Goal: Task Accomplishment & Management: Use online tool/utility

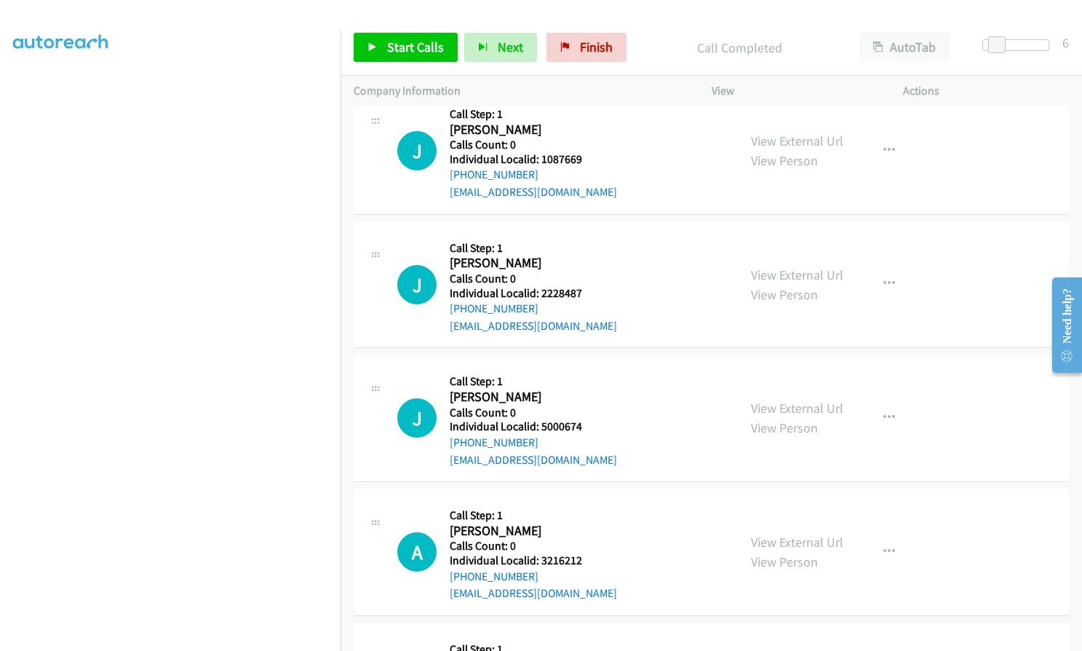
scroll to position [3403, 0]
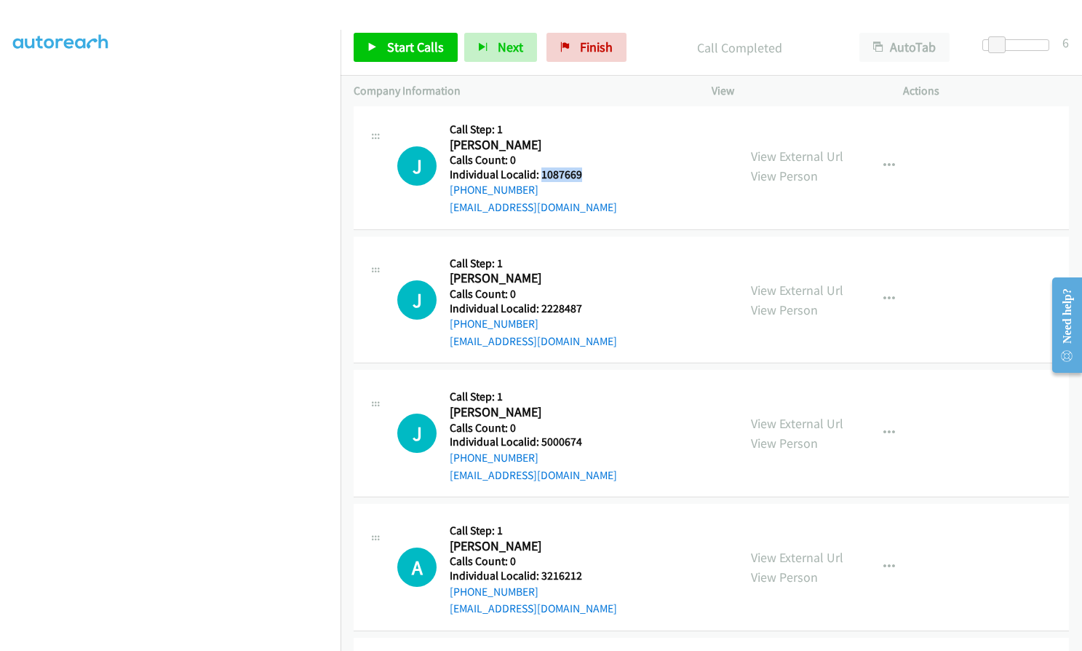
drag, startPoint x: 543, startPoint y: 173, endPoint x: 587, endPoint y: 173, distance: 43.7
click at [587, 173] on h5 "Individual Localid: 1087669" at bounding box center [533, 174] width 167 height 15
copy h5 "1087669"
drag, startPoint x: 548, startPoint y: 309, endPoint x: 584, endPoint y: 311, distance: 36.4
click at [584, 310] on h5 "Individual Localid: 2228487" at bounding box center [533, 308] width 167 height 15
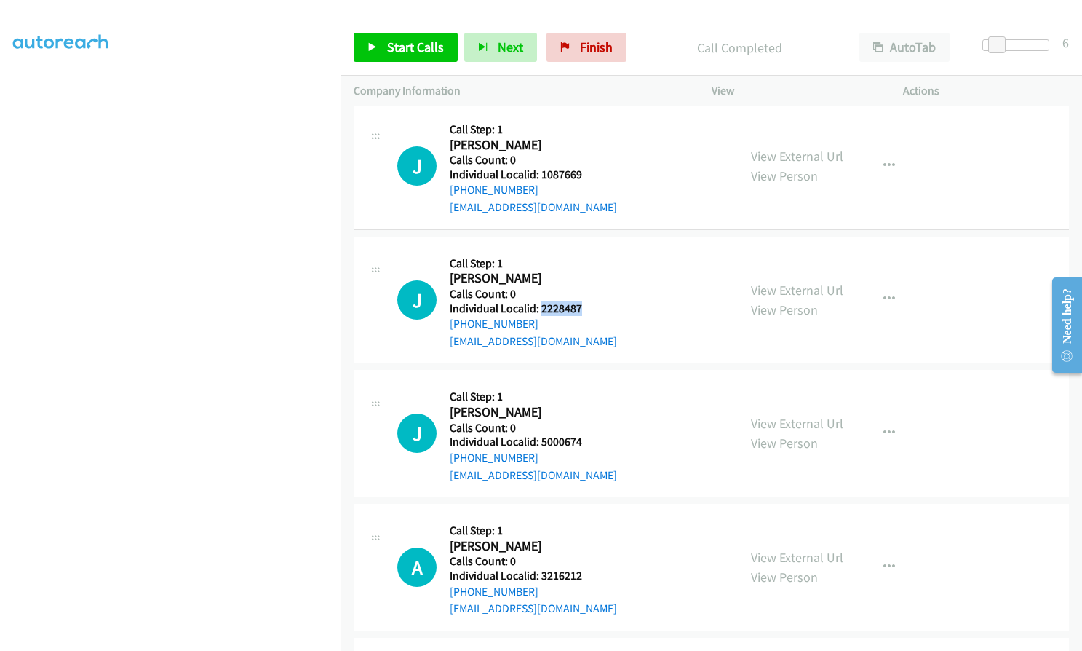
copy h5 "2228487"
drag, startPoint x: 539, startPoint y: 439, endPoint x: 575, endPoint y: 443, distance: 35.8
click at [587, 443] on h5 "Individual Localid: 5000674" at bounding box center [533, 442] width 167 height 15
copy h5 "5000674"
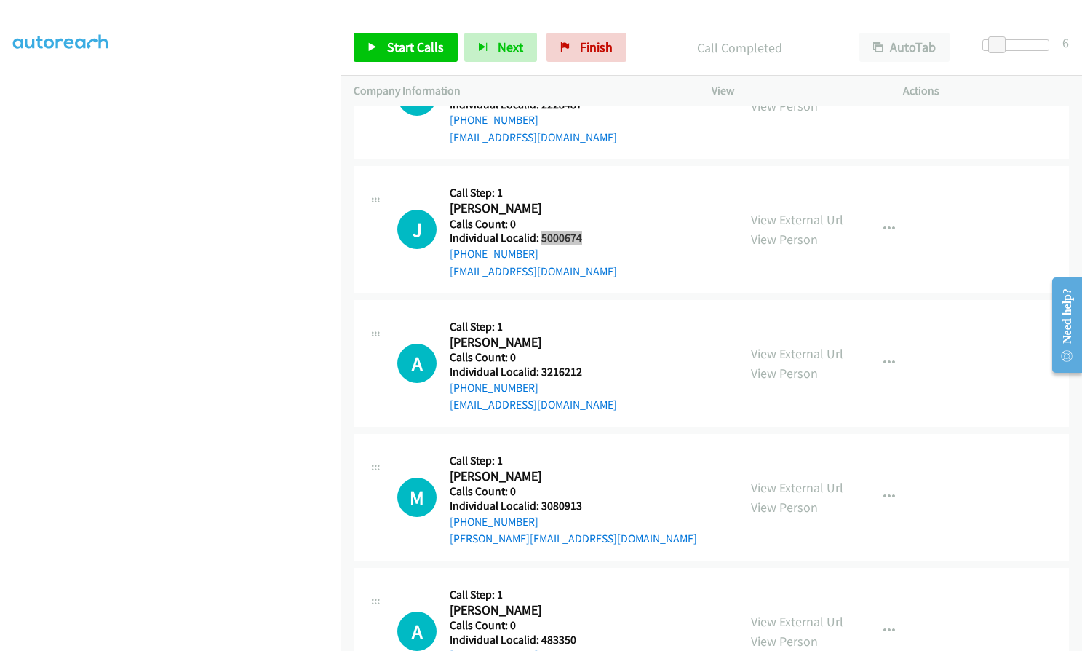
scroll to position [3730, 0]
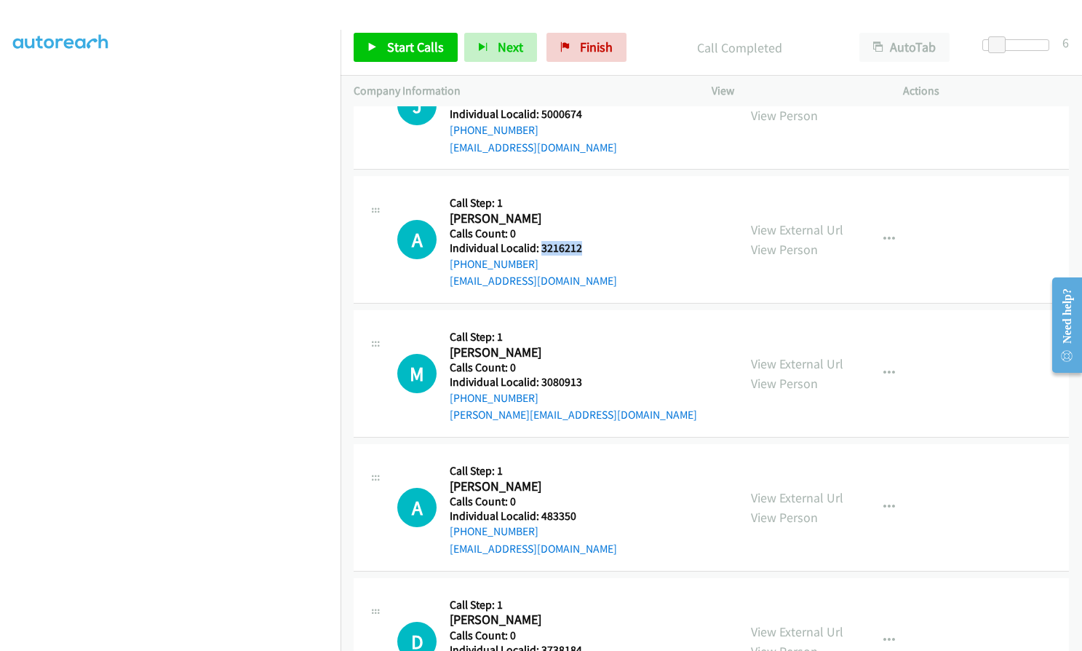
drag, startPoint x: 544, startPoint y: 245, endPoint x: 579, endPoint y: 245, distance: 34.9
click at [579, 245] on h5 "Individual Localid: 3216212" at bounding box center [533, 248] width 167 height 15
copy h5 "3216212"
drag, startPoint x: 538, startPoint y: 380, endPoint x: 581, endPoint y: 379, distance: 42.9
click at [583, 379] on h5 "Individual Localid: 3080913" at bounding box center [573, 382] width 247 height 15
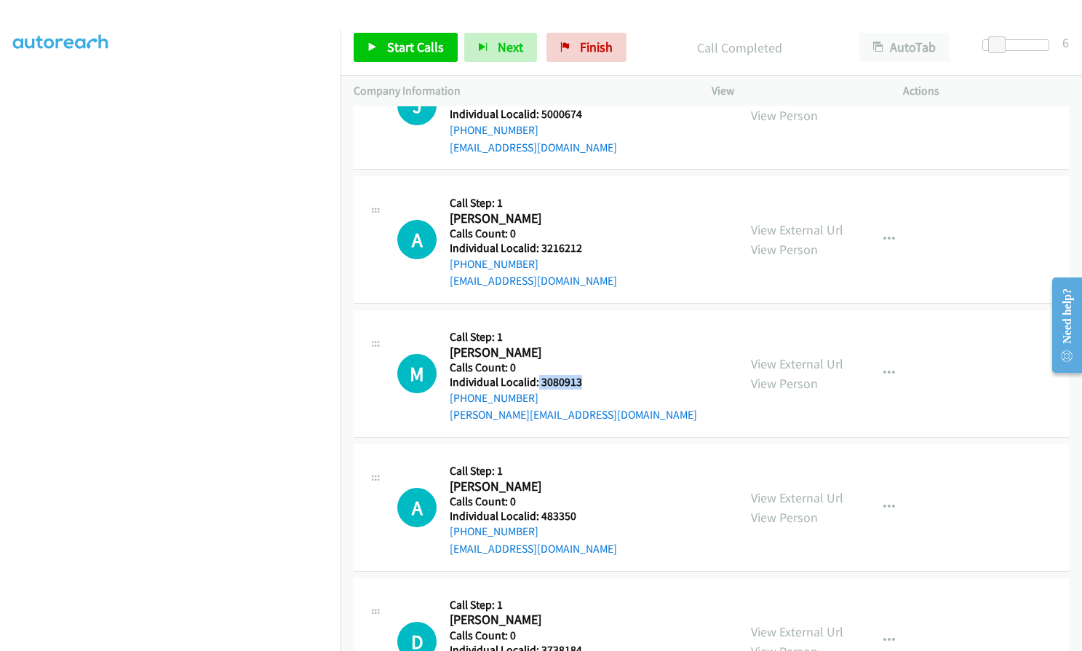
copy h5 "3080913"
drag, startPoint x: 542, startPoint y: 514, endPoint x: 581, endPoint y: 514, distance: 38.6
click at [581, 514] on h5 "Individual Localid: 483350" at bounding box center [533, 516] width 167 height 15
copy h5 "483350"
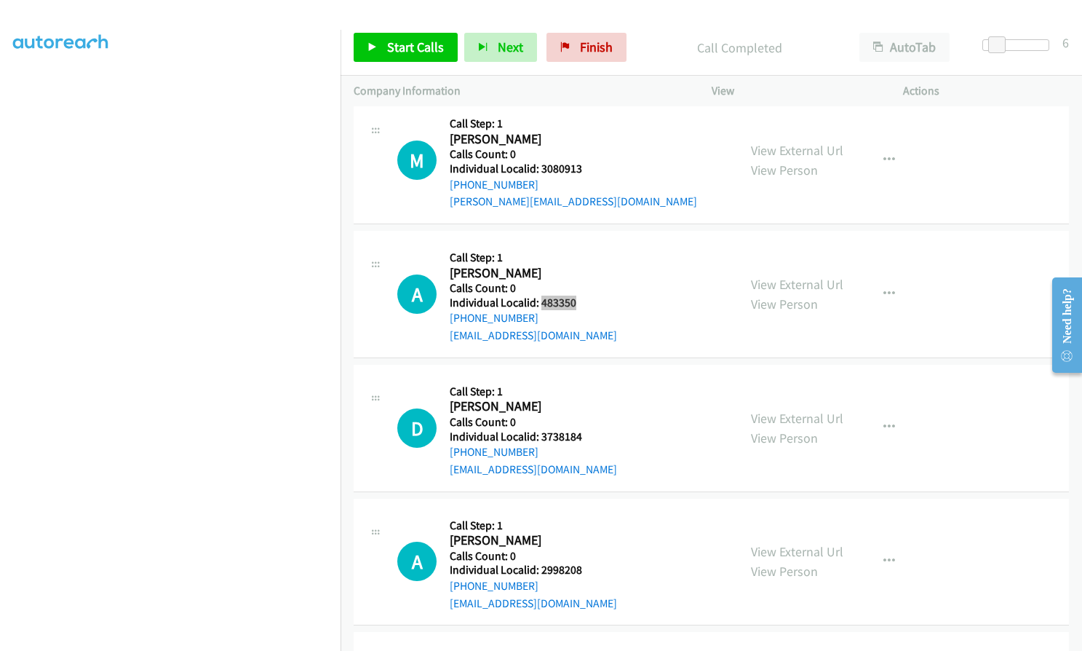
scroll to position [3985, 0]
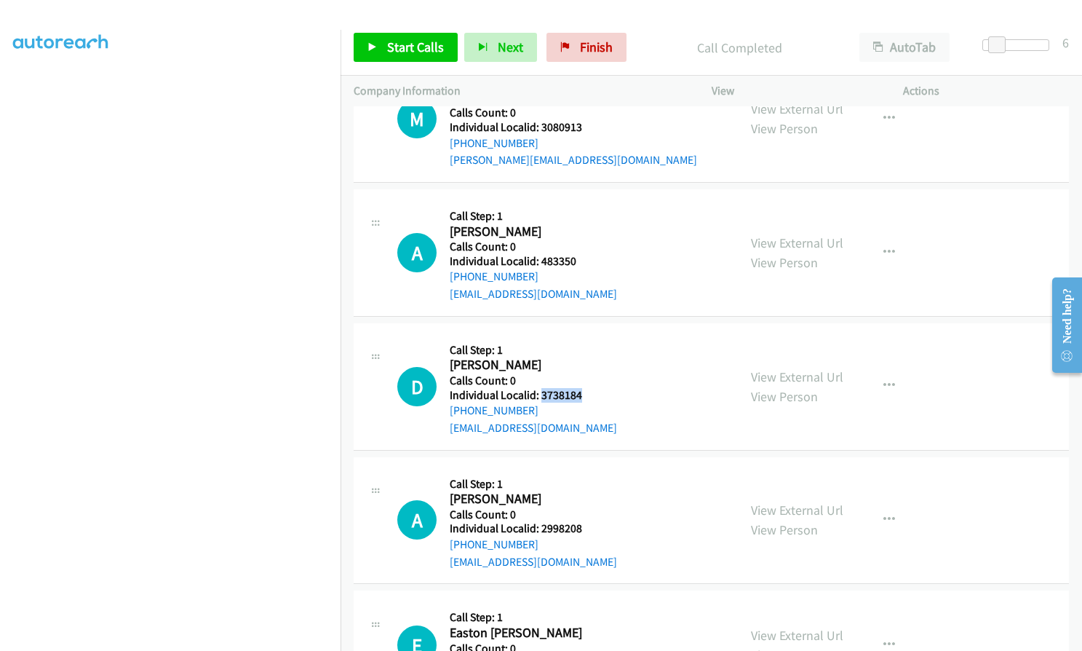
drag, startPoint x: 539, startPoint y: 392, endPoint x: 583, endPoint y: 392, distance: 44.4
click at [583, 392] on h5 "Individual Localid: 3738184" at bounding box center [533, 395] width 167 height 15
copy h5 "3738184"
drag, startPoint x: 539, startPoint y: 529, endPoint x: 597, endPoint y: 525, distance: 58.3
click at [597, 525] on h5 "Individual Localid: 2998208" at bounding box center [533, 528] width 167 height 15
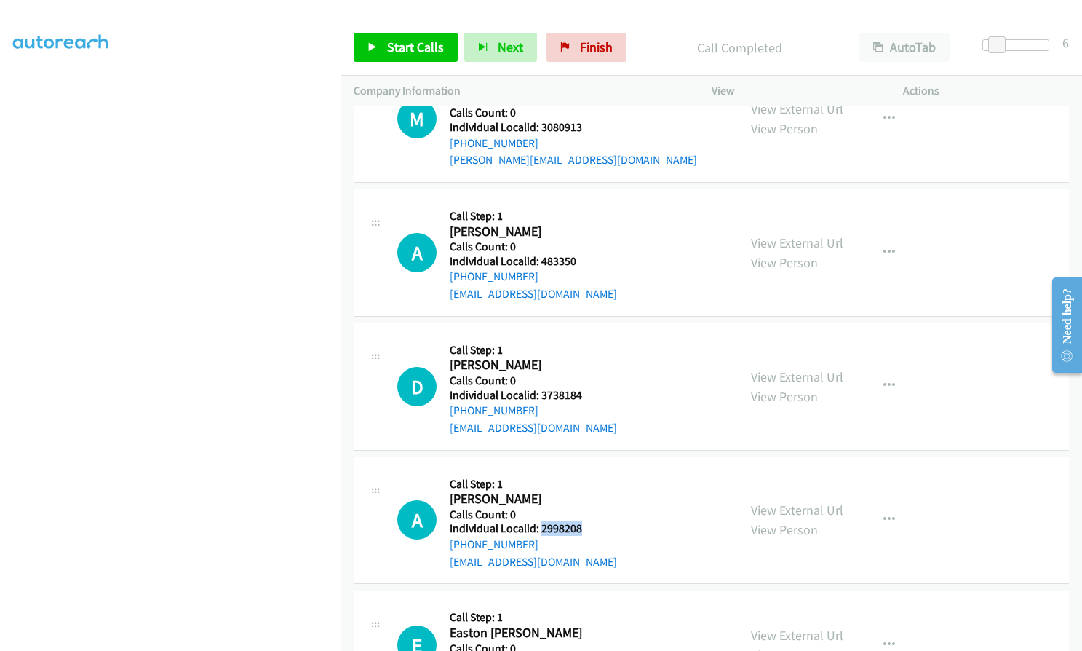
copy h5 "2998208"
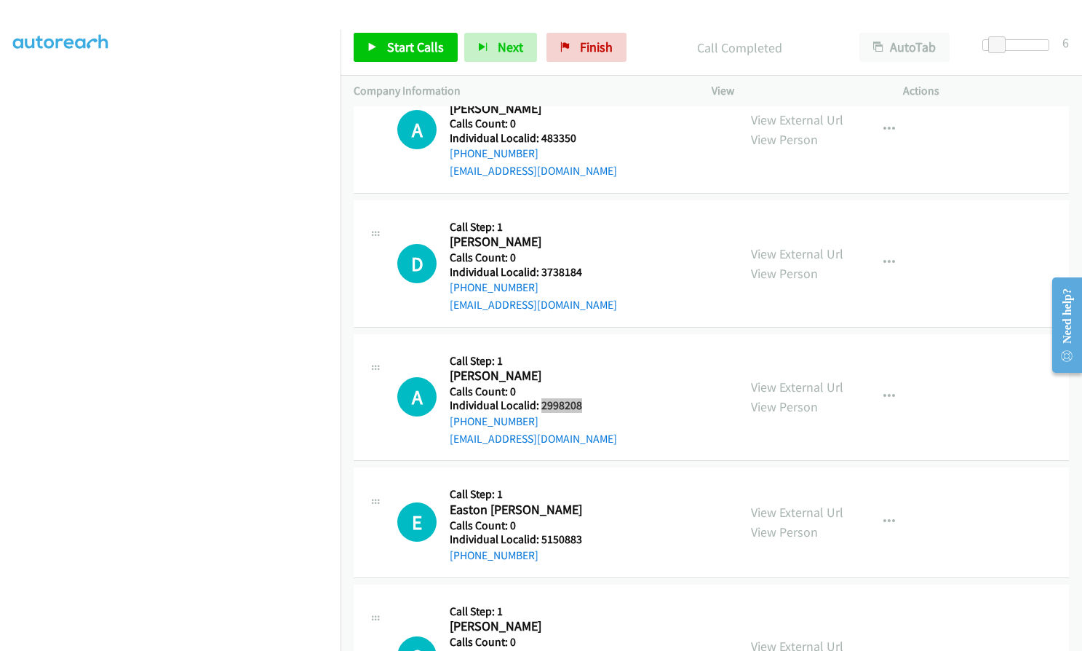
scroll to position [4221, 0]
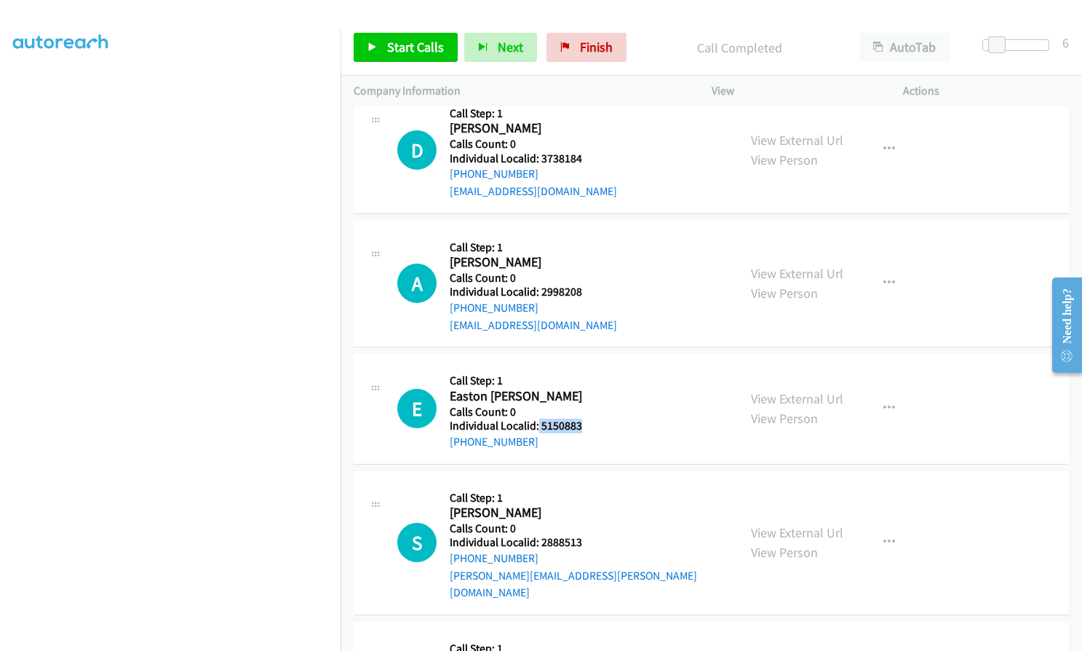
drag, startPoint x: 536, startPoint y: 424, endPoint x: 577, endPoint y: 424, distance: 40.8
click at [577, 424] on h5 "Individual Localid: 5150883" at bounding box center [525, 426] width 151 height 15
copy h5 "5150883"
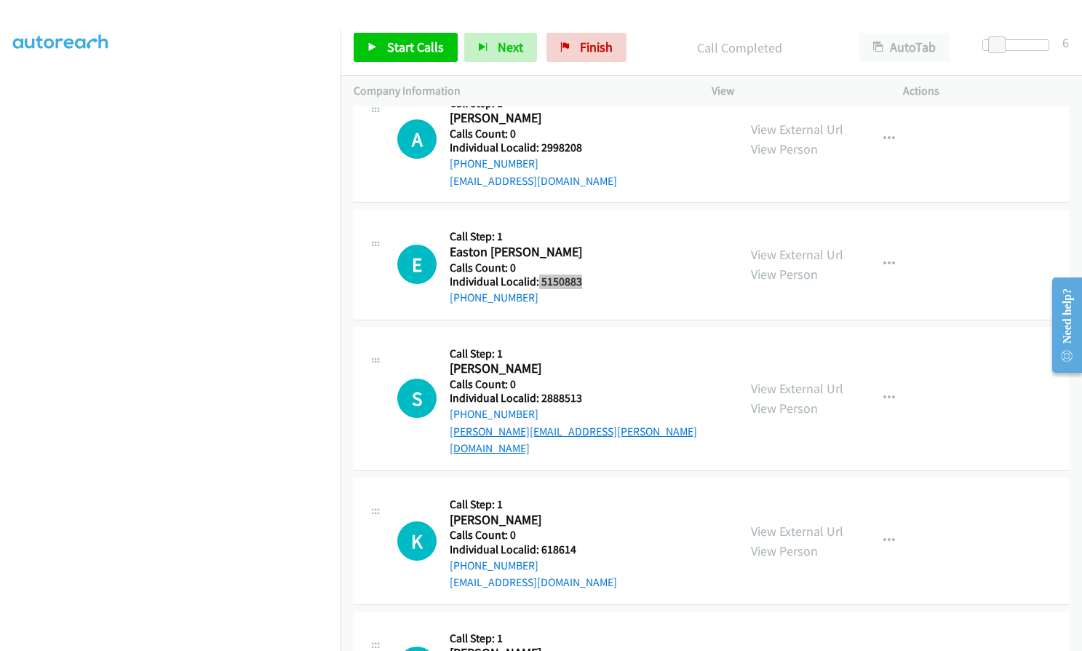
scroll to position [4367, 0]
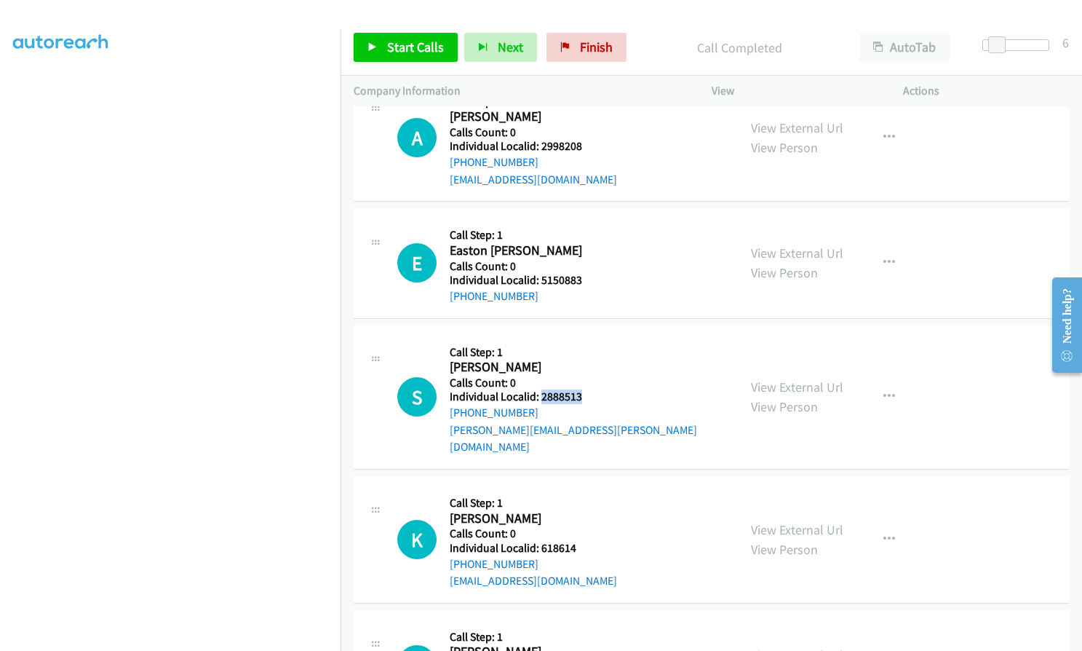
drag, startPoint x: 541, startPoint y: 394, endPoint x: 574, endPoint y: 394, distance: 33.5
click at [590, 394] on div "S Callback Scheduled Call Step: 1 [PERSON_NAME] America/Los_Angeles Calls Count…" at bounding box center [561, 396] width 328 height 117
copy h5 "2888513"
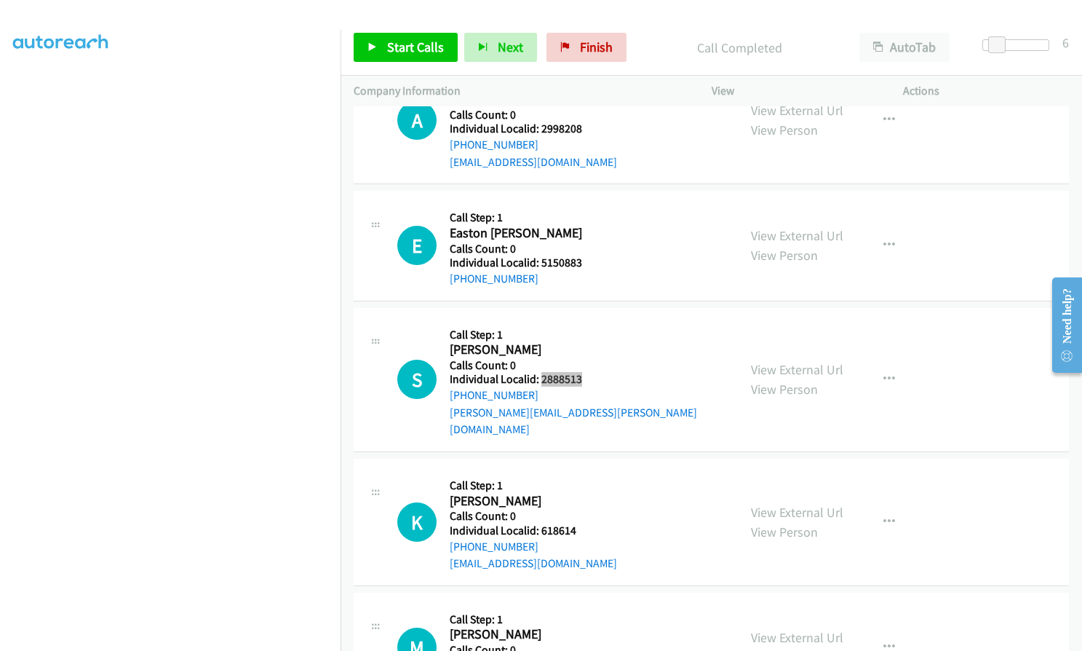
scroll to position [4403, 0]
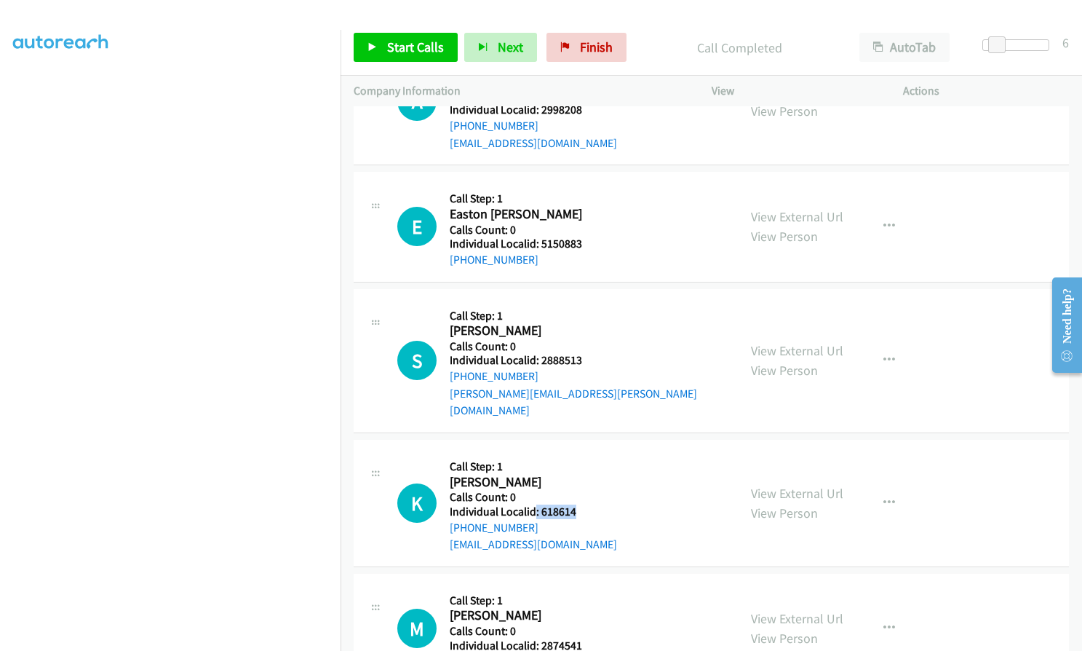
drag, startPoint x: 536, startPoint y: 493, endPoint x: 577, endPoint y: 496, distance: 41.5
click at [577, 496] on div "K Callback Scheduled Call Step: 1 [PERSON_NAME] America/New_York Calls Count: 0…" at bounding box center [561, 503] width 328 height 100
click at [558, 474] on h2 "[PERSON_NAME]" at bounding box center [533, 482] width 167 height 17
drag, startPoint x: 539, startPoint y: 490, endPoint x: 579, endPoint y: 492, distance: 40.1
click at [579, 492] on div "K Callback Scheduled Call Step: 1 [PERSON_NAME] America/New_York Calls Count: 0…" at bounding box center [561, 503] width 328 height 100
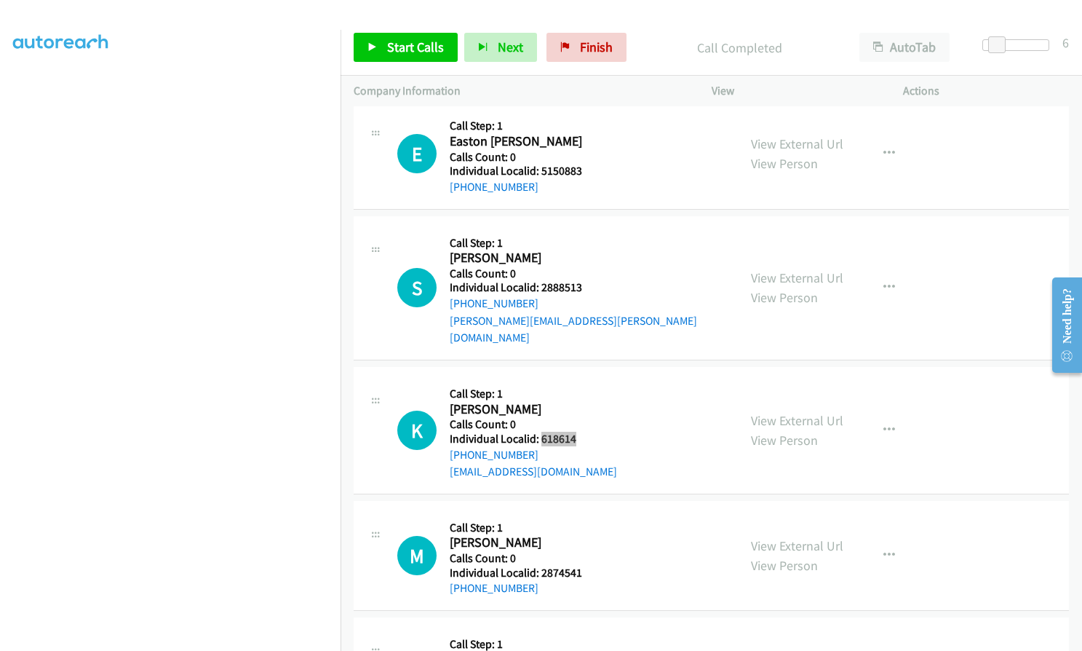
scroll to position [4494, 0]
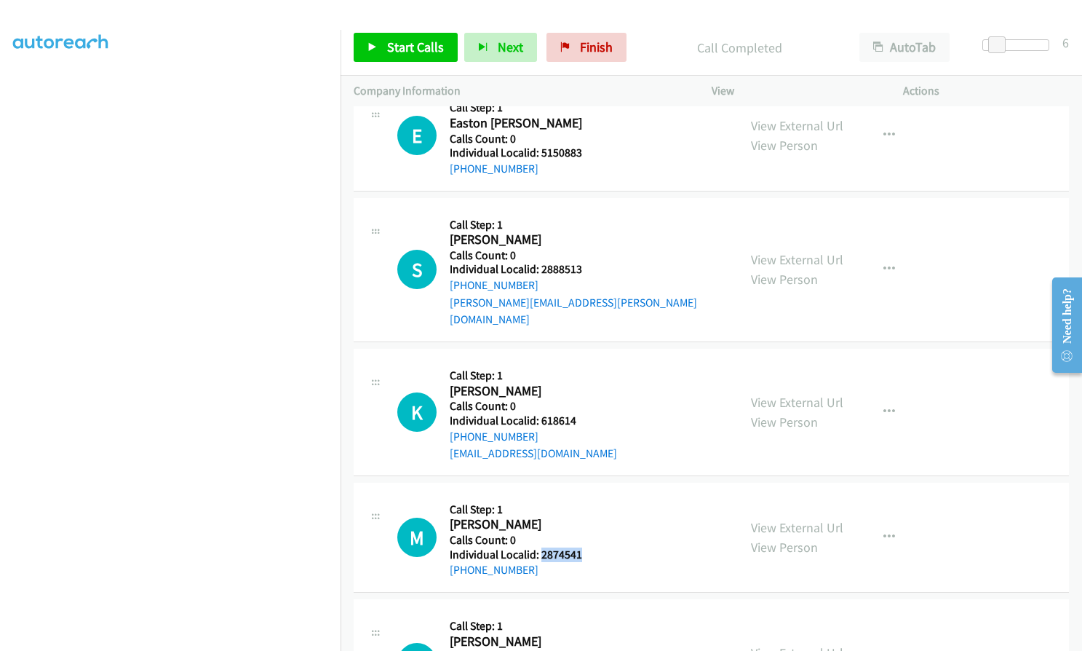
drag, startPoint x: 541, startPoint y: 540, endPoint x: 582, endPoint y: 539, distance: 40.8
click at [582, 539] on div "M Callback Scheduled Call Step: 1 [PERSON_NAME] America/New_York Calls Count: 0…" at bounding box center [561, 537] width 328 height 83
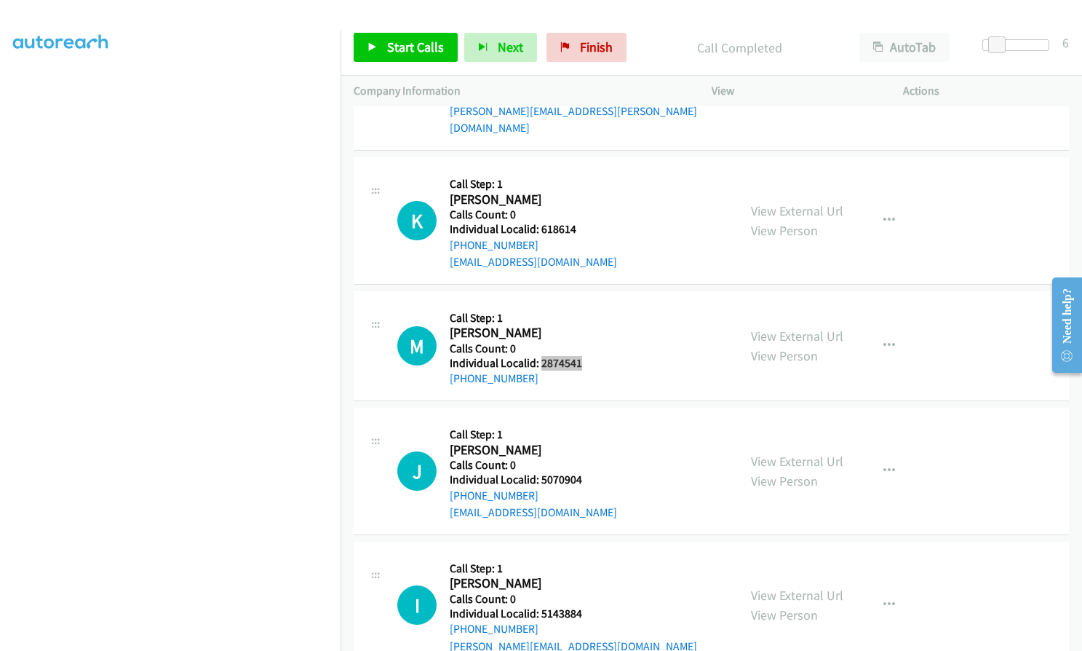
scroll to position [4731, 0]
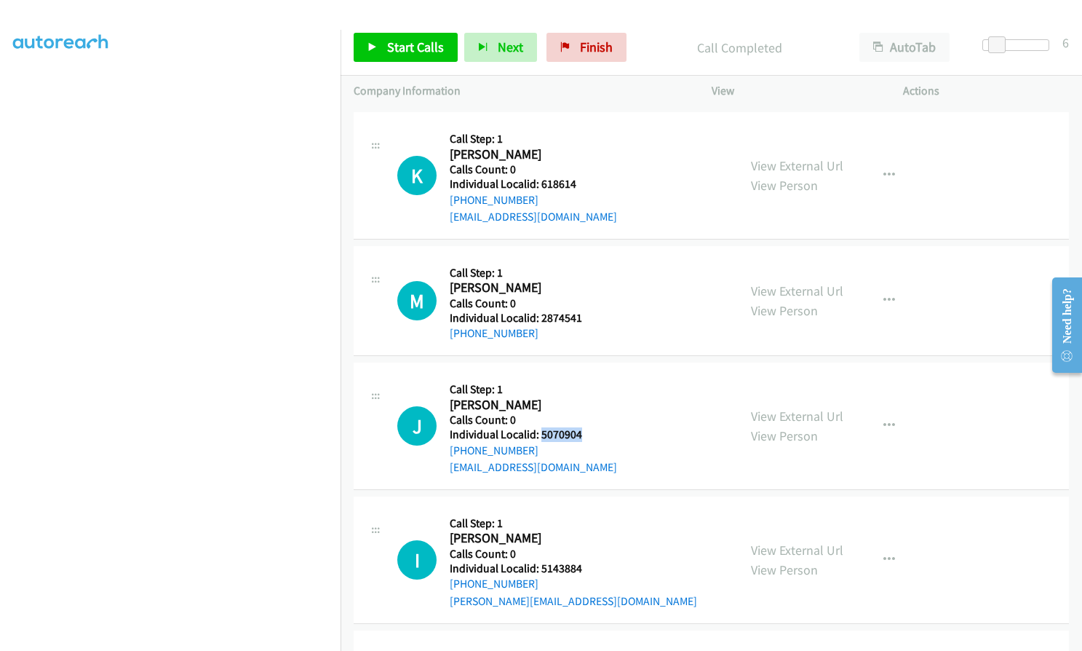
drag, startPoint x: 539, startPoint y: 416, endPoint x: 580, endPoint y: 415, distance: 40.8
click at [580, 427] on h5 "Individual Localid: 5070904" at bounding box center [533, 434] width 167 height 15
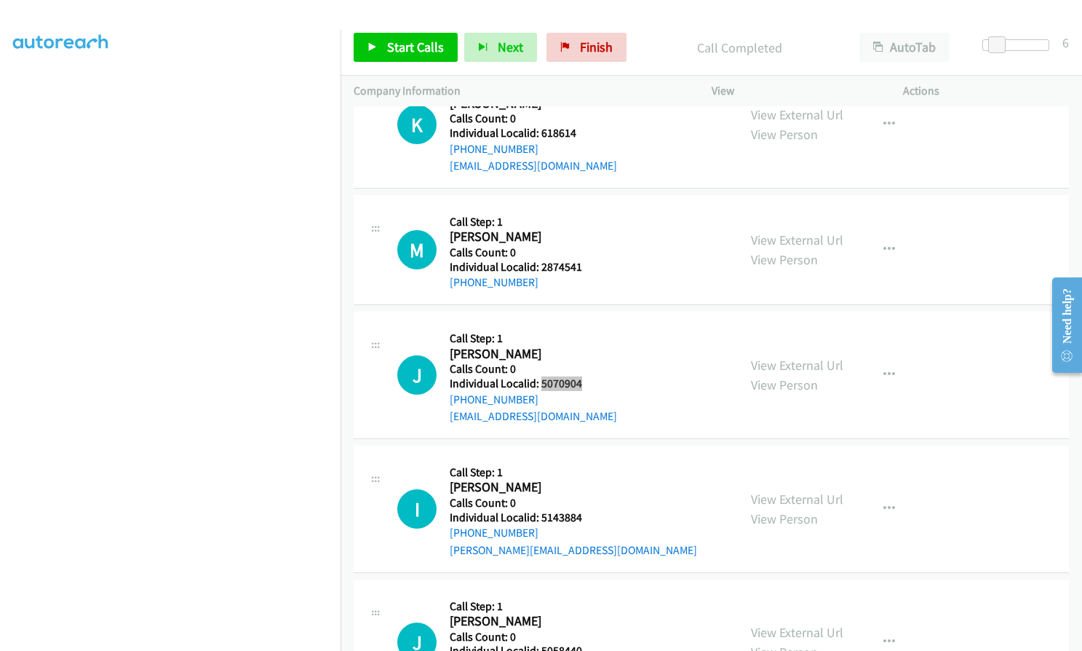
scroll to position [4786, 0]
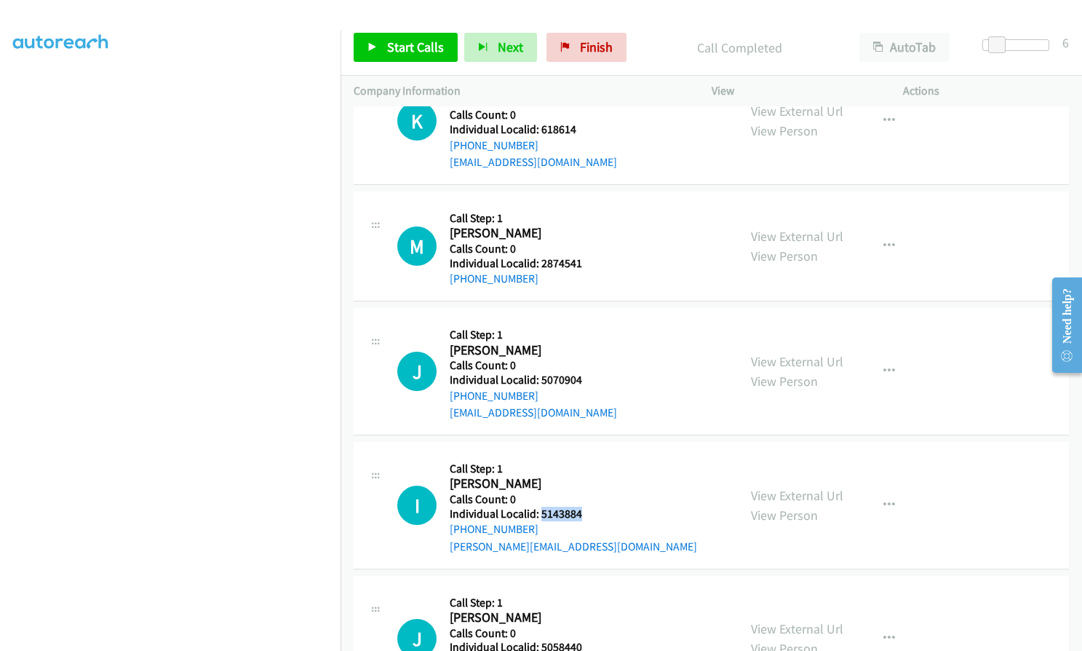
drag, startPoint x: 539, startPoint y: 494, endPoint x: 590, endPoint y: 493, distance: 51.7
click at [590, 493] on div "I Callback Scheduled Call Step: 1 [PERSON_NAME] America/New_York Calls Count: 0…" at bounding box center [561, 505] width 328 height 100
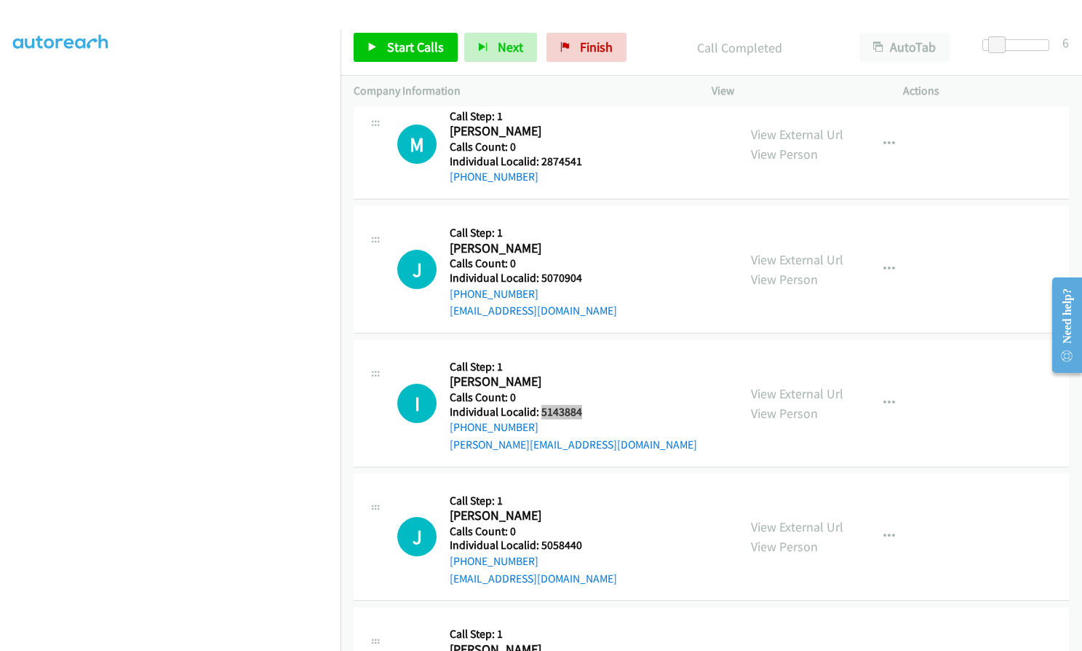
scroll to position [4913, 0]
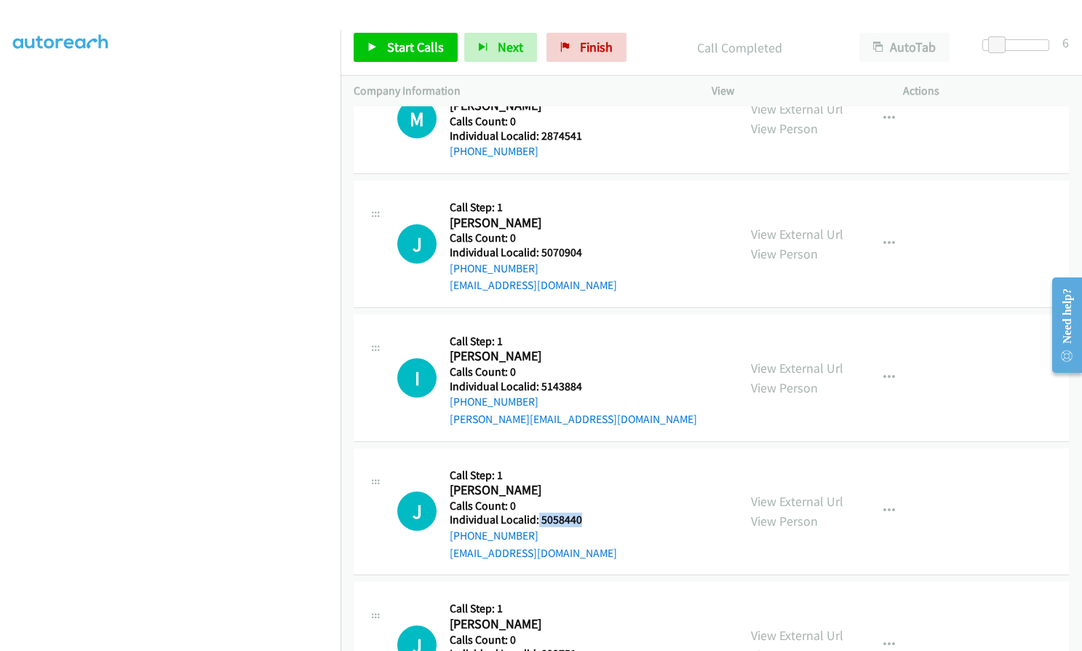
drag, startPoint x: 539, startPoint y: 502, endPoint x: 584, endPoint y: 501, distance: 45.1
click at [584, 501] on div "J Callback Scheduled Call Step: 1 [PERSON_NAME] America/New_York Calls Count: 0…" at bounding box center [561, 511] width 328 height 100
click at [400, 56] on link "Start Calls" at bounding box center [406, 47] width 104 height 29
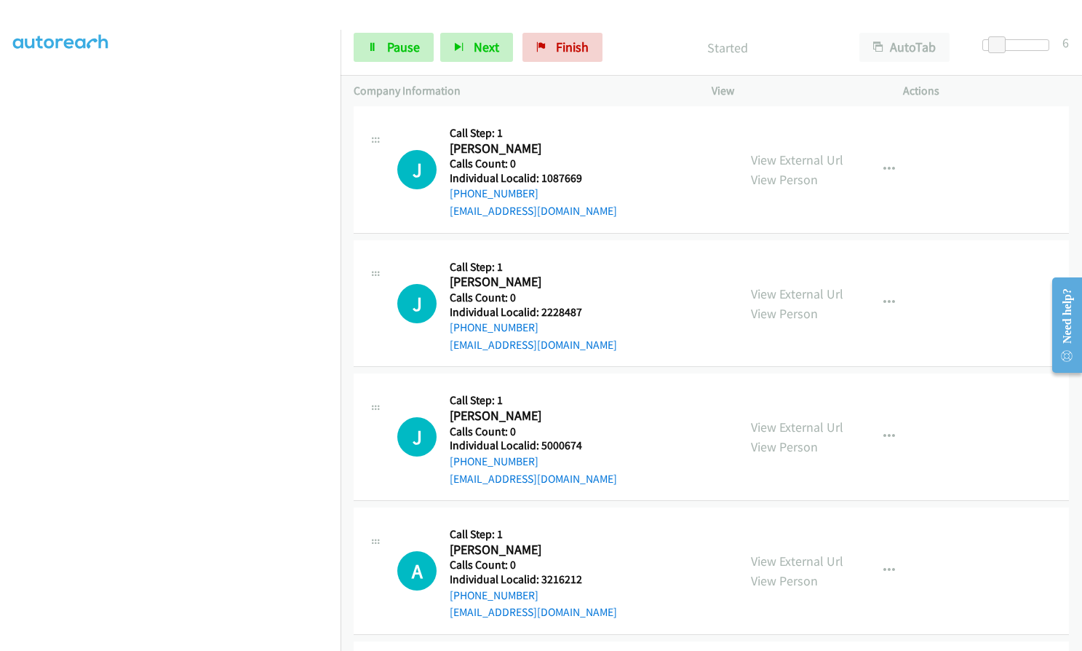
scroll to position [3403, 0]
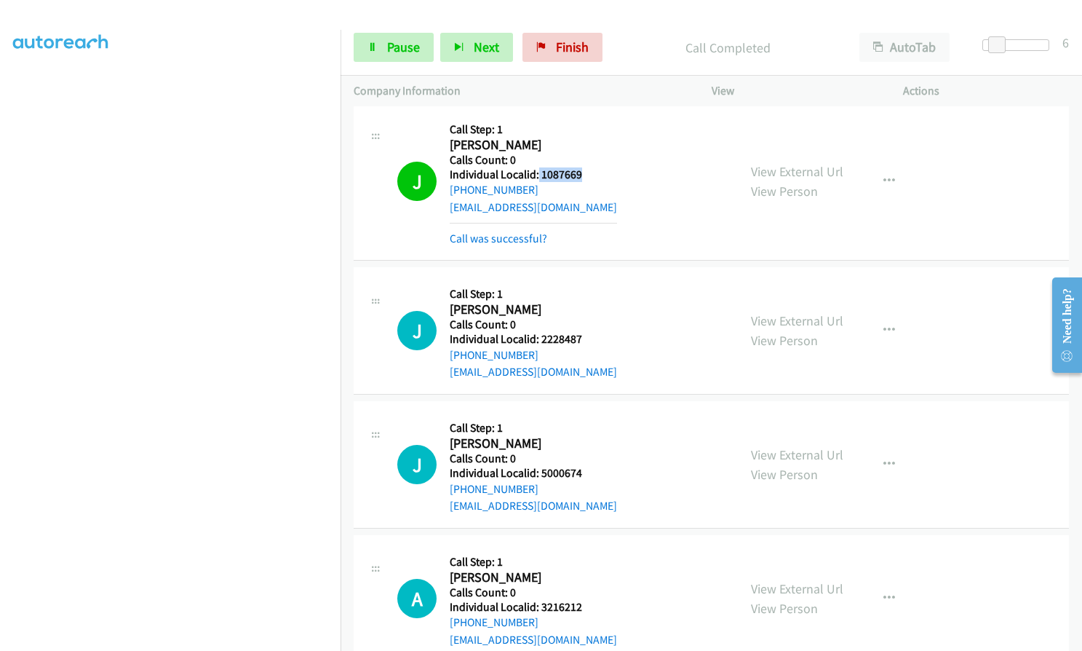
drag, startPoint x: 538, startPoint y: 170, endPoint x: 585, endPoint y: 172, distance: 47.4
click at [585, 171] on h5 "Individual Localid: 1087669" at bounding box center [533, 174] width 167 height 15
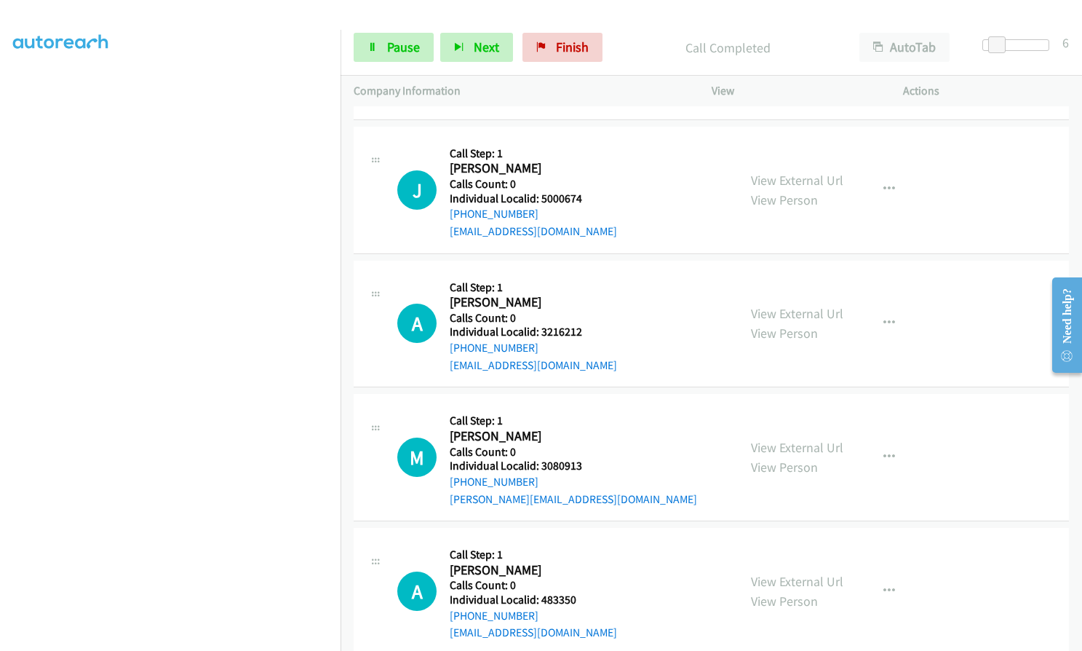
scroll to position [3730, 0]
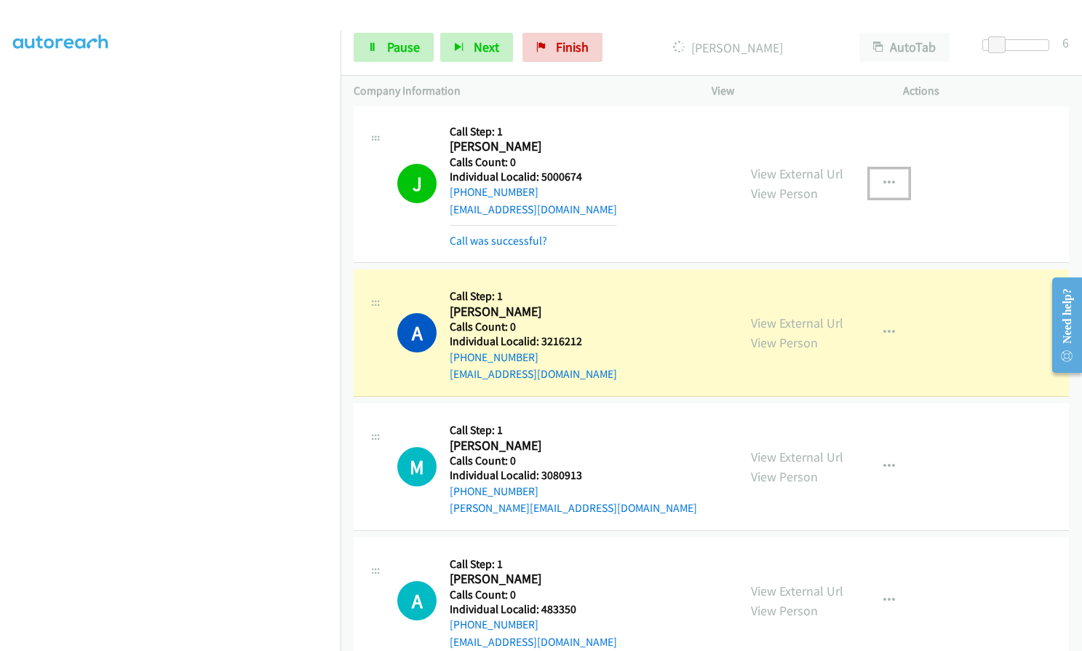
click at [887, 175] on button "button" at bounding box center [889, 183] width 39 height 29
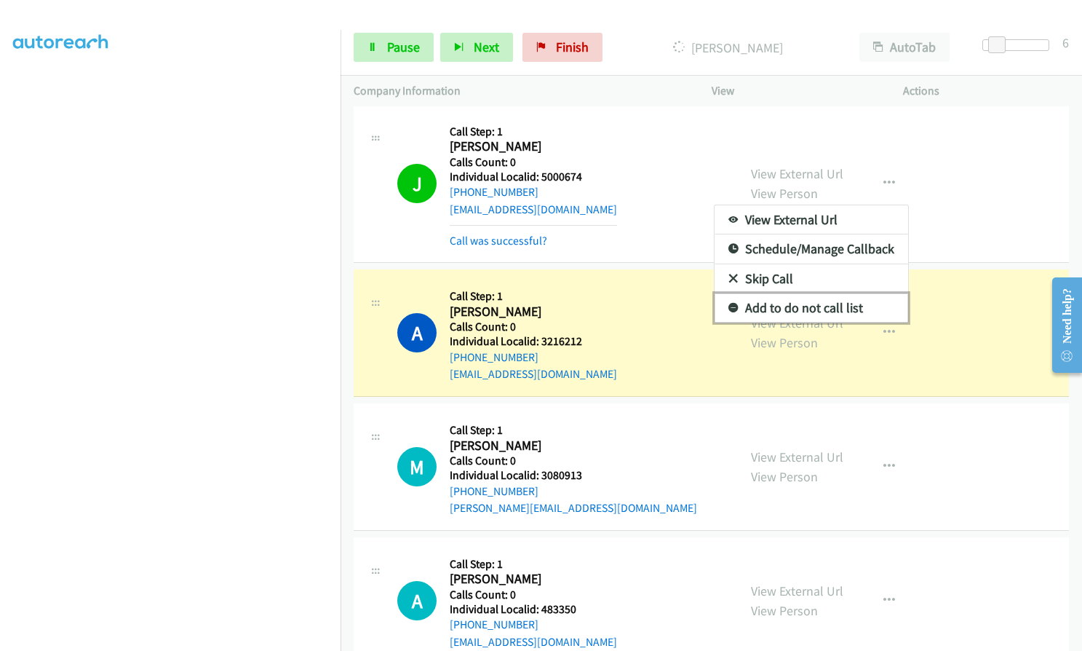
click at [729, 306] on icon at bounding box center [734, 309] width 10 height 10
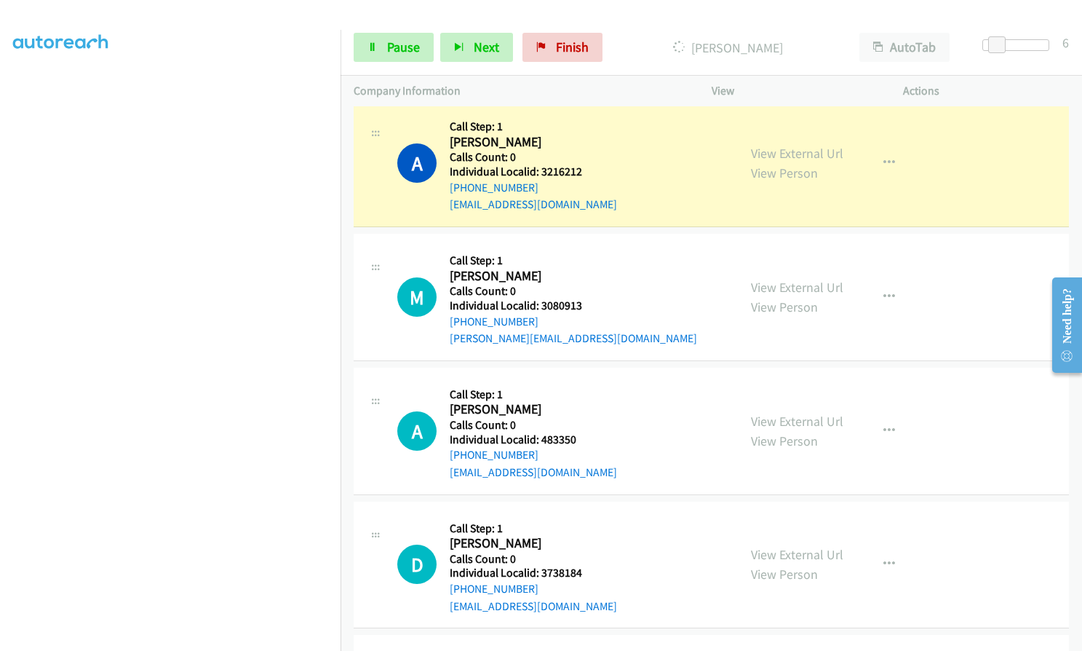
scroll to position [3894, 0]
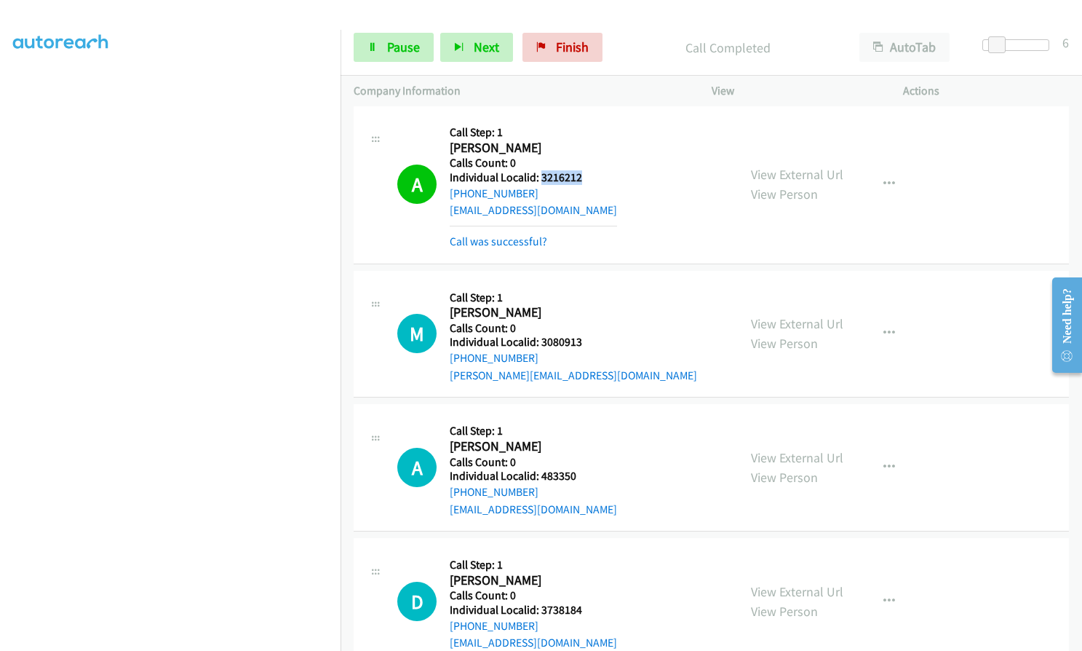
drag, startPoint x: 539, startPoint y: 179, endPoint x: 584, endPoint y: 178, distance: 45.9
click at [584, 178] on h5 "Individual Localid: 3216212" at bounding box center [533, 177] width 167 height 15
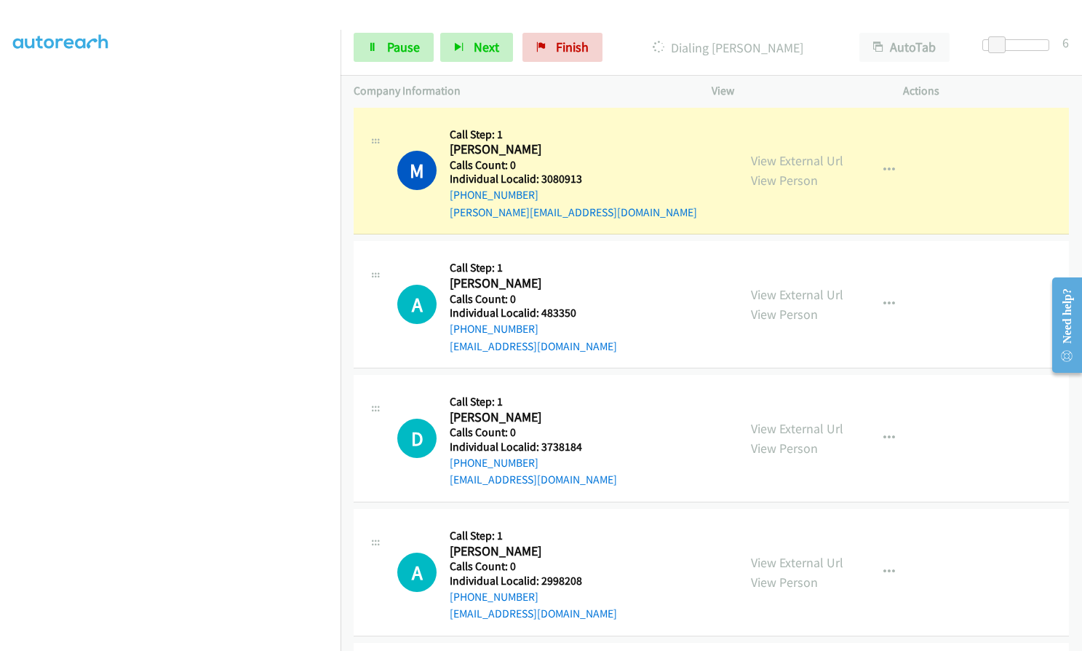
scroll to position [4058, 0]
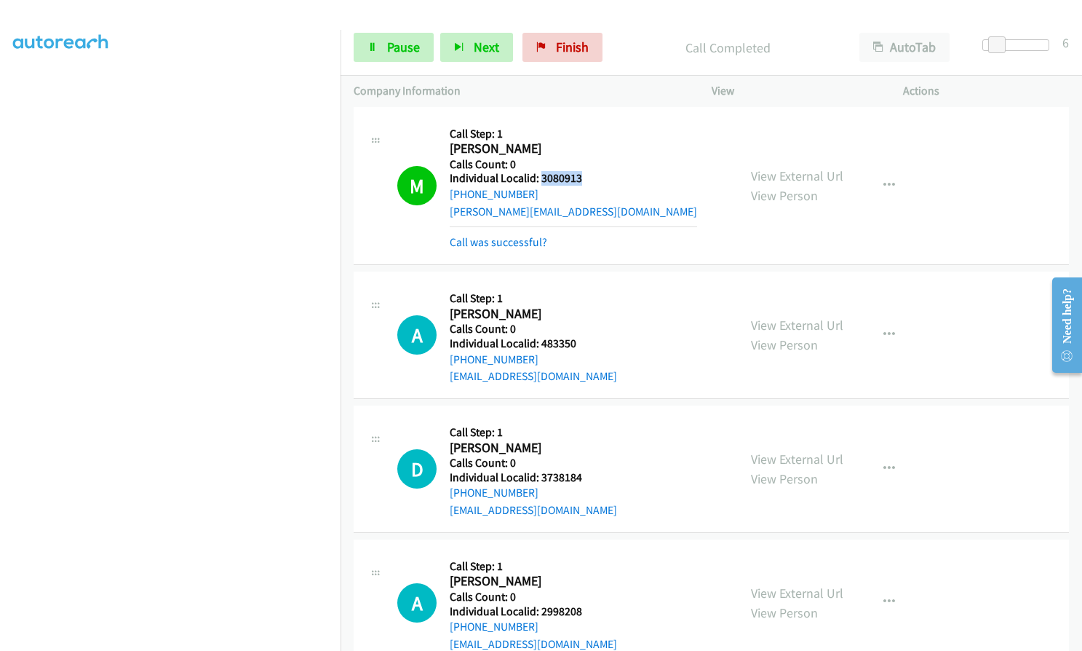
drag, startPoint x: 540, startPoint y: 178, endPoint x: 584, endPoint y: 175, distance: 44.5
click at [589, 175] on h5 "Individual Localid: 3080913" at bounding box center [573, 178] width 247 height 15
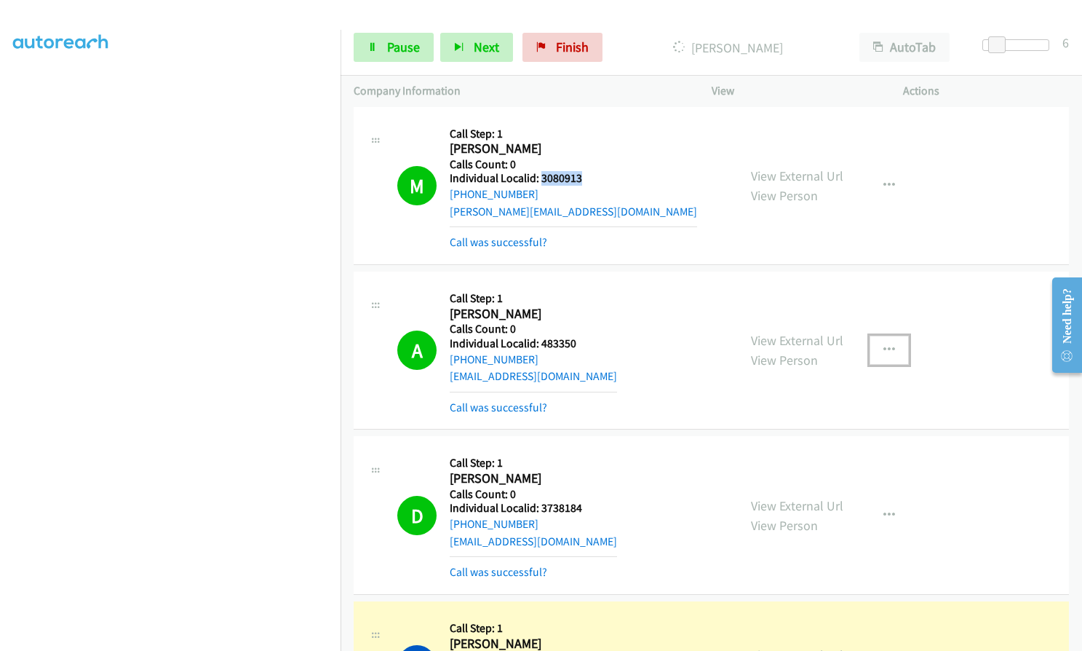
click at [886, 346] on icon "button" at bounding box center [890, 350] width 12 height 12
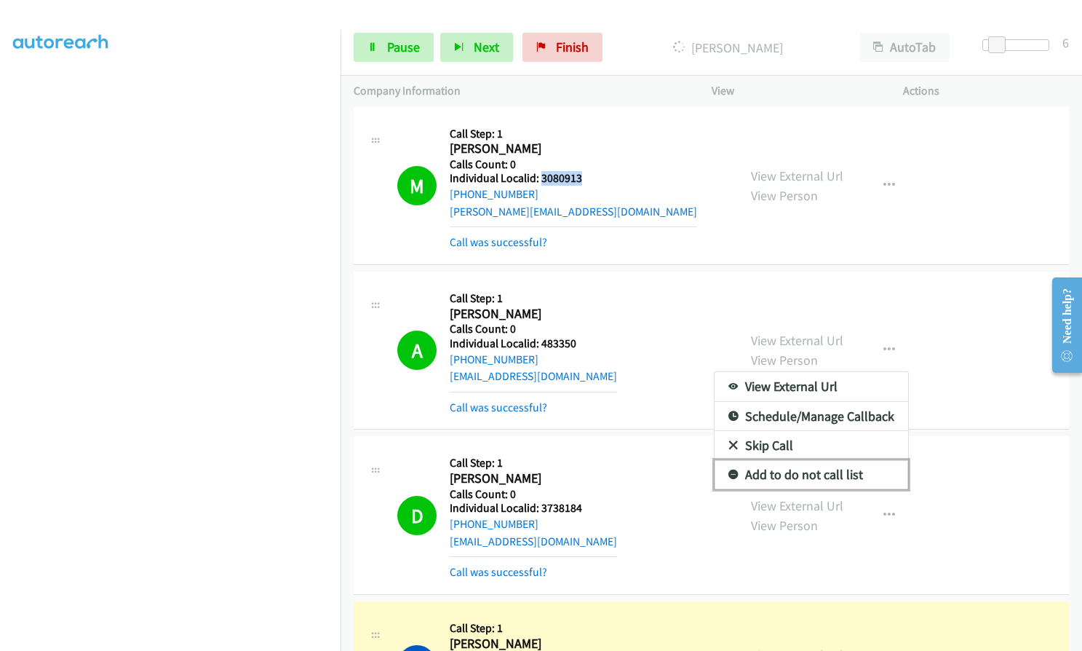
click at [731, 471] on link "Add to do not call list" at bounding box center [812, 474] width 194 height 29
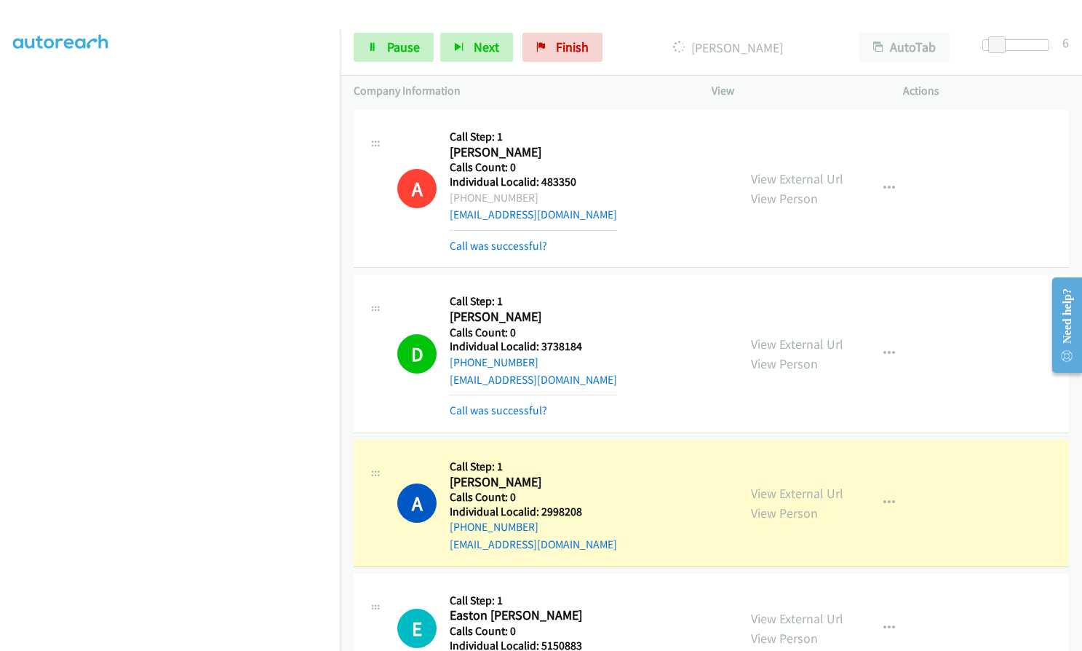
scroll to position [4240, 0]
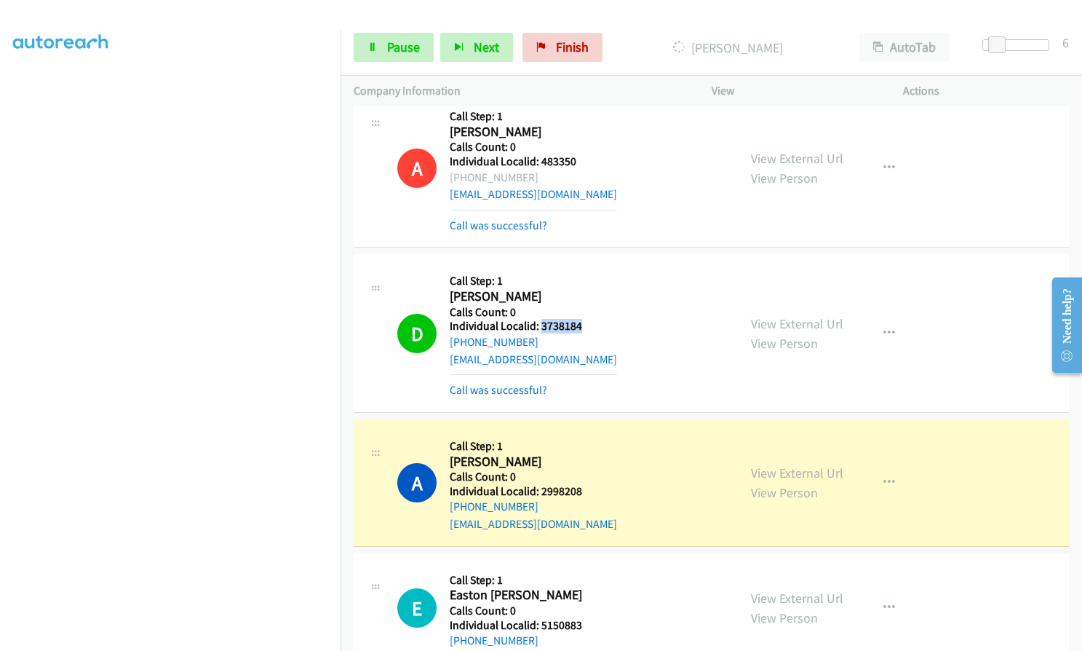
drag, startPoint x: 539, startPoint y: 322, endPoint x: 584, endPoint y: 322, distance: 45.9
click at [584, 322] on h5 "Individual Localid: 3738184" at bounding box center [533, 326] width 167 height 15
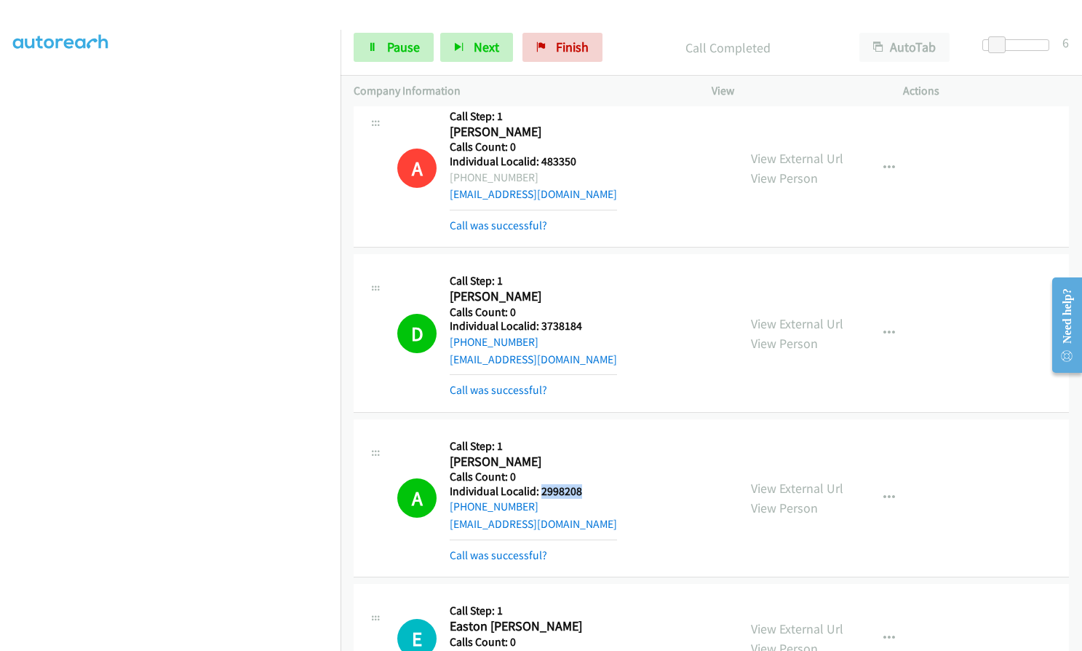
drag, startPoint x: 539, startPoint y: 489, endPoint x: 582, endPoint y: 487, distance: 43.0
click at [582, 487] on h5 "Individual Localid: 2998208" at bounding box center [533, 491] width 167 height 15
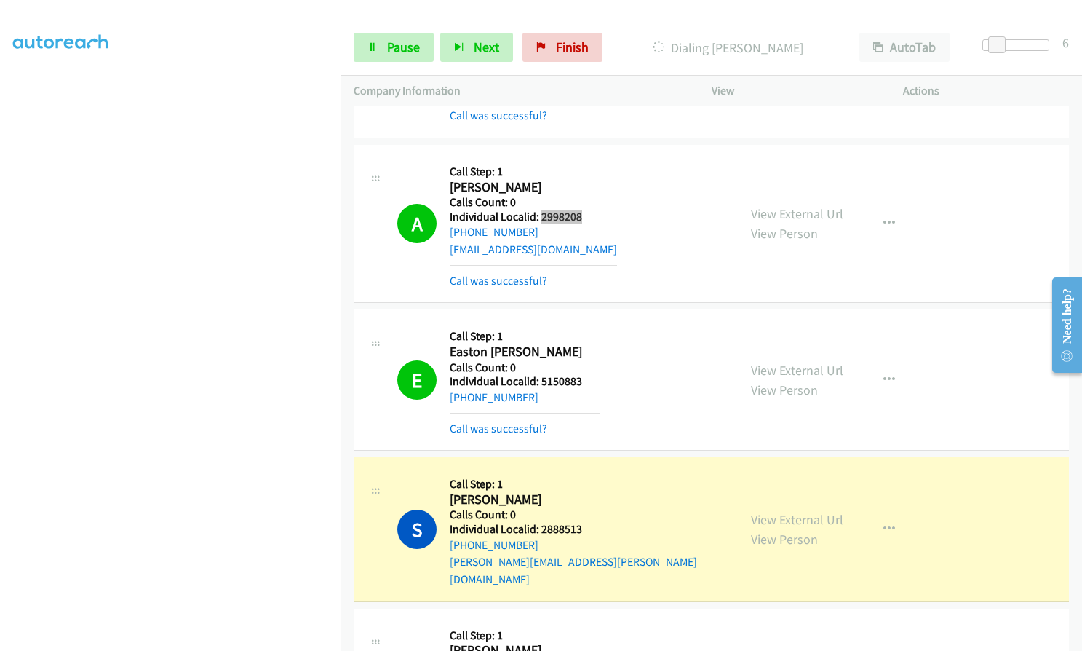
scroll to position [4458, 0]
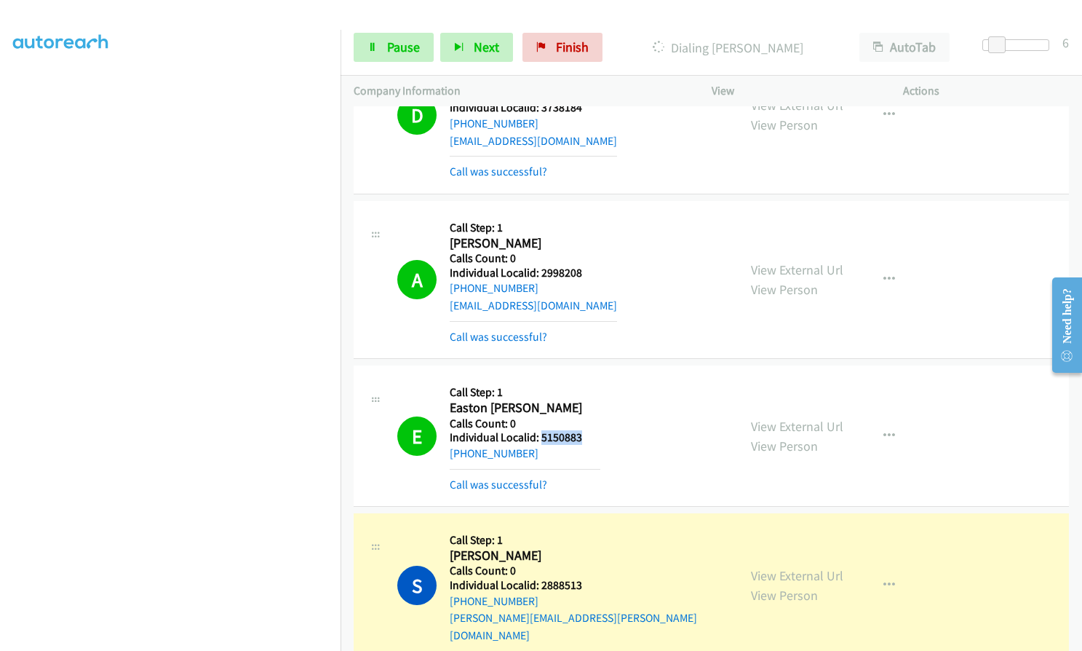
drag, startPoint x: 540, startPoint y: 435, endPoint x: 588, endPoint y: 436, distance: 48.0
click at [588, 436] on h5 "Individual Localid: 5150883" at bounding box center [525, 437] width 151 height 15
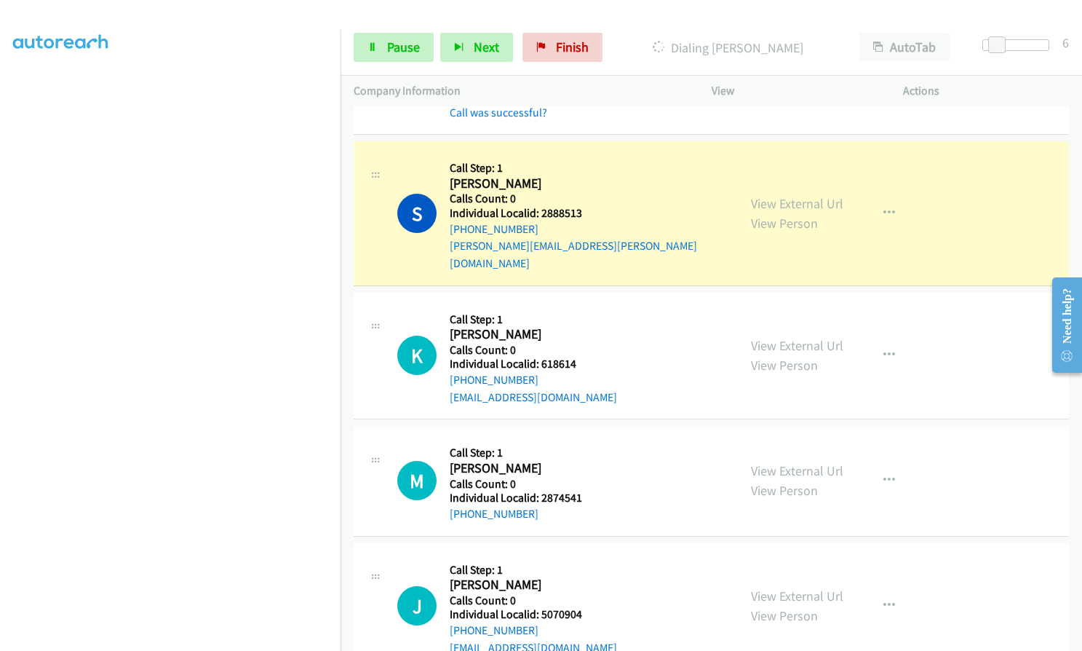
scroll to position [4840, 0]
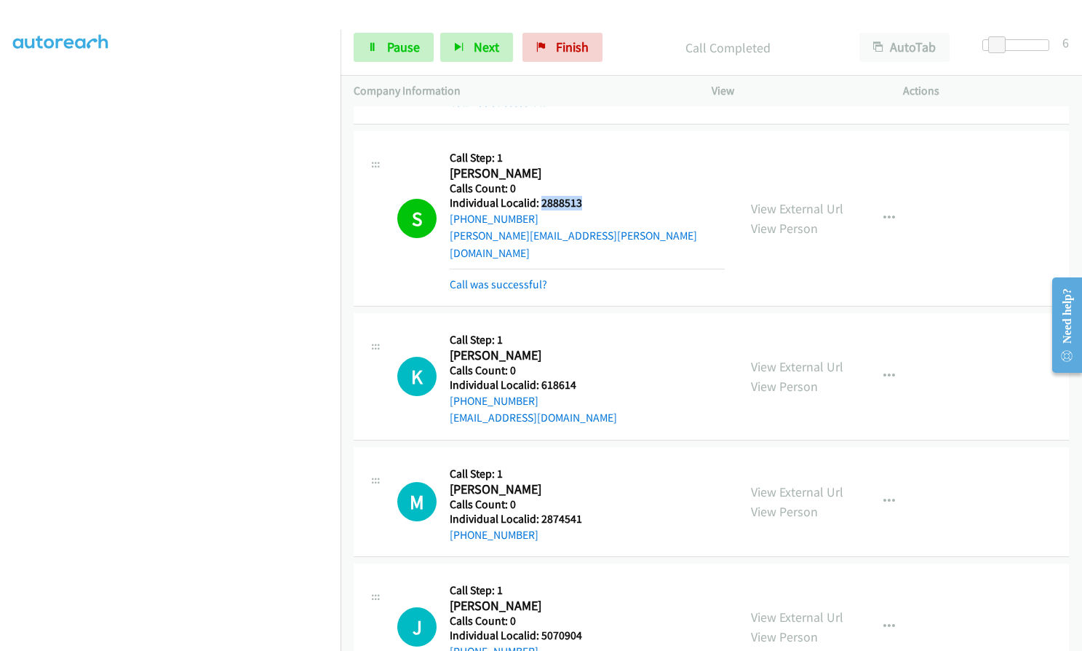
drag, startPoint x: 545, startPoint y: 202, endPoint x: 590, endPoint y: 206, distance: 45.3
click at [590, 206] on div "S Callback Scheduled Call Step: 1 [PERSON_NAME] America/Los_Angeles Calls Count…" at bounding box center [561, 218] width 328 height 148
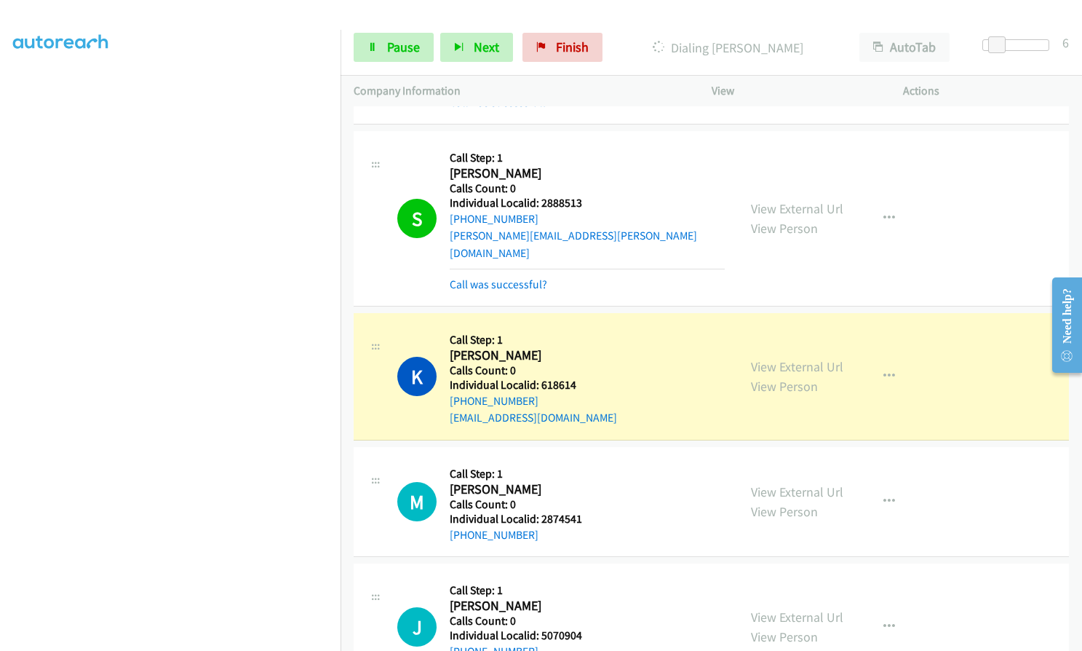
drag, startPoint x: 563, startPoint y: 192, endPoint x: 548, endPoint y: 181, distance: 19.2
click at [548, 181] on h2 "[PERSON_NAME]" at bounding box center [587, 173] width 275 height 17
drag, startPoint x: 538, startPoint y: 200, endPoint x: 587, endPoint y: 199, distance: 48.8
click at [587, 199] on div "S Callback Scheduled Call Step: 1 [PERSON_NAME] America/Los_Angeles Calls Count…" at bounding box center [561, 218] width 328 height 148
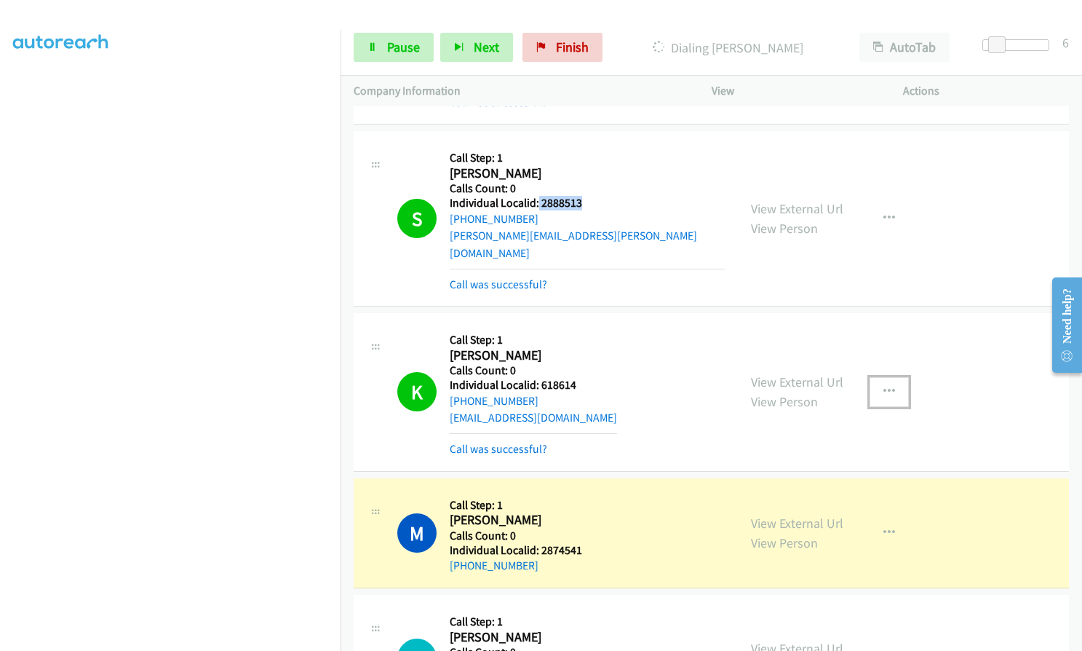
click at [892, 377] on button "button" at bounding box center [889, 391] width 39 height 29
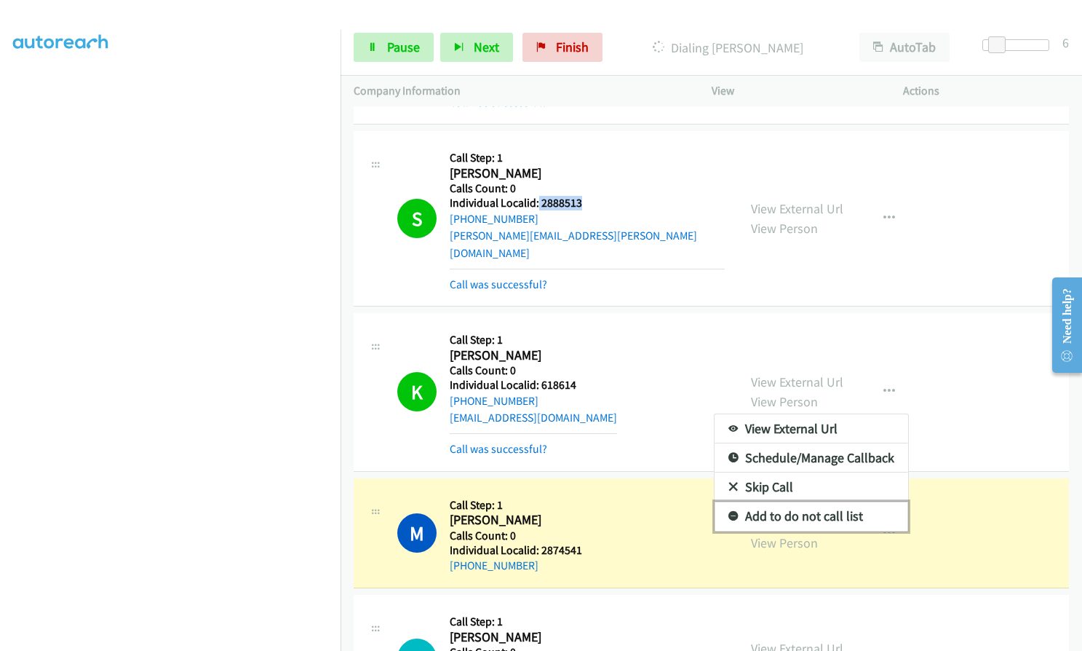
click at [729, 512] on icon at bounding box center [734, 517] width 10 height 10
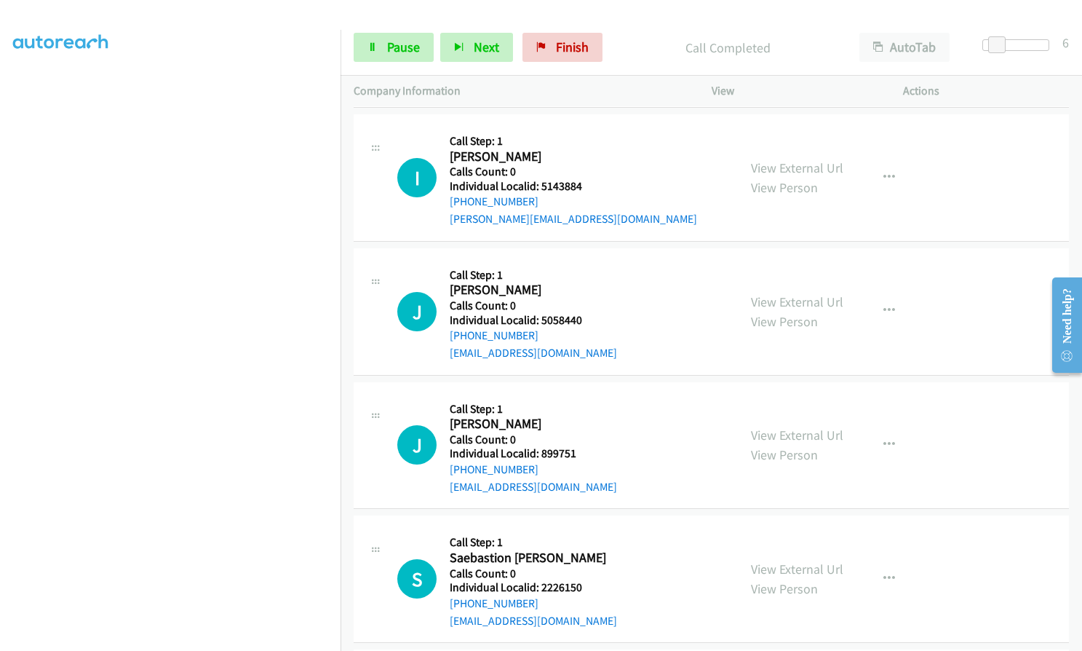
scroll to position [5532, 0]
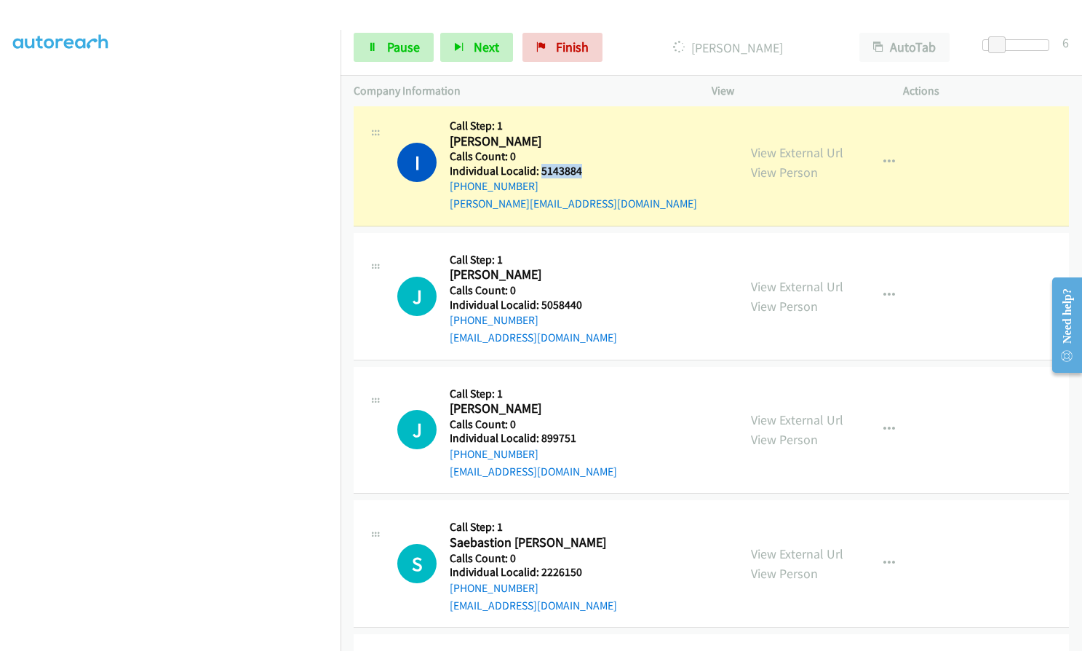
drag, startPoint x: 540, startPoint y: 151, endPoint x: 584, endPoint y: 156, distance: 44.6
click at [584, 156] on div "I Callback Scheduled Call Step: 1 [PERSON_NAME] America/New_York Calls Count: 0…" at bounding box center [561, 162] width 328 height 100
drag, startPoint x: 540, startPoint y: 286, endPoint x: 583, endPoint y: 285, distance: 42.9
click at [583, 285] on div "J Callback Scheduled Call Step: 1 [PERSON_NAME] America/New_York Calls Count: 0…" at bounding box center [561, 296] width 328 height 100
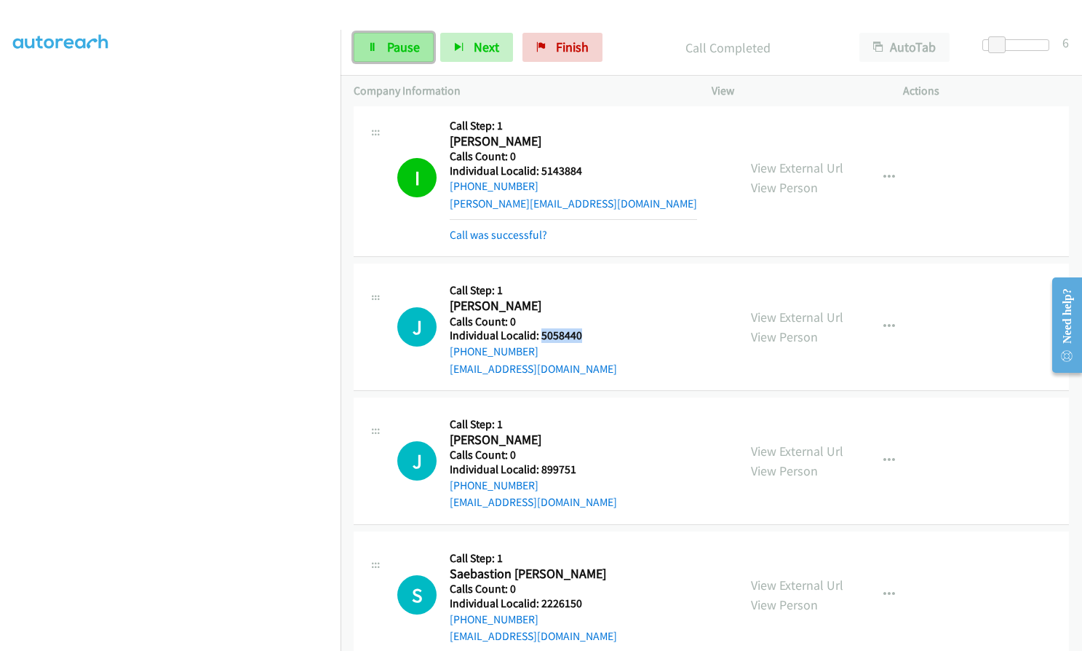
click at [421, 40] on link "Pause" at bounding box center [394, 47] width 80 height 29
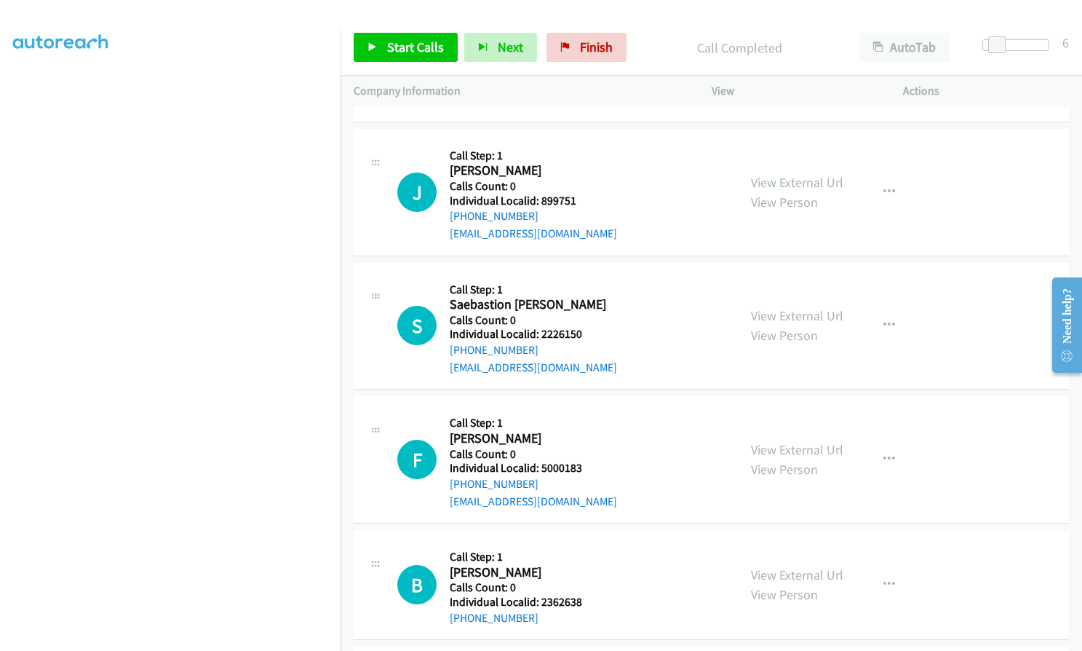
scroll to position [5841, 0]
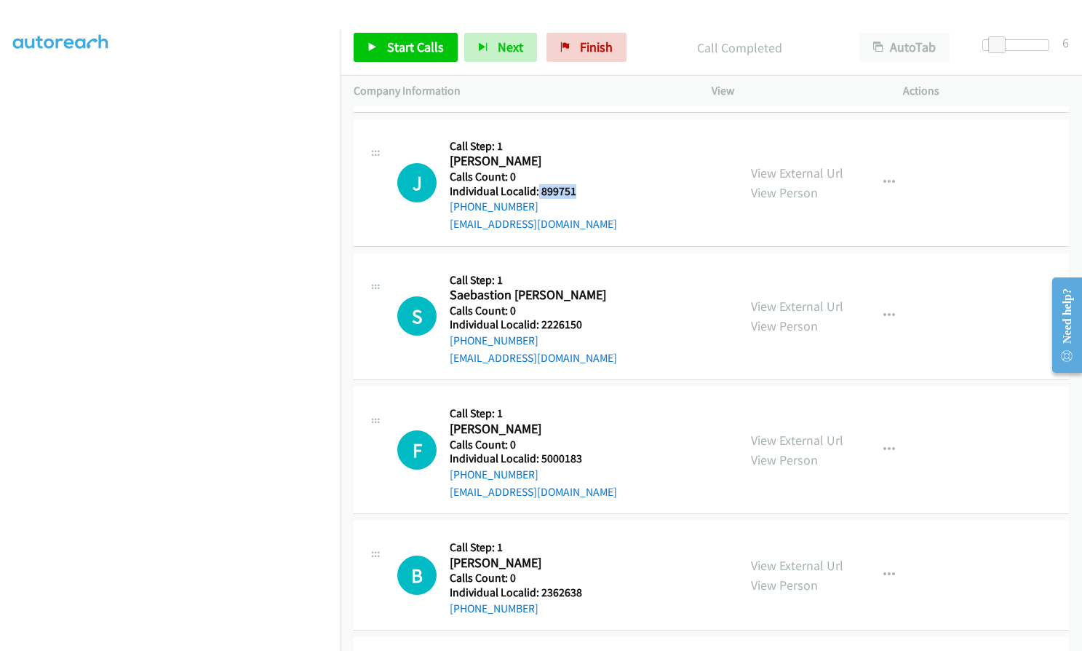
drag, startPoint x: 537, startPoint y: 172, endPoint x: 568, endPoint y: 172, distance: 31.3
click at [579, 172] on div "J Callback Scheduled Call Step: 1 [PERSON_NAME] America/New_York Calls Count: 0…" at bounding box center [561, 182] width 328 height 100
drag, startPoint x: 539, startPoint y: 308, endPoint x: 585, endPoint y: 306, distance: 45.9
click at [585, 306] on div "S Callback Scheduled Call Step: 1 Saebastion [PERSON_NAME] America/[GEOGRAPHIC_…" at bounding box center [561, 316] width 328 height 100
drag, startPoint x: 553, startPoint y: 442, endPoint x: 582, endPoint y: 441, distance: 28.4
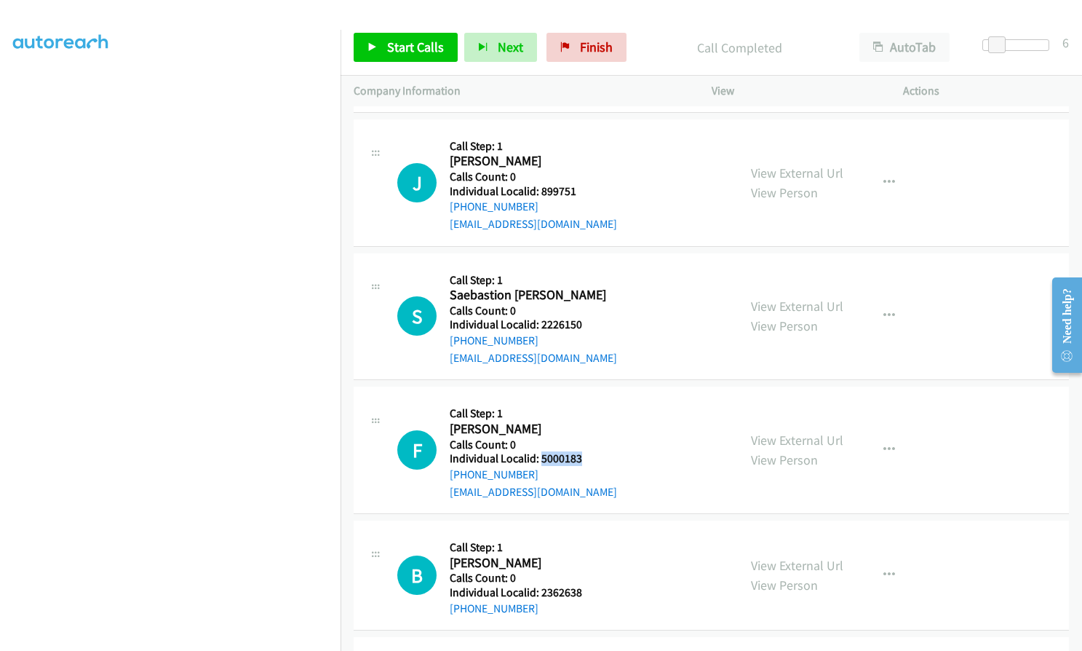
click at [582, 441] on div "F Callback Scheduled Call Step: 1 [PERSON_NAME] America/New_York Calls Count: 0…" at bounding box center [561, 450] width 328 height 100
drag, startPoint x: 540, startPoint y: 576, endPoint x: 582, endPoint y: 575, distance: 41.5
click at [582, 575] on div "B Callback Scheduled Call Step: 1 [PERSON_NAME] America/New_York Calls Count: 0…" at bounding box center [561, 575] width 328 height 83
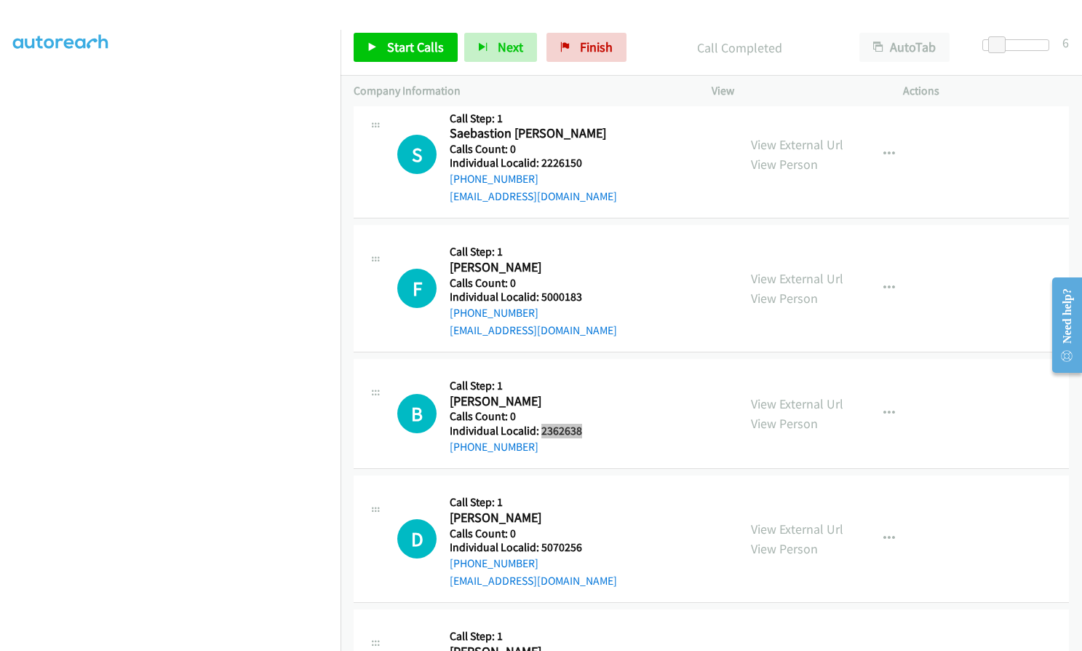
scroll to position [6023, 0]
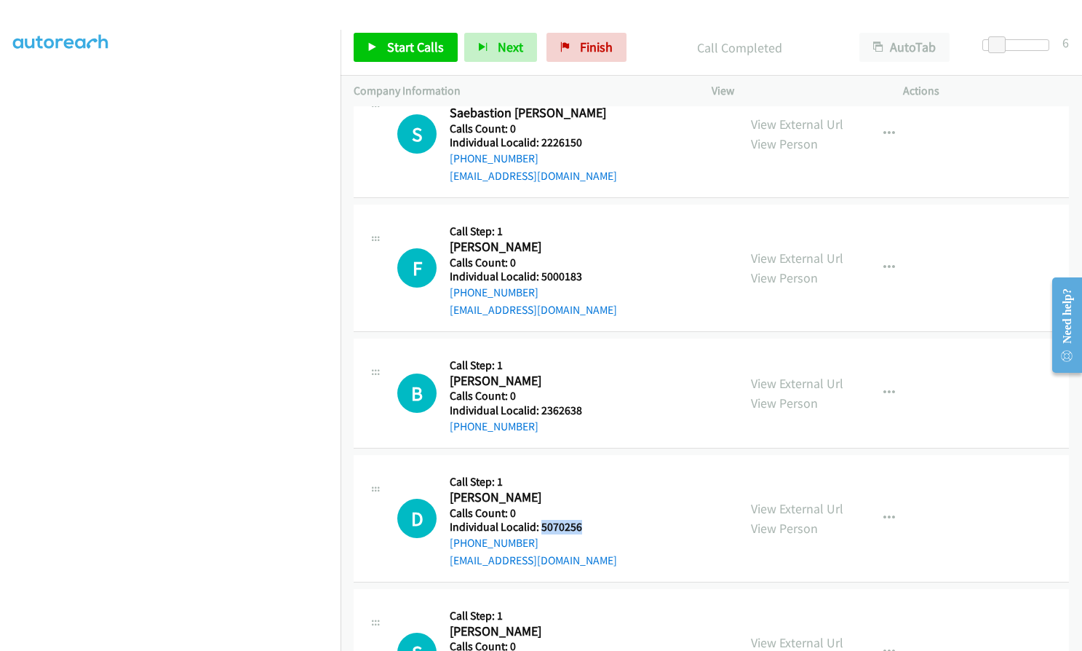
drag, startPoint x: 552, startPoint y: 510, endPoint x: 568, endPoint y: 507, distance: 17.0
click at [589, 509] on div "D Callback Scheduled Call Step: 1 [PERSON_NAME] America/[GEOGRAPHIC_DATA] Calls…" at bounding box center [561, 518] width 328 height 100
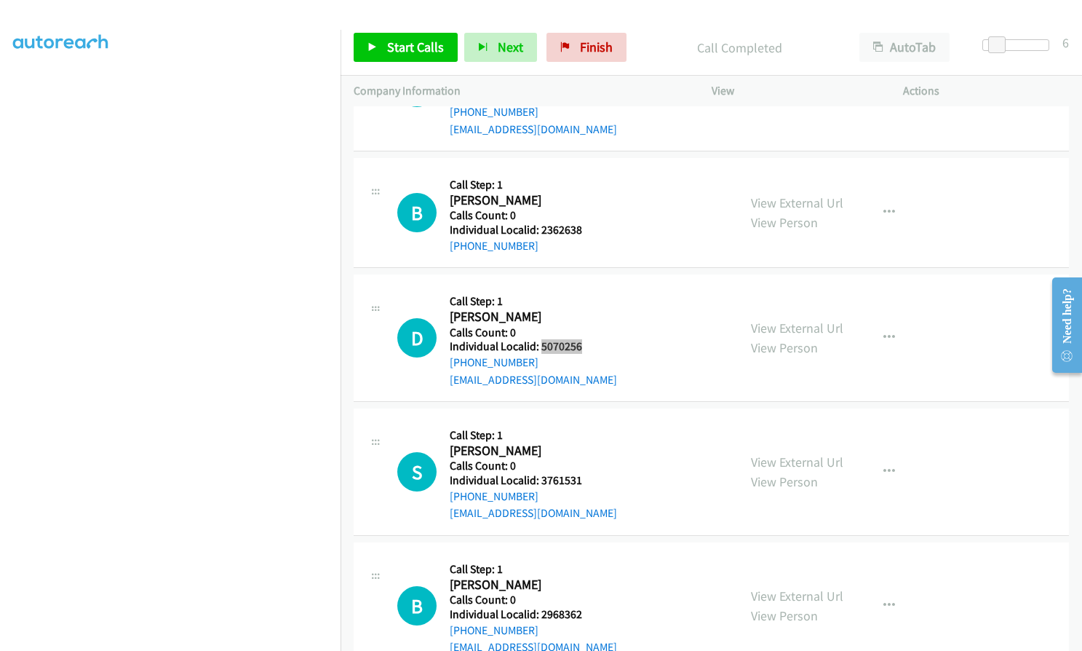
scroll to position [6205, 0]
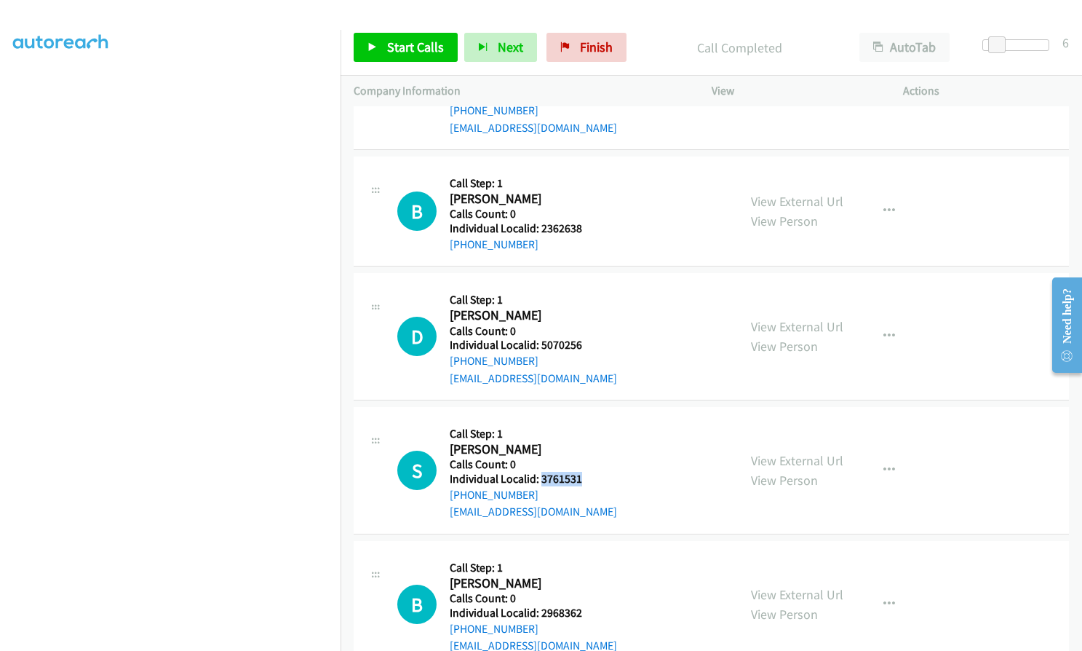
drag, startPoint x: 540, startPoint y: 464, endPoint x: 578, endPoint y: 462, distance: 37.9
click at [578, 472] on h5 "Individual Localid: 3761531" at bounding box center [533, 479] width 167 height 15
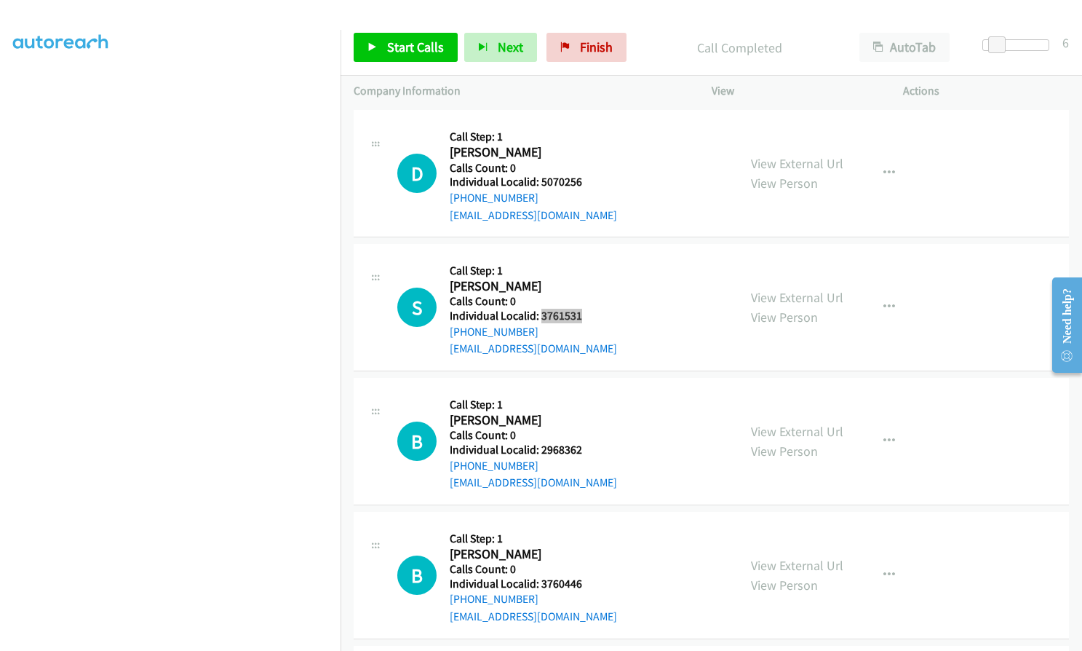
scroll to position [6369, 0]
drag, startPoint x: 555, startPoint y: 429, endPoint x: 587, endPoint y: 429, distance: 32.0
click at [587, 429] on div "B Callback Scheduled Call Step: 1 [PERSON_NAME] America/New_York Calls Count: 0…" at bounding box center [561, 440] width 328 height 100
drag, startPoint x: 563, startPoint y: 429, endPoint x: 531, endPoint y: 445, distance: 36.5
click at [531, 445] on div "Callback Scheduled Call Step: 1 [PERSON_NAME] America/New_York Calls Count: 0 I…" at bounding box center [533, 440] width 167 height 100
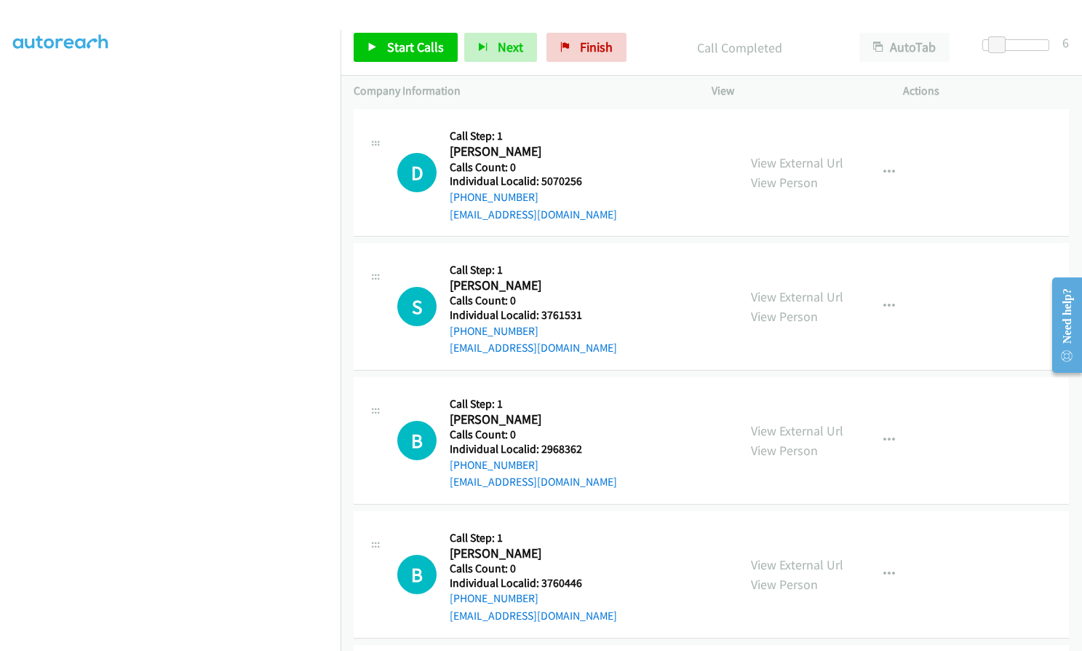
click at [576, 411] on h2 "[PERSON_NAME]" at bounding box center [533, 419] width 167 height 17
drag, startPoint x: 539, startPoint y: 430, endPoint x: 590, endPoint y: 431, distance: 51.0
click at [590, 431] on div "B Callback Scheduled Call Step: 1 [PERSON_NAME] America/New_York Calls Count: 0…" at bounding box center [561, 440] width 328 height 100
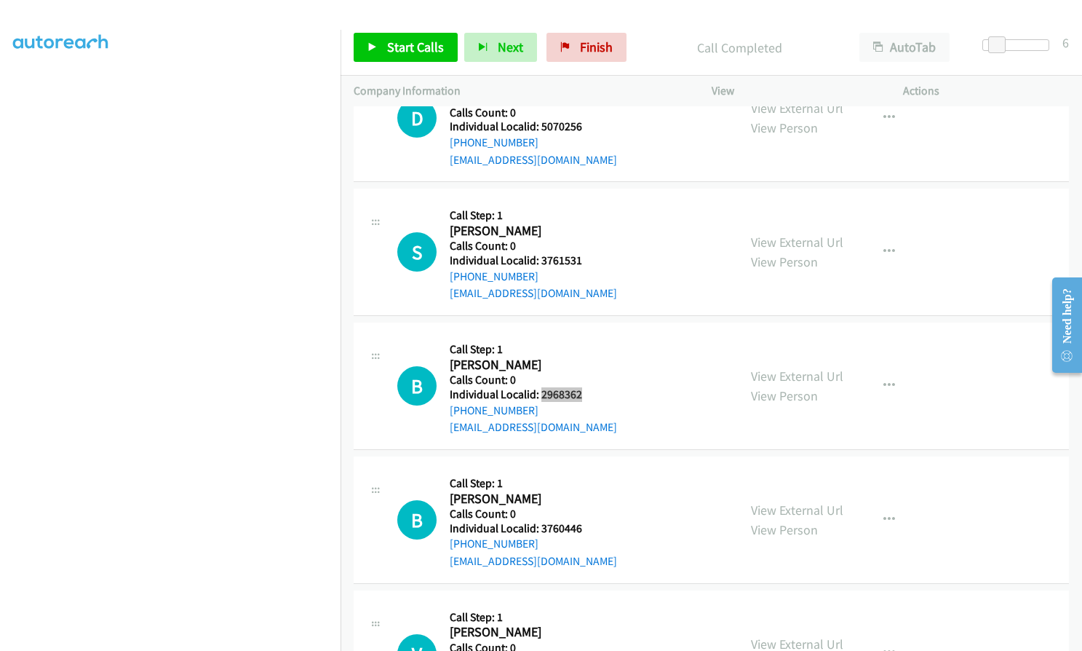
scroll to position [6441, 0]
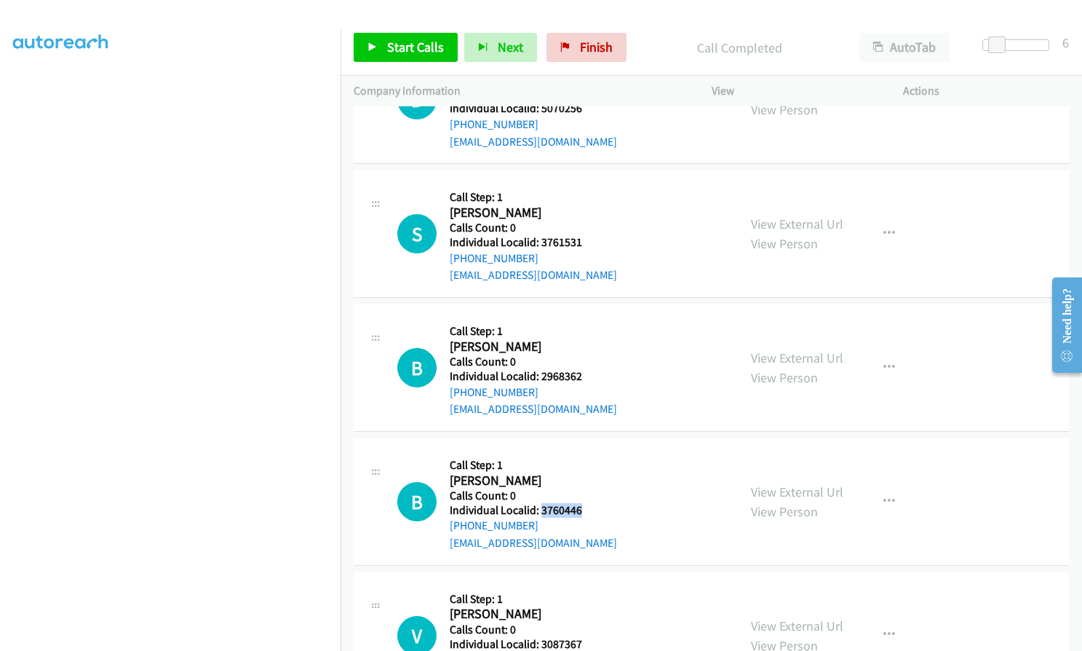
drag, startPoint x: 541, startPoint y: 491, endPoint x: 582, endPoint y: 496, distance: 41.0
click at [582, 496] on div "B Callback Scheduled Call Step: 1 [PERSON_NAME] America/[GEOGRAPHIC_DATA] Calls…" at bounding box center [561, 501] width 328 height 100
drag, startPoint x: 545, startPoint y: 484, endPoint x: 574, endPoint y: 512, distance: 40.1
click at [574, 517] on div "[PHONE_NUMBER]" at bounding box center [533, 525] width 167 height 17
drag, startPoint x: 541, startPoint y: 498, endPoint x: 584, endPoint y: 494, distance: 43.1
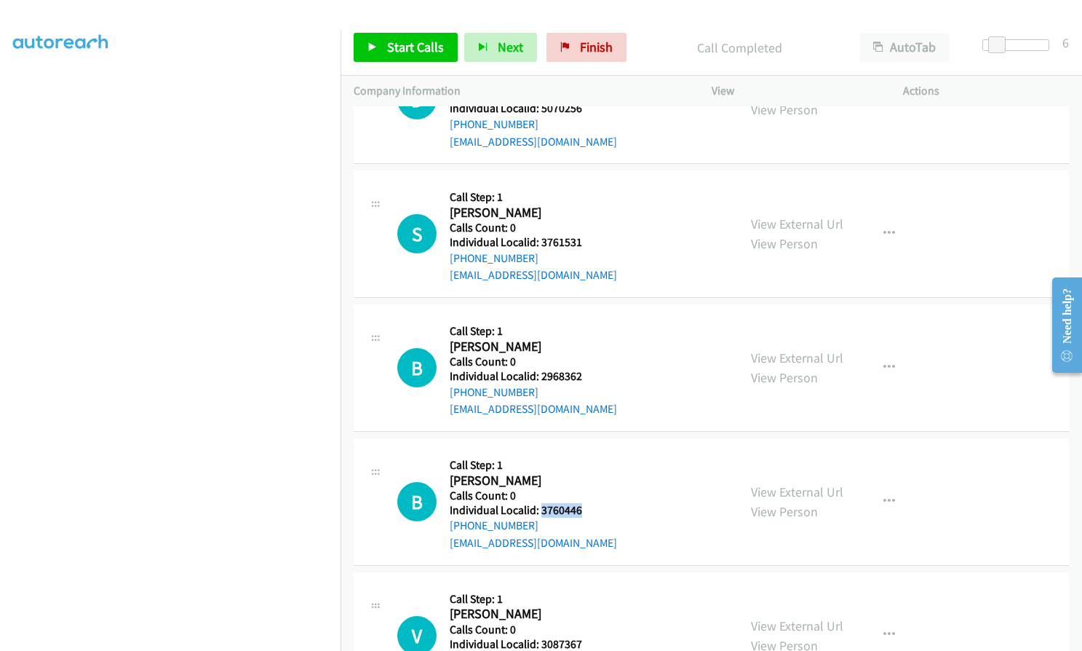
click at [584, 494] on div "B Callback Scheduled Call Step: 1 [PERSON_NAME] America/[GEOGRAPHIC_DATA] Calls…" at bounding box center [561, 501] width 328 height 100
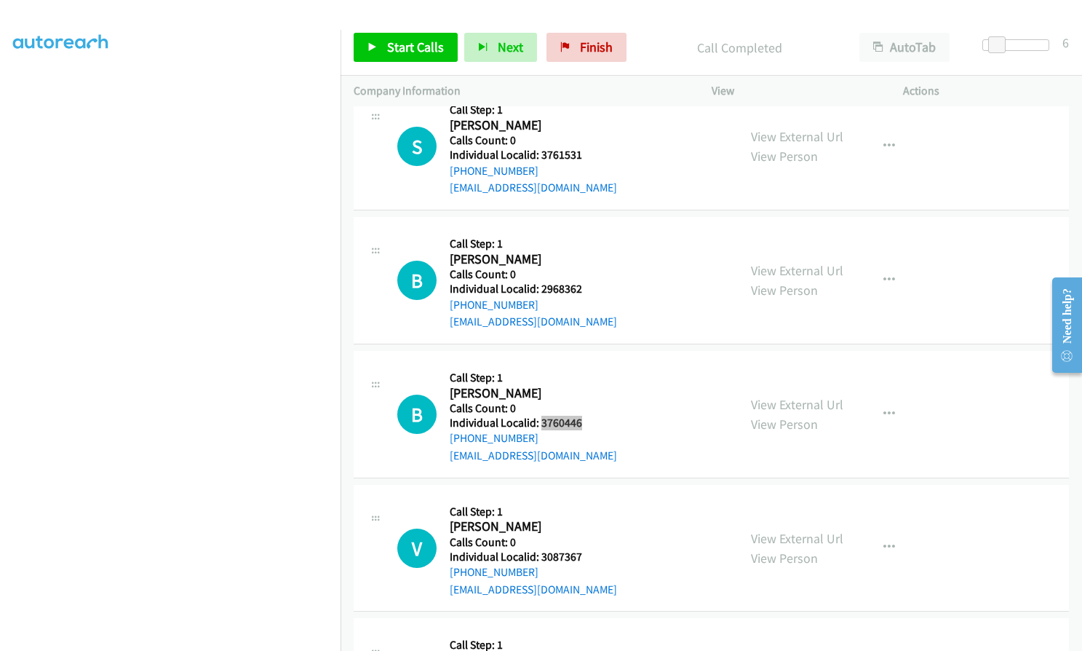
scroll to position [6532, 0]
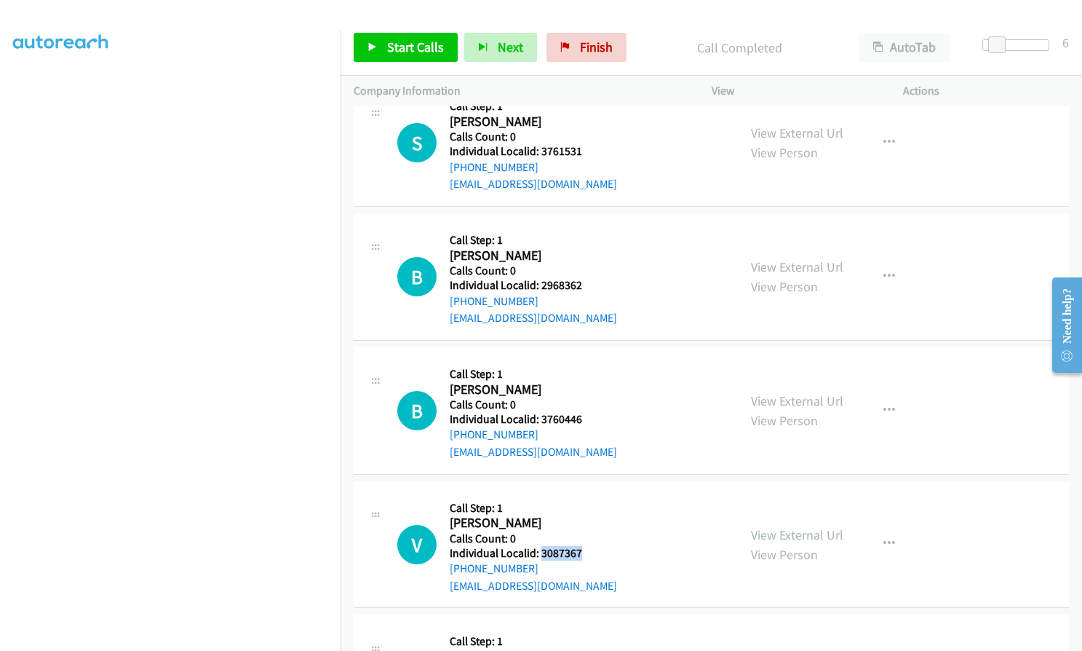
drag, startPoint x: 539, startPoint y: 534, endPoint x: 583, endPoint y: 534, distance: 44.4
click at [583, 534] on div "V Callback Scheduled Call Step: 1 [PERSON_NAME] America/[GEOGRAPHIC_DATA] Calls…" at bounding box center [561, 544] width 328 height 100
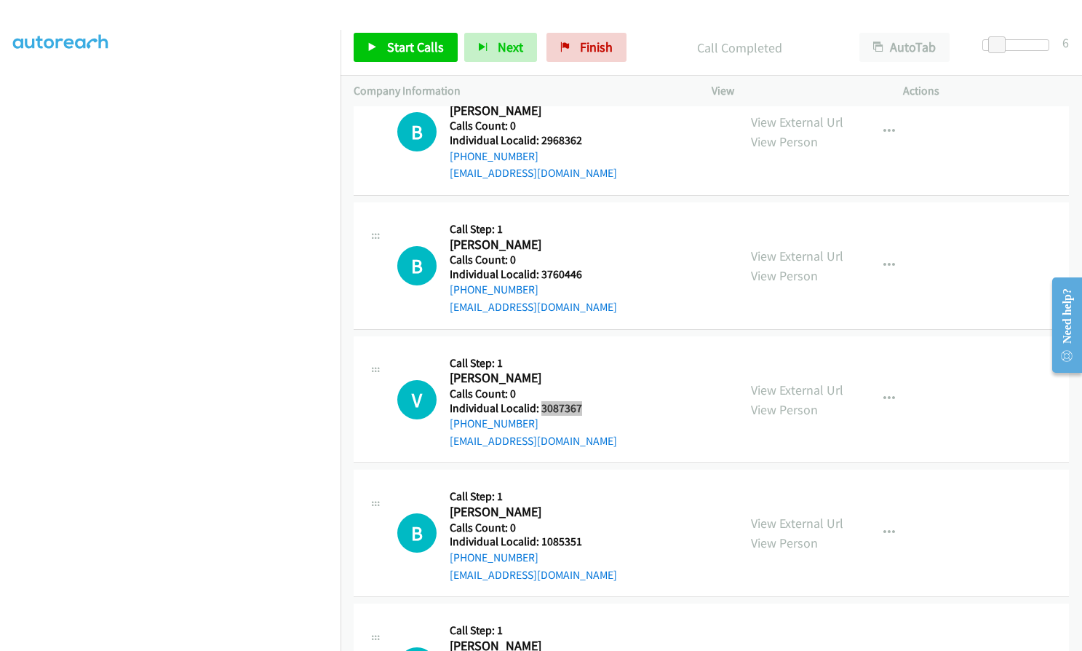
scroll to position [6678, 0]
drag, startPoint x: 541, startPoint y: 523, endPoint x: 582, endPoint y: 523, distance: 40.8
click at [582, 523] on div "B Callback Scheduled Call Step: 1 [PERSON_NAME] America/[GEOGRAPHIC_DATA] Calls…" at bounding box center [561, 532] width 328 height 100
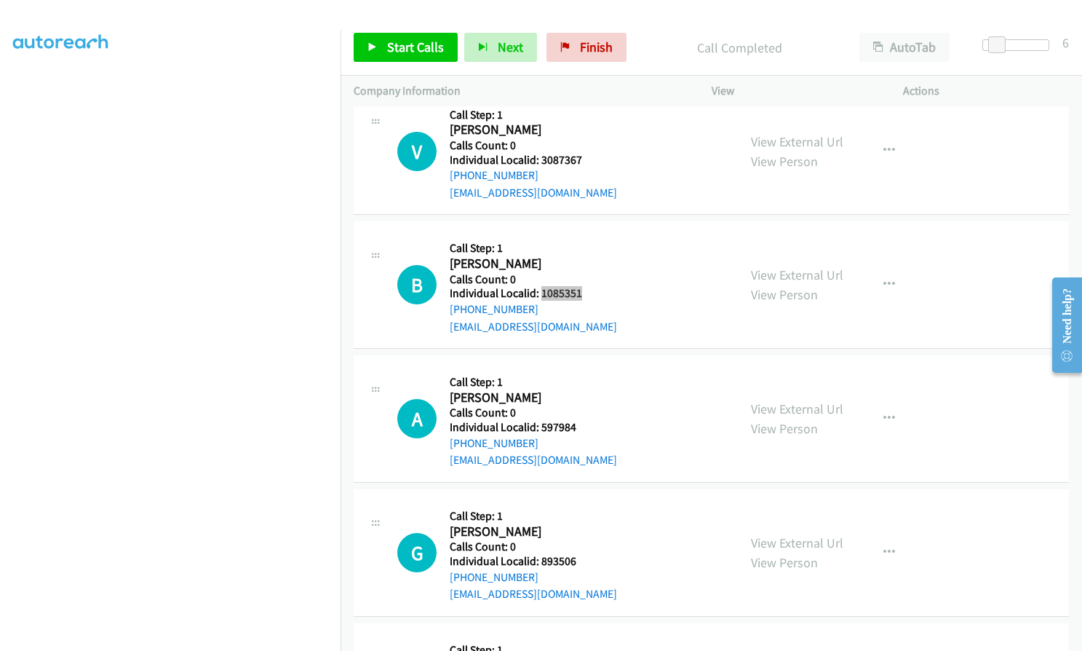
scroll to position [6933, 0]
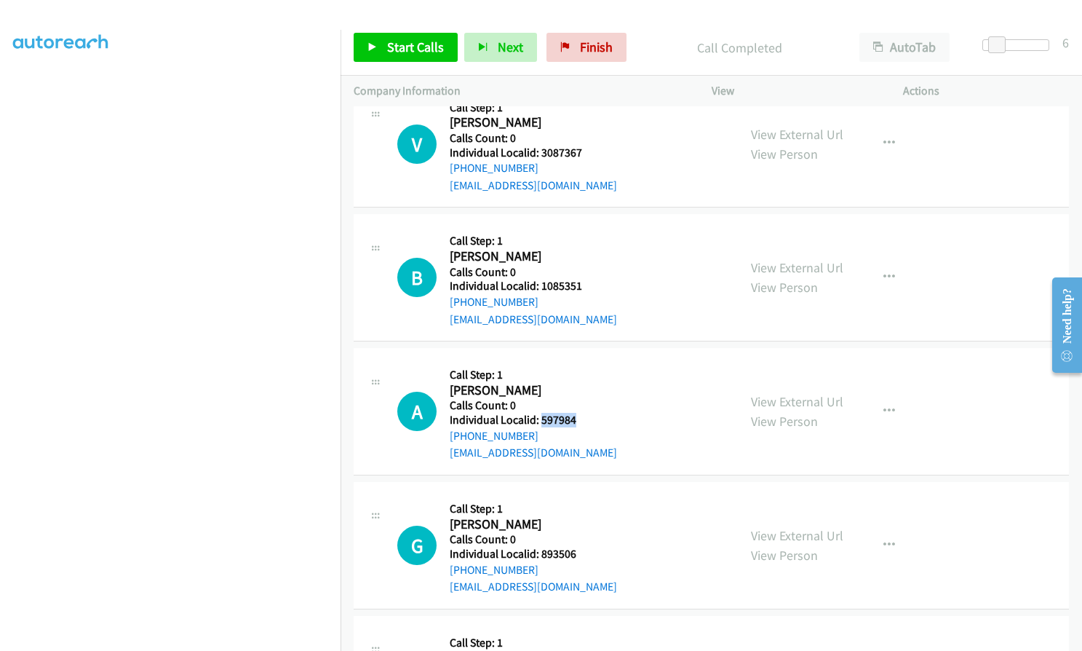
drag, startPoint x: 545, startPoint y: 400, endPoint x: 579, endPoint y: 399, distance: 33.5
click at [579, 413] on h5 "Individual Localid: 597984" at bounding box center [533, 420] width 167 height 15
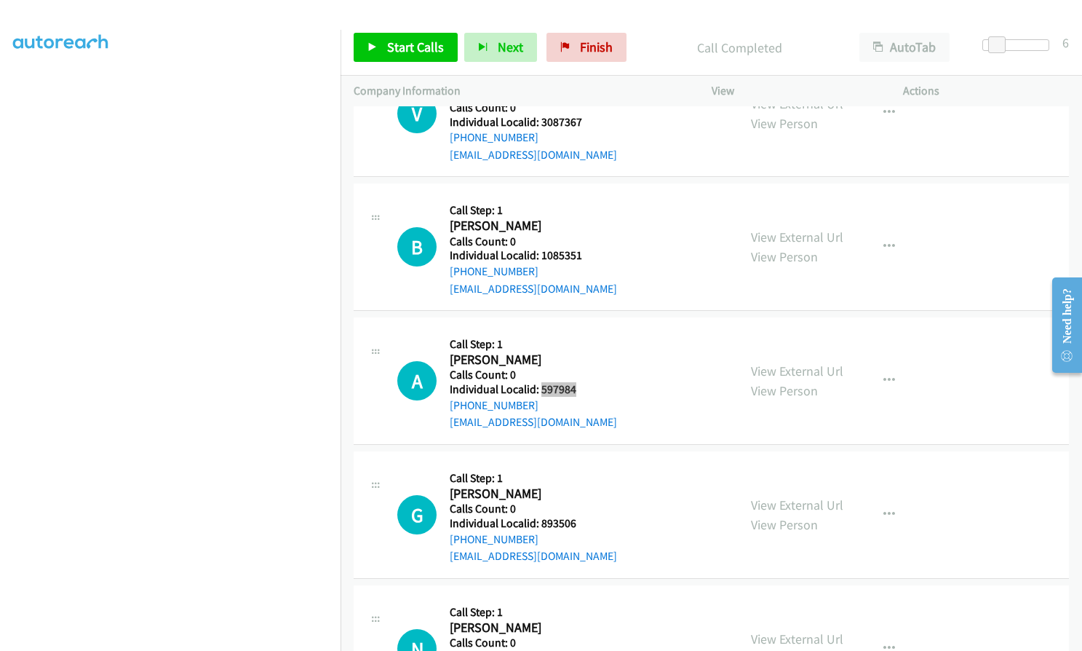
scroll to position [7042, 0]
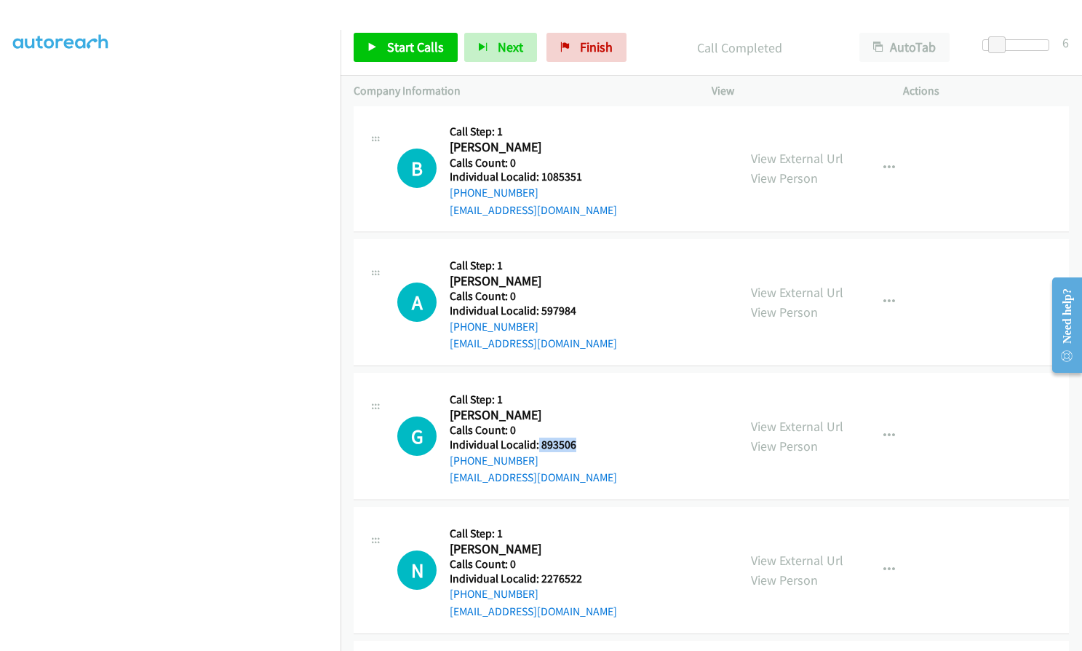
drag, startPoint x: 538, startPoint y: 427, endPoint x: 579, endPoint y: 425, distance: 40.8
click at [579, 425] on div "G Callback Scheduled Call Step: 1 [PERSON_NAME] America/Los_Angeles Calls Count…" at bounding box center [561, 436] width 328 height 100
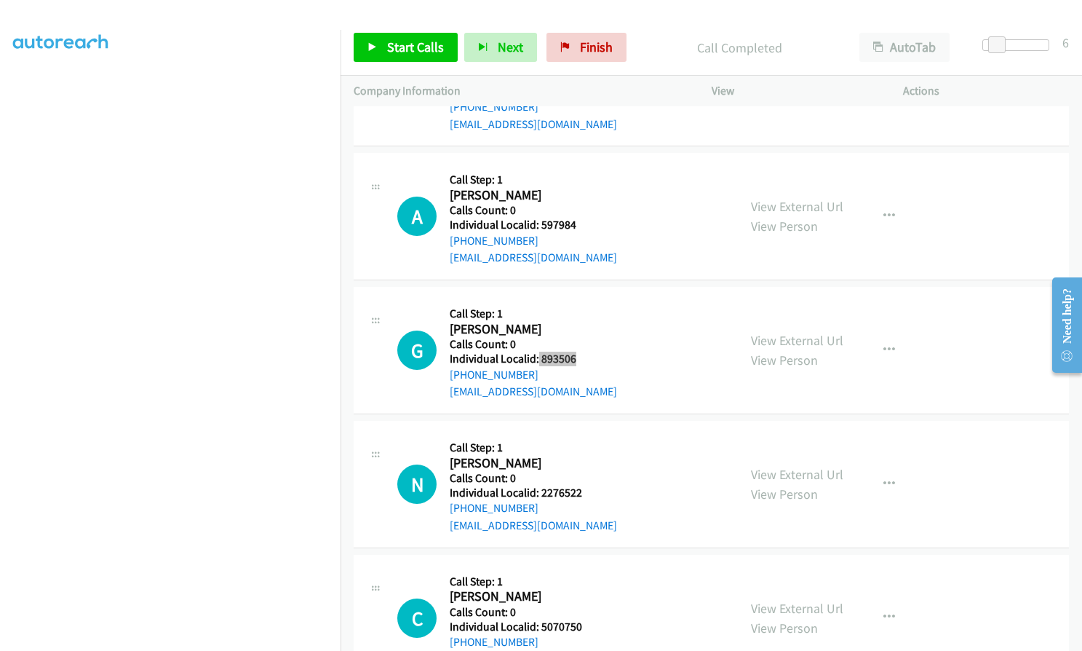
scroll to position [7133, 0]
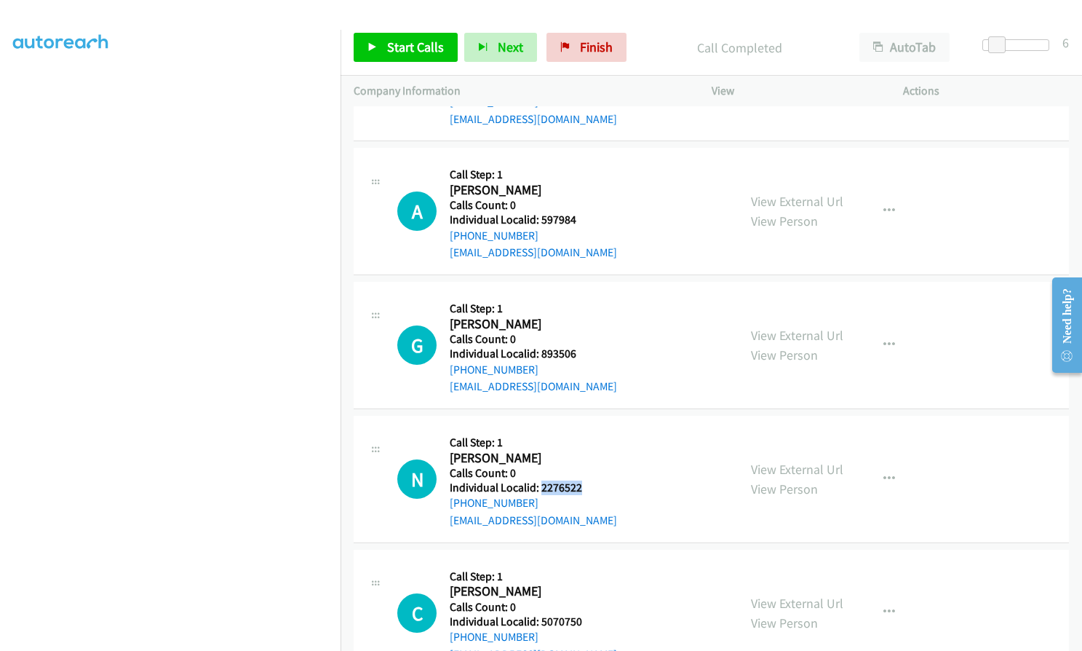
drag, startPoint x: 547, startPoint y: 470, endPoint x: 584, endPoint y: 470, distance: 37.1
click at [584, 470] on div "N Callback Scheduled Call Step: 1 [PERSON_NAME] America/[GEOGRAPHIC_DATA] Calls…" at bounding box center [561, 479] width 328 height 100
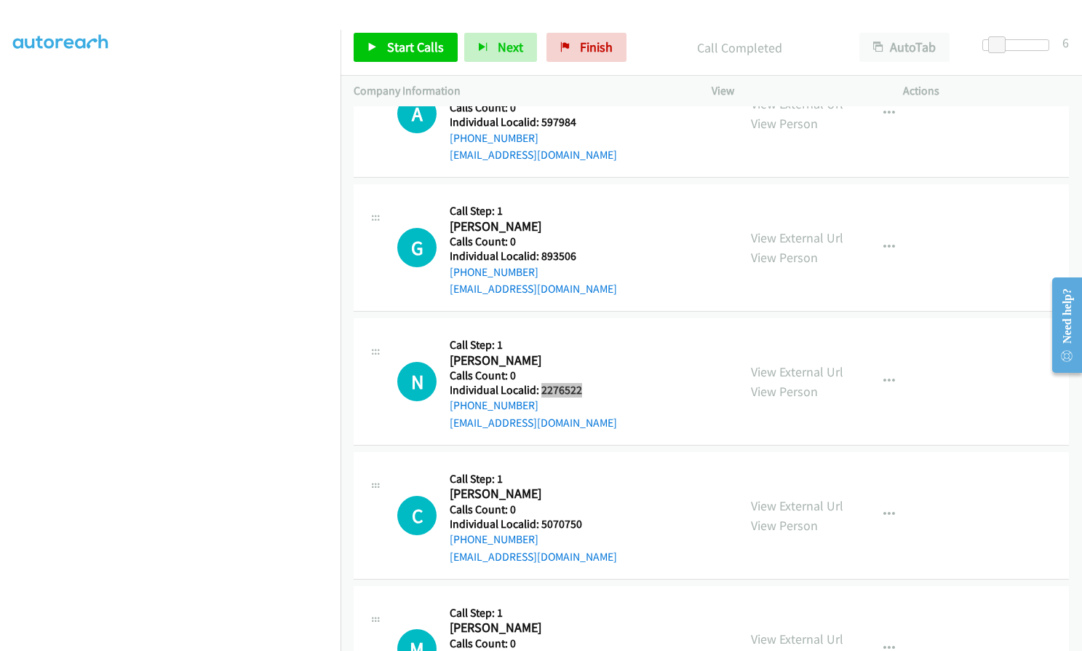
scroll to position [7242, 0]
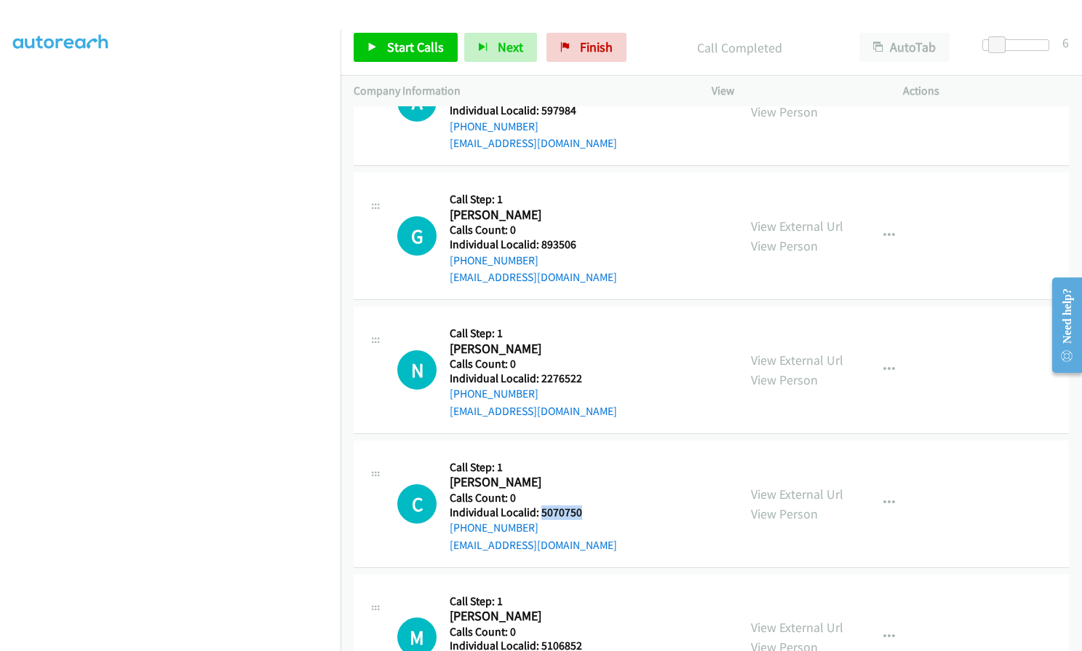
drag, startPoint x: 539, startPoint y: 495, endPoint x: 593, endPoint y: 496, distance: 54.6
click at [593, 505] on h5 "Individual Localid: 5070750" at bounding box center [533, 512] width 167 height 15
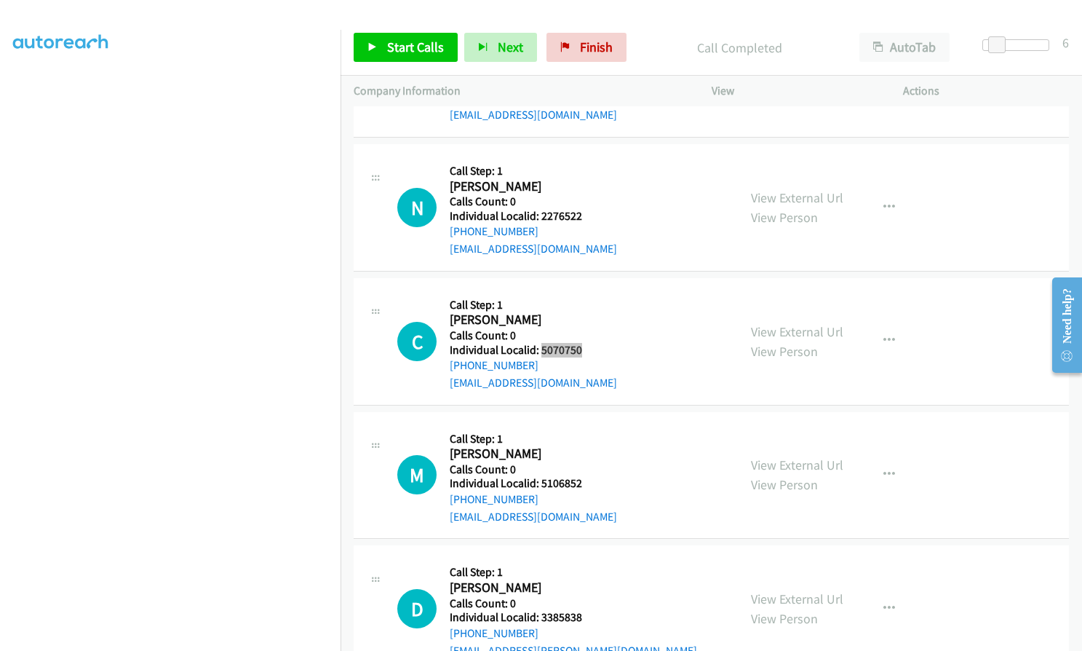
scroll to position [7406, 0]
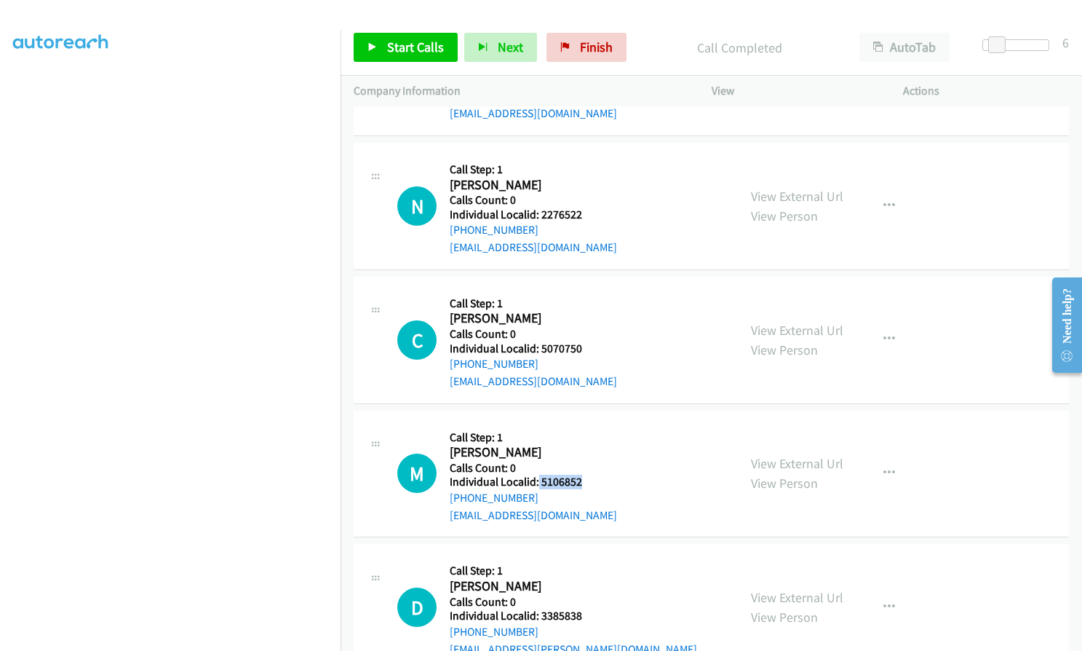
drag, startPoint x: 538, startPoint y: 463, endPoint x: 583, endPoint y: 463, distance: 45.1
click at [583, 463] on div "M Callback Scheduled Call Step: 1 [PERSON_NAME] Pacific/[GEOGRAPHIC_DATA] Calls…" at bounding box center [561, 474] width 328 height 100
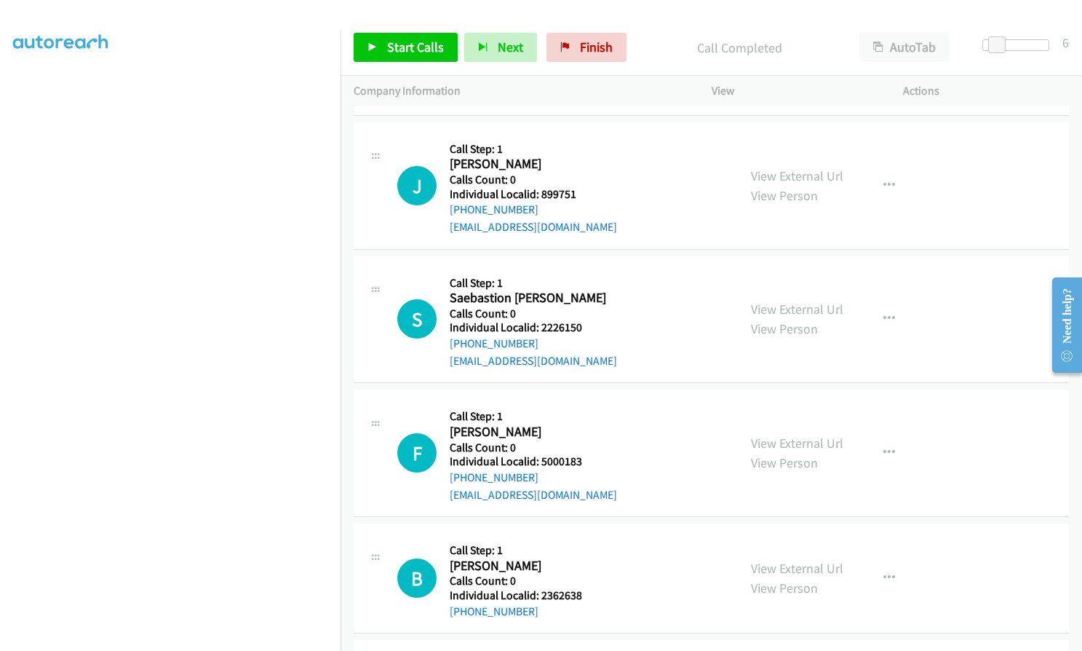
scroll to position [5859, 0]
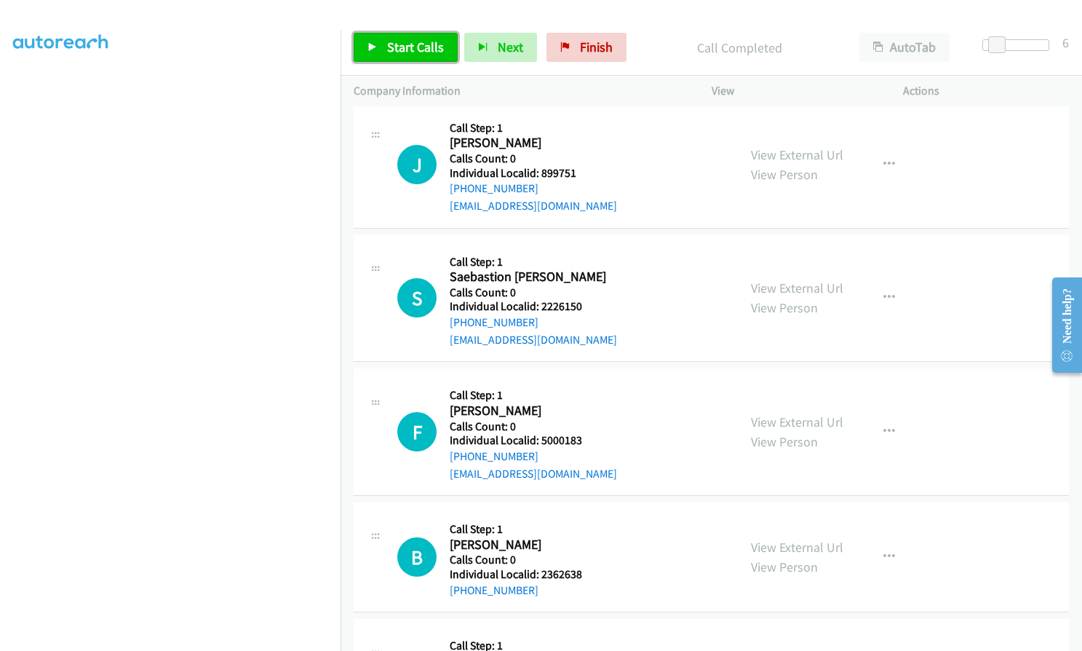
click at [411, 51] on span "Start Calls" at bounding box center [415, 47] width 57 height 17
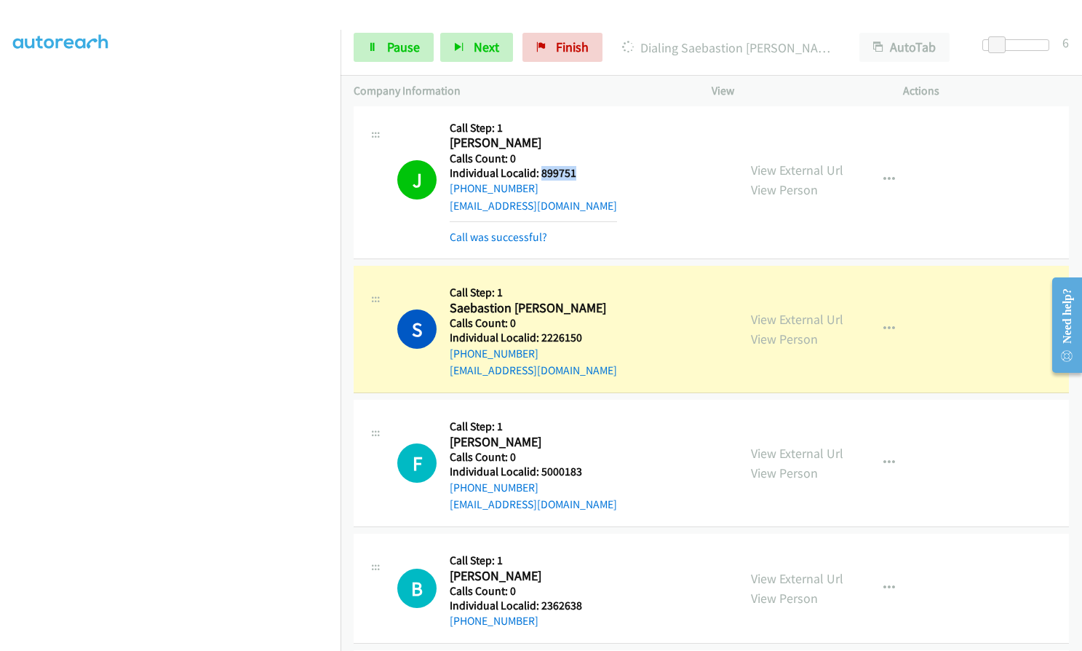
drag, startPoint x: 540, startPoint y: 155, endPoint x: 577, endPoint y: 154, distance: 37.1
click at [577, 154] on div "J Callback Scheduled Call Step: 1 [PERSON_NAME] America/New_York Calls Count: 0…" at bounding box center [561, 179] width 328 height 131
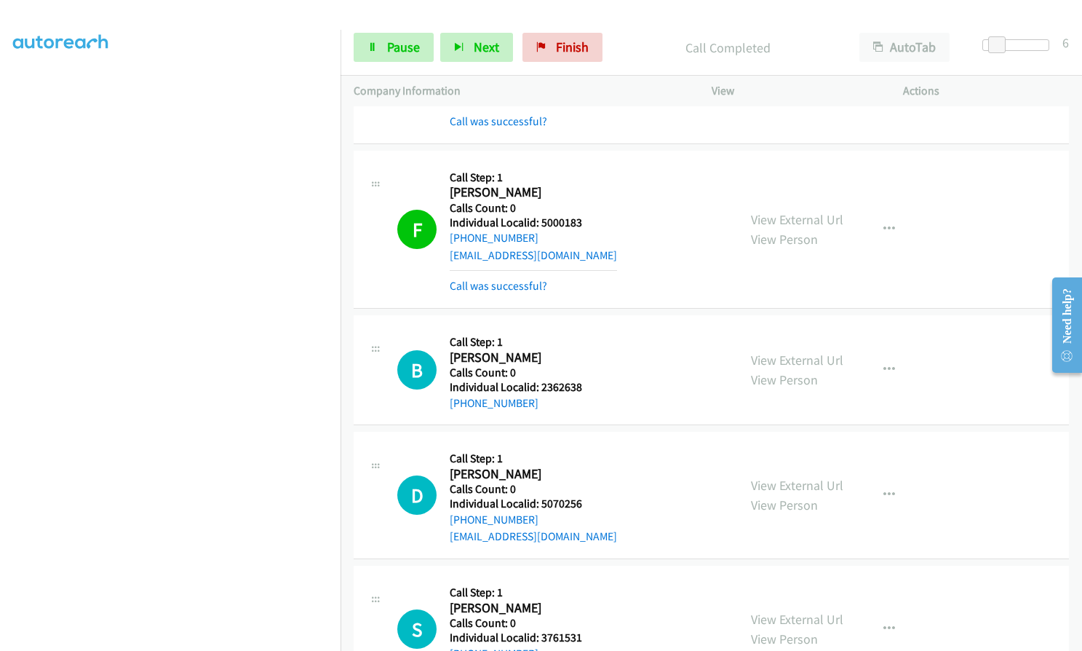
scroll to position [6150, 0]
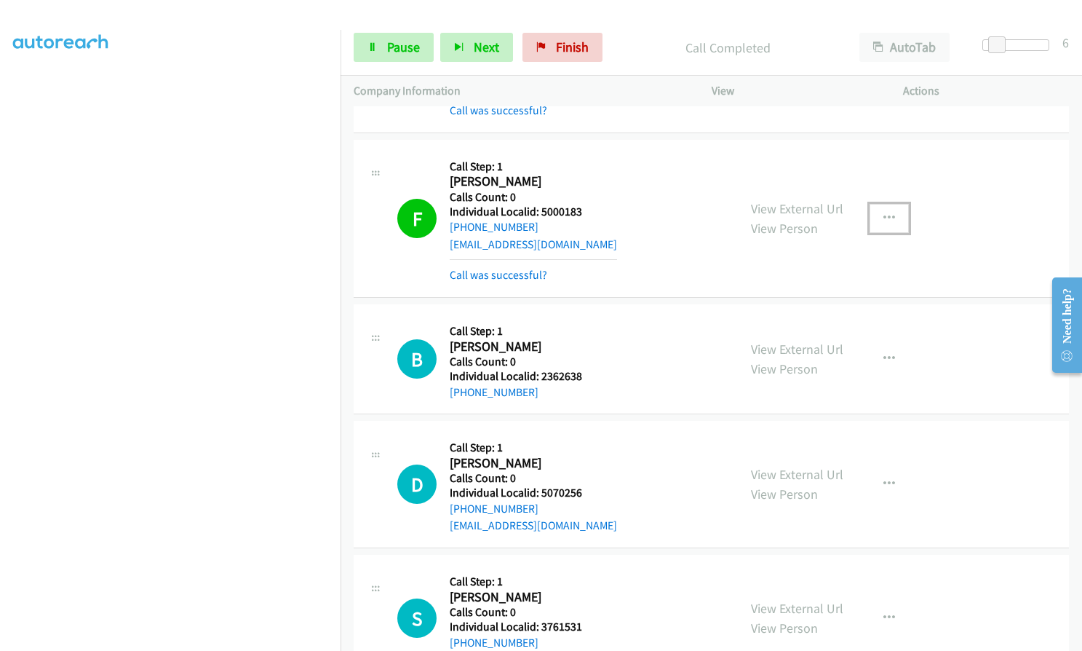
click at [884, 213] on icon "button" at bounding box center [890, 219] width 12 height 12
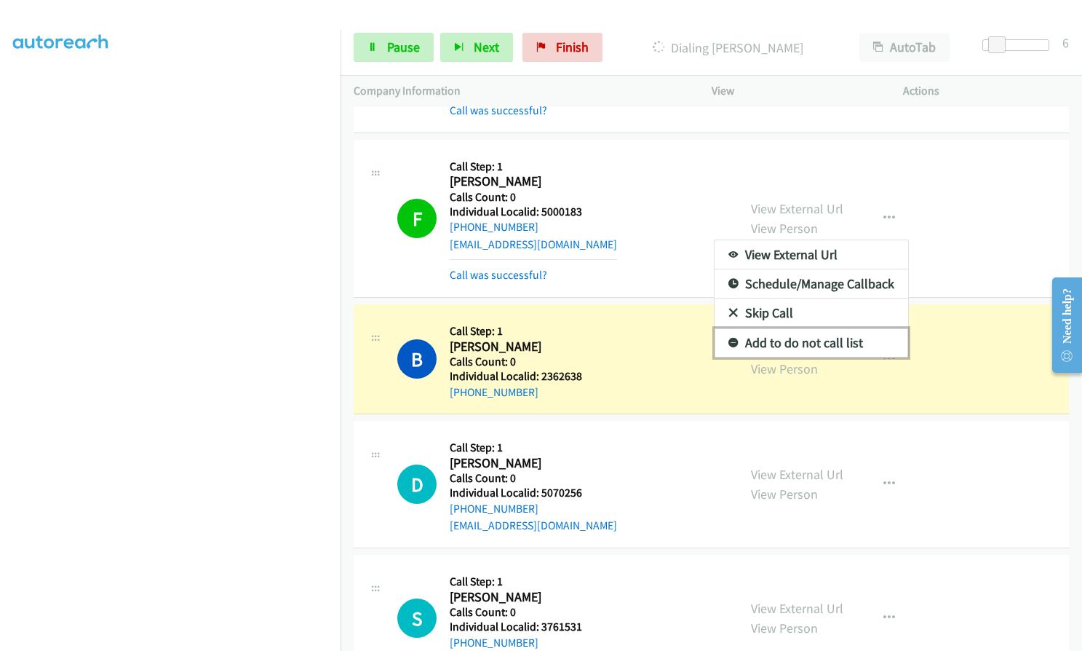
click at [729, 328] on link "Add to do not call list" at bounding box center [812, 342] width 194 height 29
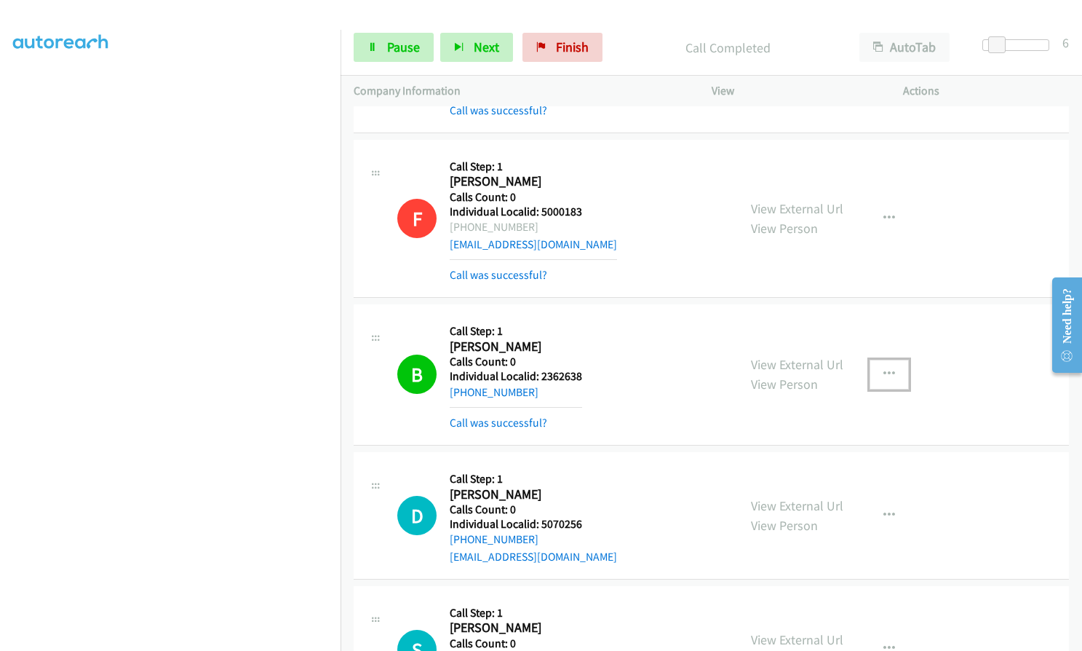
click at [884, 368] on icon "button" at bounding box center [890, 374] width 12 height 12
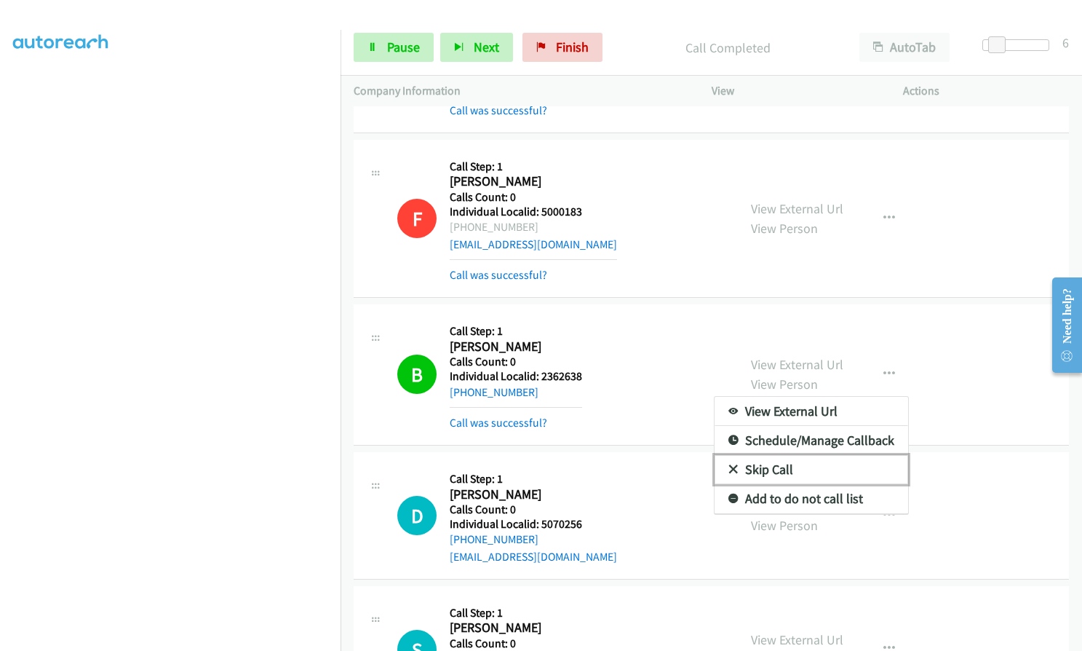
click at [729, 465] on icon at bounding box center [734, 470] width 10 height 10
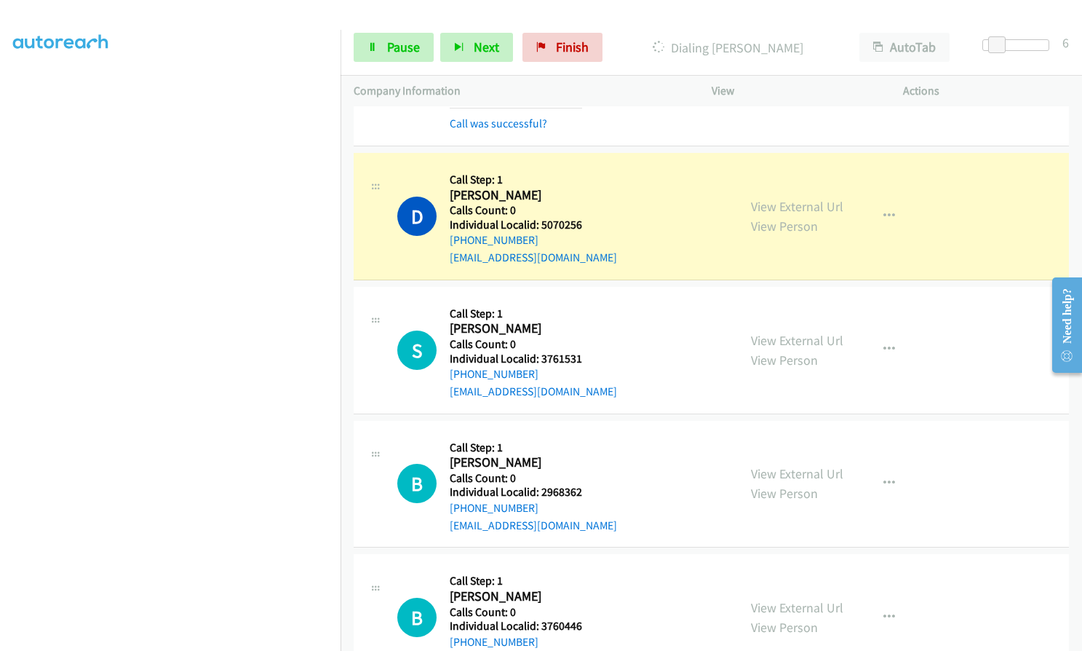
scroll to position [6496, 0]
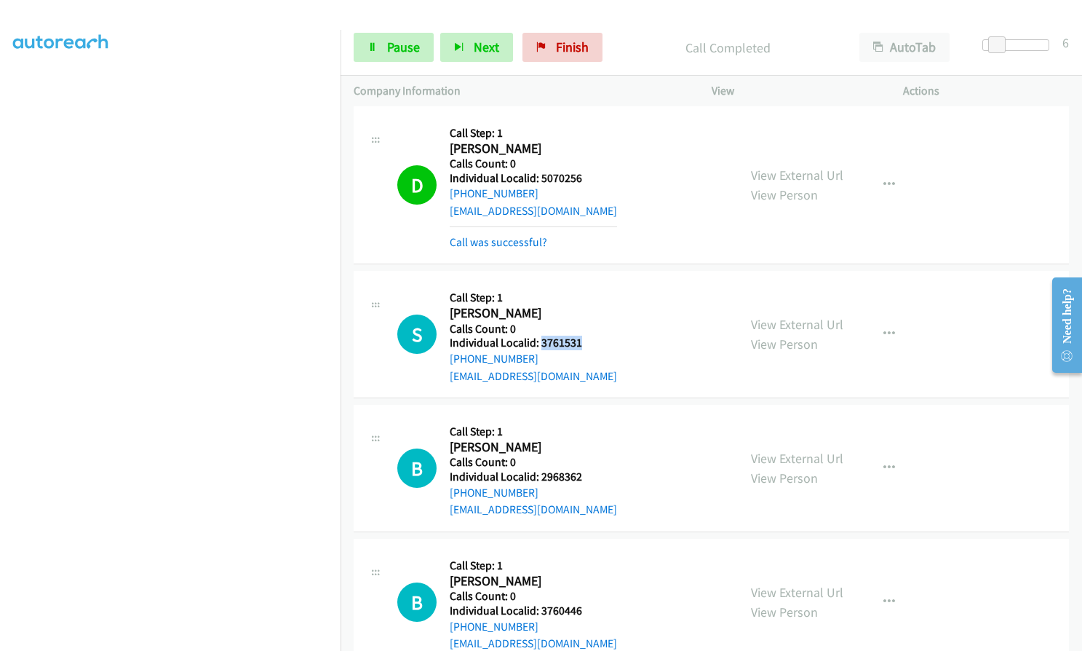
drag, startPoint x: 541, startPoint y: 328, endPoint x: 592, endPoint y: 326, distance: 51.7
click at [592, 326] on div "S Callback Scheduled Call Step: 1 [PERSON_NAME] America/[GEOGRAPHIC_DATA] Calls…" at bounding box center [561, 334] width 328 height 100
click at [618, 290] on div "S Callback Scheduled Call Step: 1 [PERSON_NAME] America/[GEOGRAPHIC_DATA] Calls…" at bounding box center [561, 334] width 328 height 100
click at [634, 151] on div "D Callback Scheduled Call Step: 1 [PERSON_NAME] America/[GEOGRAPHIC_DATA] Calls…" at bounding box center [561, 184] width 328 height 131
click at [401, 49] on span "Pause" at bounding box center [403, 47] width 33 height 17
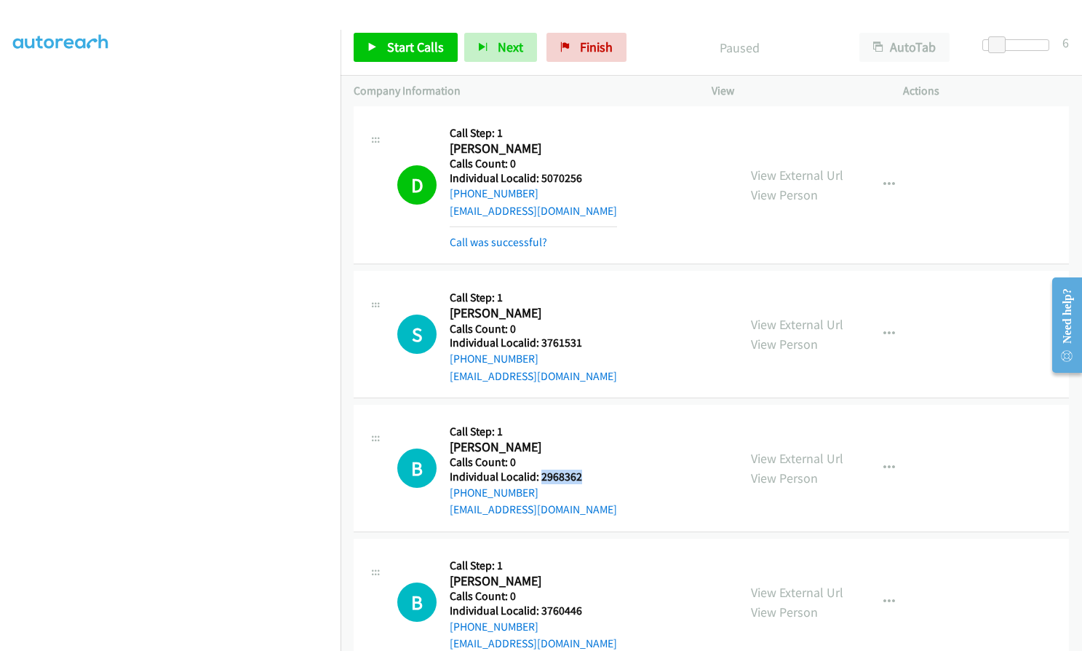
drag, startPoint x: 540, startPoint y: 459, endPoint x: 592, endPoint y: 459, distance: 51.7
click at [592, 459] on div "B Callback Scheduled Call Step: 1 [PERSON_NAME] America/New_York Calls Count: 0…" at bounding box center [561, 468] width 328 height 100
click at [391, 52] on span "Start Calls" at bounding box center [415, 47] width 57 height 17
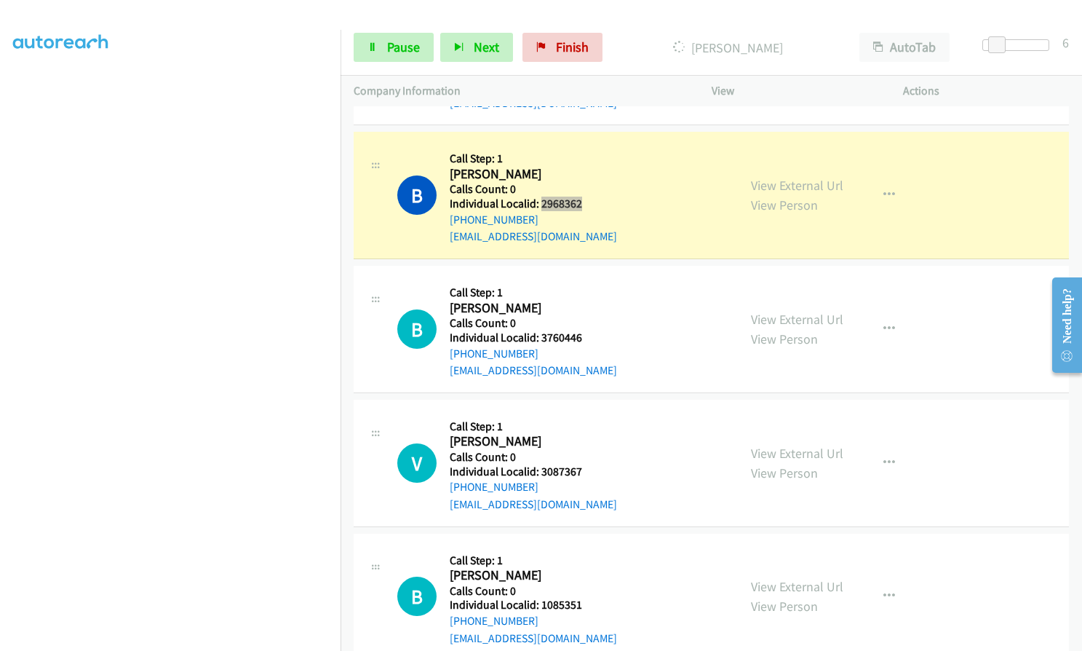
scroll to position [6787, 0]
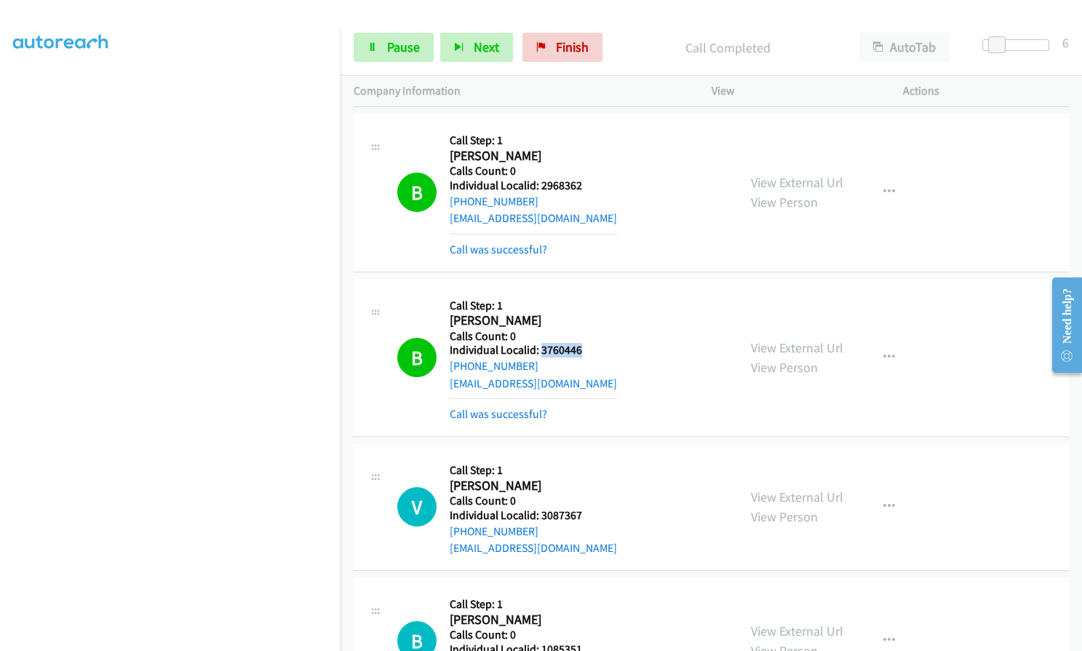
drag, startPoint x: 557, startPoint y: 334, endPoint x: 590, endPoint y: 332, distance: 33.6
click at [590, 332] on div "B Callback Scheduled Call Step: 1 [PERSON_NAME] America/[GEOGRAPHIC_DATA] Calls…" at bounding box center [561, 357] width 328 height 131
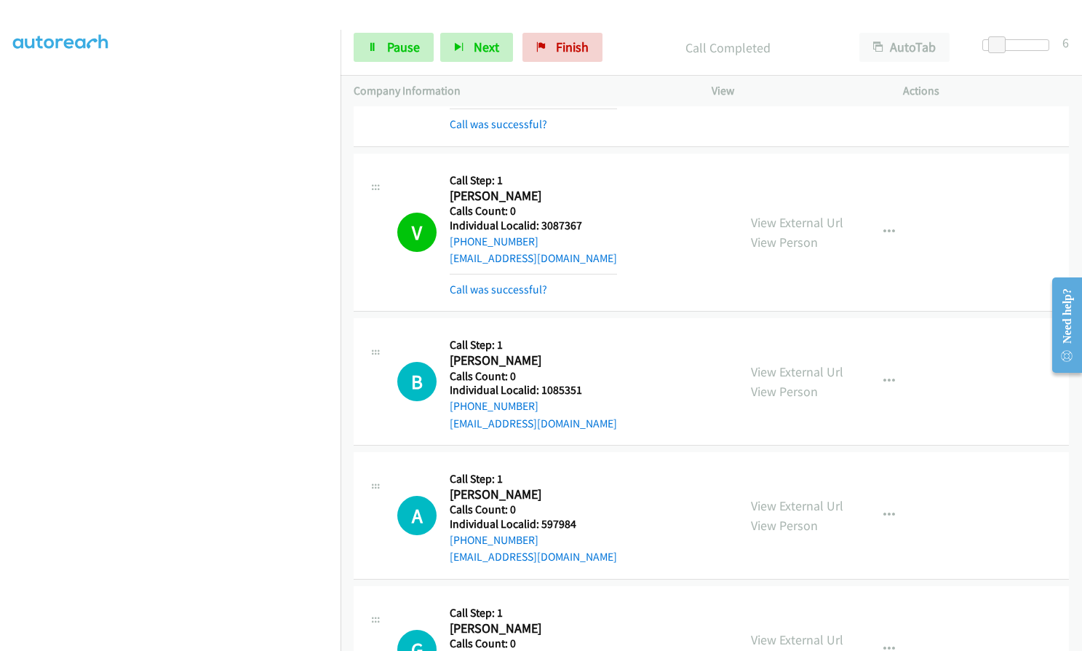
scroll to position [7072, 0]
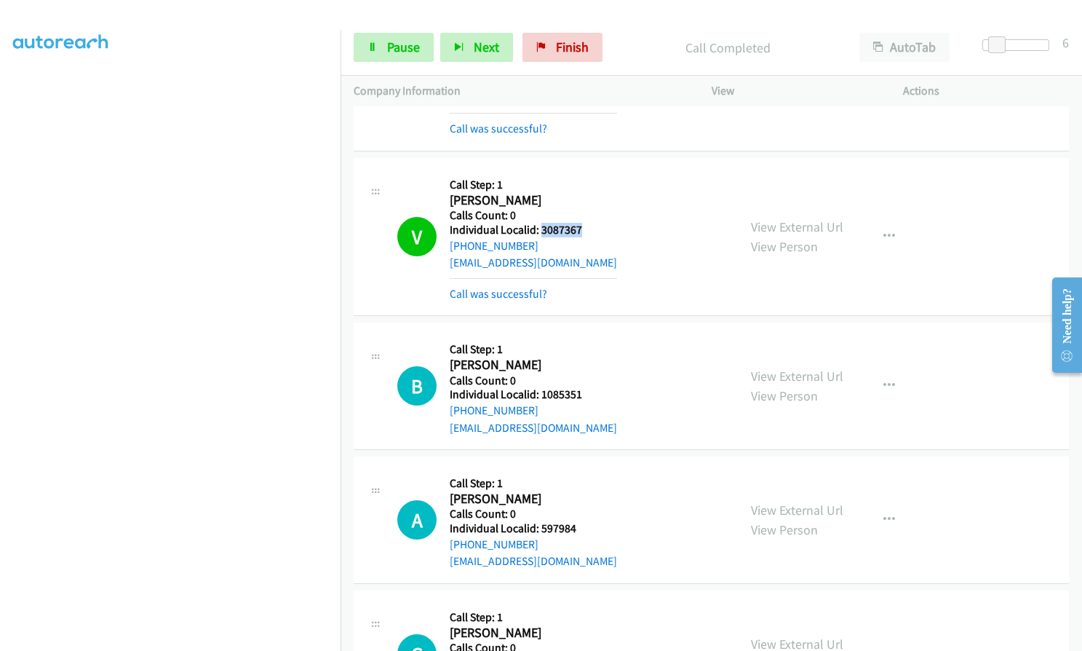
drag, startPoint x: 539, startPoint y: 210, endPoint x: 587, endPoint y: 210, distance: 48.0
click at [587, 210] on div "V Callback Scheduled Call Step: 1 [PERSON_NAME] America/[GEOGRAPHIC_DATA] Calls…" at bounding box center [561, 236] width 328 height 131
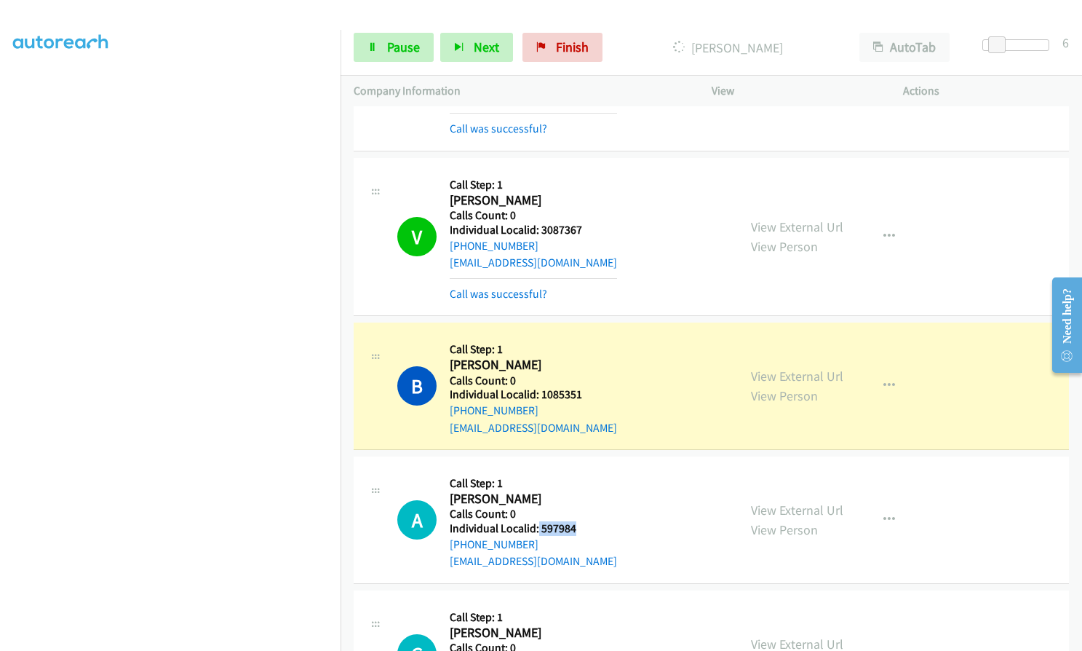
drag, startPoint x: 537, startPoint y: 506, endPoint x: 582, endPoint y: 507, distance: 44.4
click at [582, 521] on h5 "Individual Localid: 597984" at bounding box center [533, 528] width 167 height 15
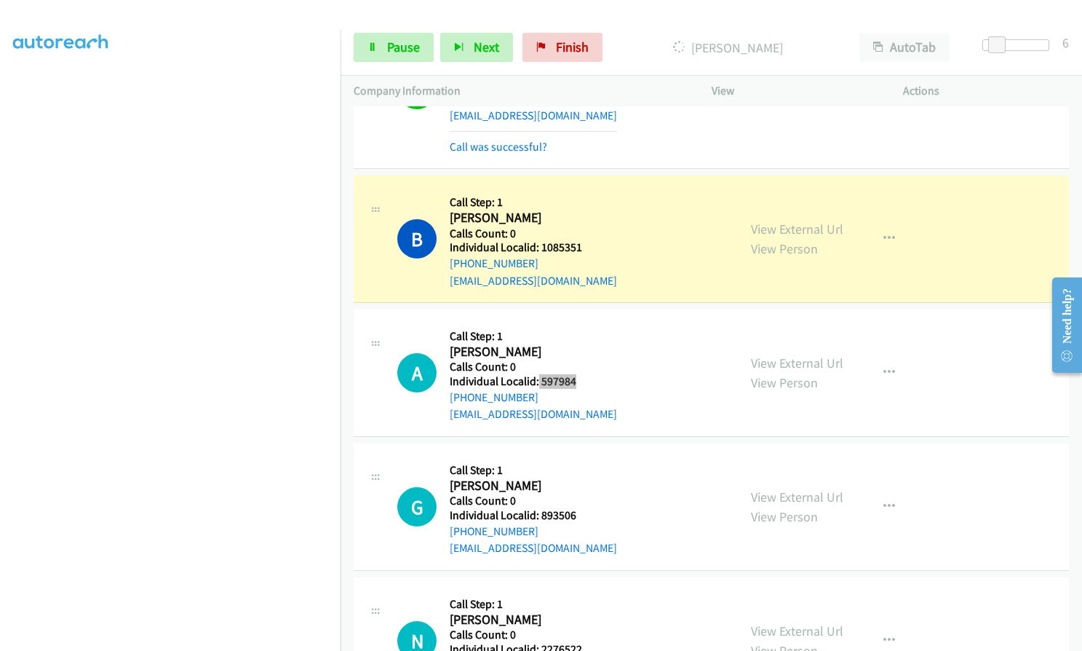
scroll to position [7327, 0]
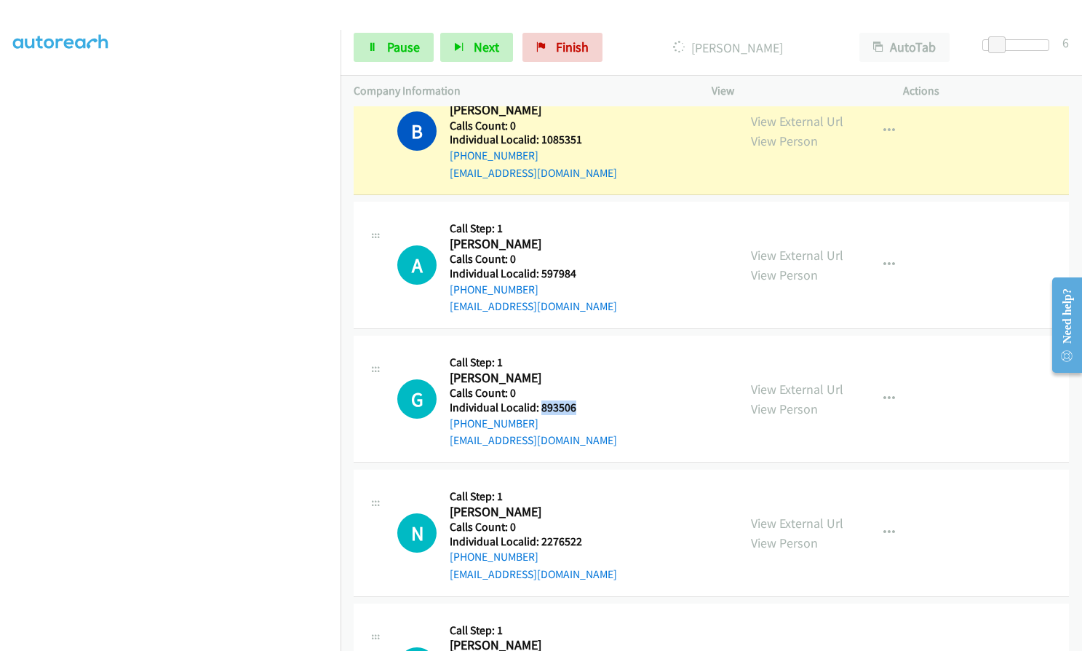
drag, startPoint x: 544, startPoint y: 391, endPoint x: 584, endPoint y: 392, distance: 40.8
click at [584, 392] on div "G Callback Scheduled Call Step: 1 [PERSON_NAME] America/Los_Angeles Calls Count…" at bounding box center [561, 399] width 328 height 100
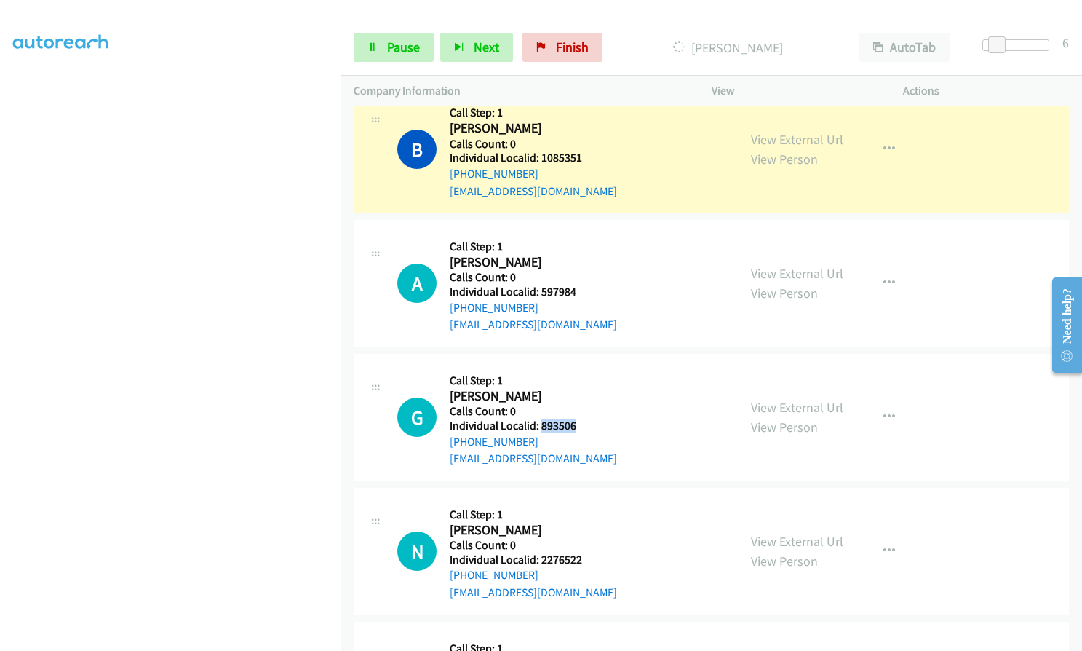
scroll to position [7291, 0]
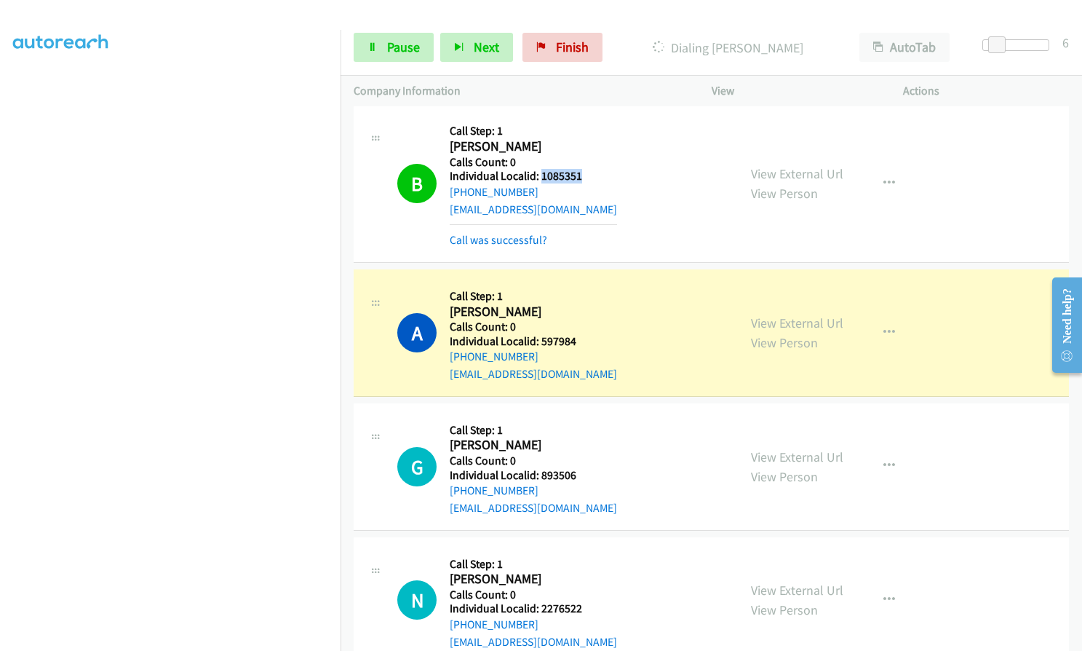
drag, startPoint x: 539, startPoint y: 154, endPoint x: 594, endPoint y: 157, distance: 55.4
click at [594, 157] on div "B Callback Scheduled Call Step: 1 [PERSON_NAME] America/[GEOGRAPHIC_DATA] Calls…" at bounding box center [561, 182] width 328 height 131
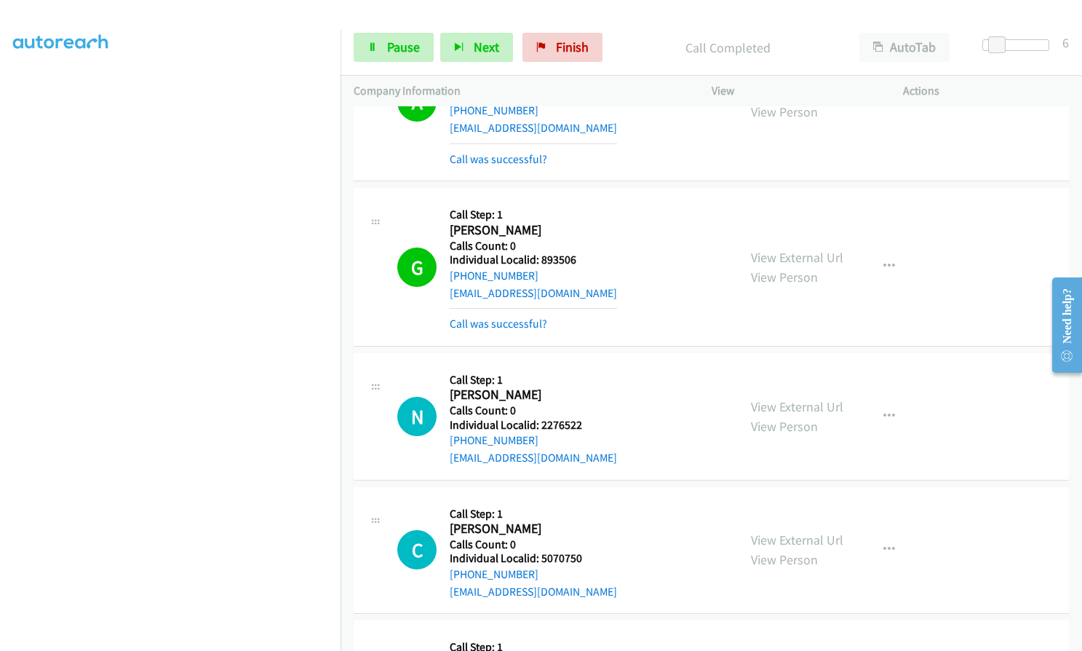
scroll to position [7521, 0]
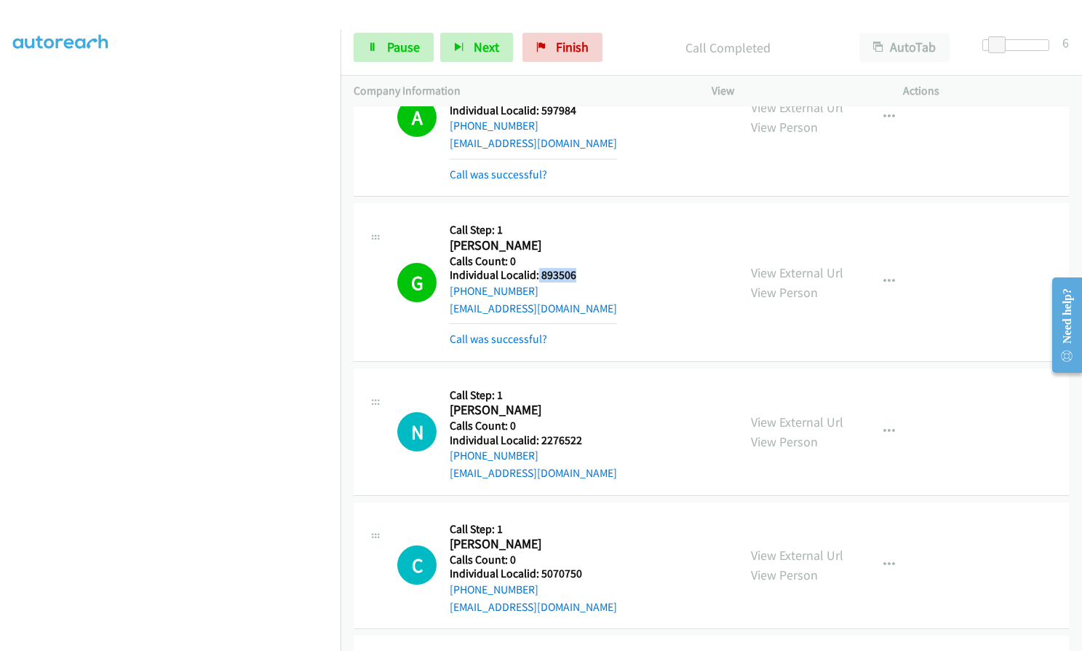
drag, startPoint x: 538, startPoint y: 256, endPoint x: 574, endPoint y: 256, distance: 35.7
click at [574, 268] on h5 "Individual Localid: 893506" at bounding box center [533, 275] width 167 height 15
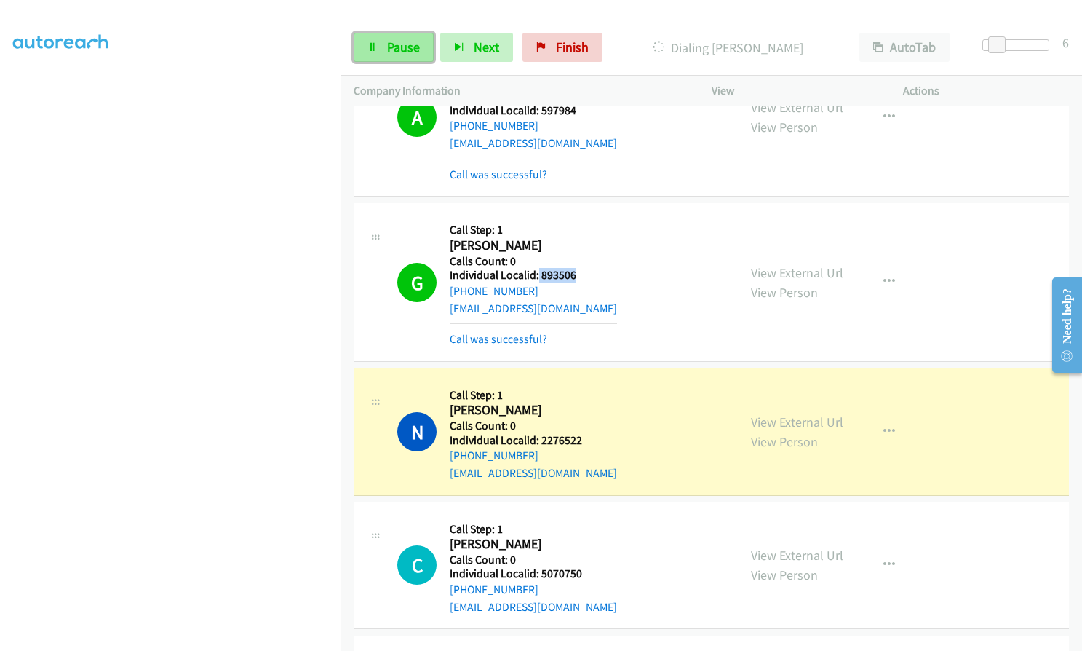
click at [378, 45] on link "Pause" at bounding box center [394, 47] width 80 height 29
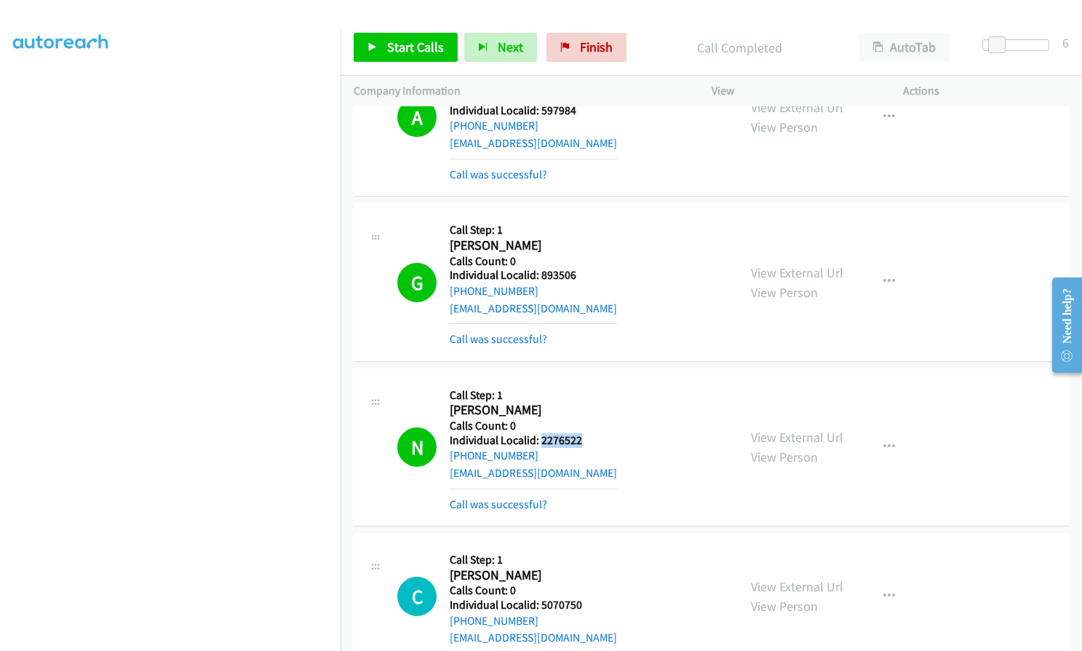
drag, startPoint x: 551, startPoint y: 422, endPoint x: 595, endPoint y: 422, distance: 44.4
click at [595, 422] on div "N Callback Scheduled Call Step: 1 [PERSON_NAME] America/[GEOGRAPHIC_DATA] Calls…" at bounding box center [561, 446] width 328 height 131
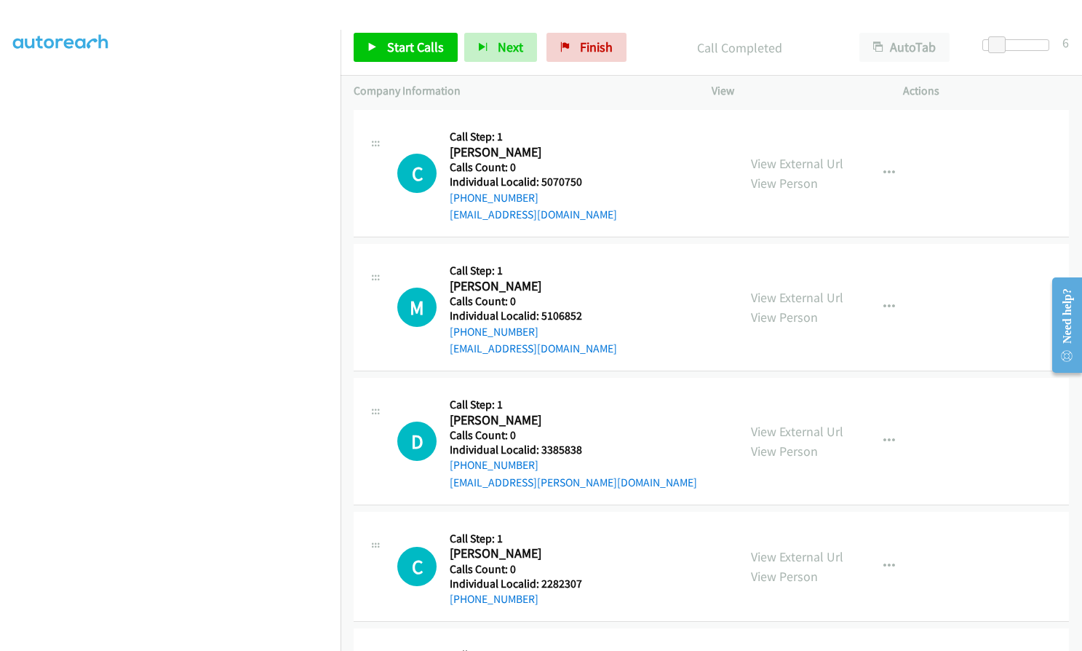
scroll to position [7958, 0]
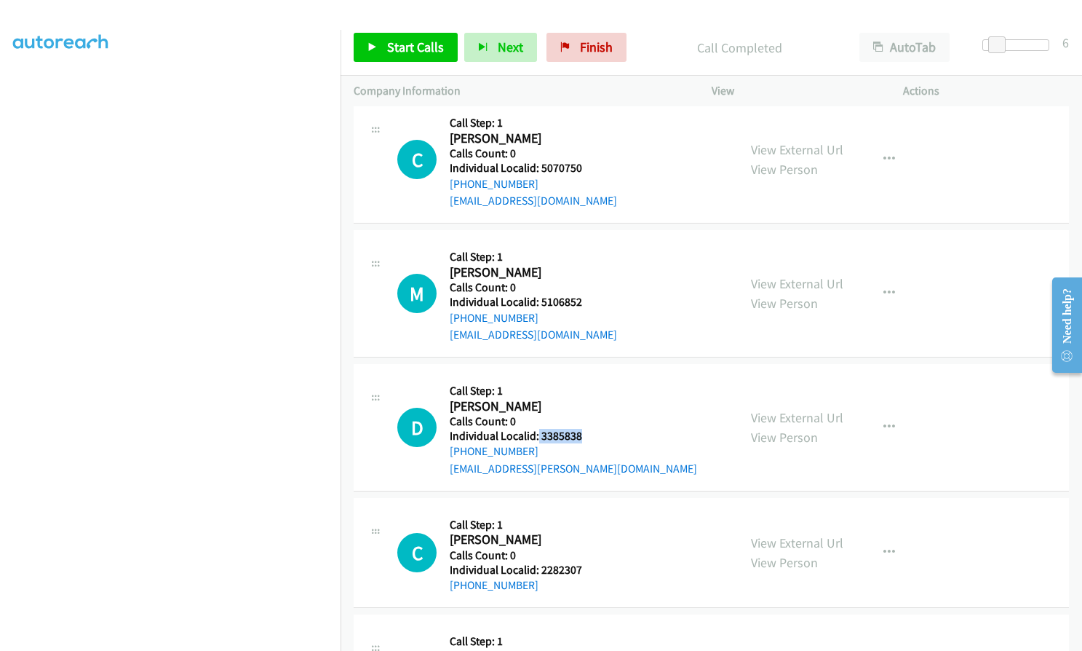
drag, startPoint x: 538, startPoint y: 416, endPoint x: 582, endPoint y: 416, distance: 44.4
click at [582, 416] on div "D Callback Scheduled Call Step: 1 [PERSON_NAME] America/New_York Calls Count: 0…" at bounding box center [561, 427] width 328 height 100
drag, startPoint x: 543, startPoint y: 554, endPoint x: 586, endPoint y: 552, distance: 43.0
click at [586, 552] on div "C Callback Scheduled Call Step: 1 [PERSON_NAME] America/New_York Calls Count: 0…" at bounding box center [561, 552] width 328 height 83
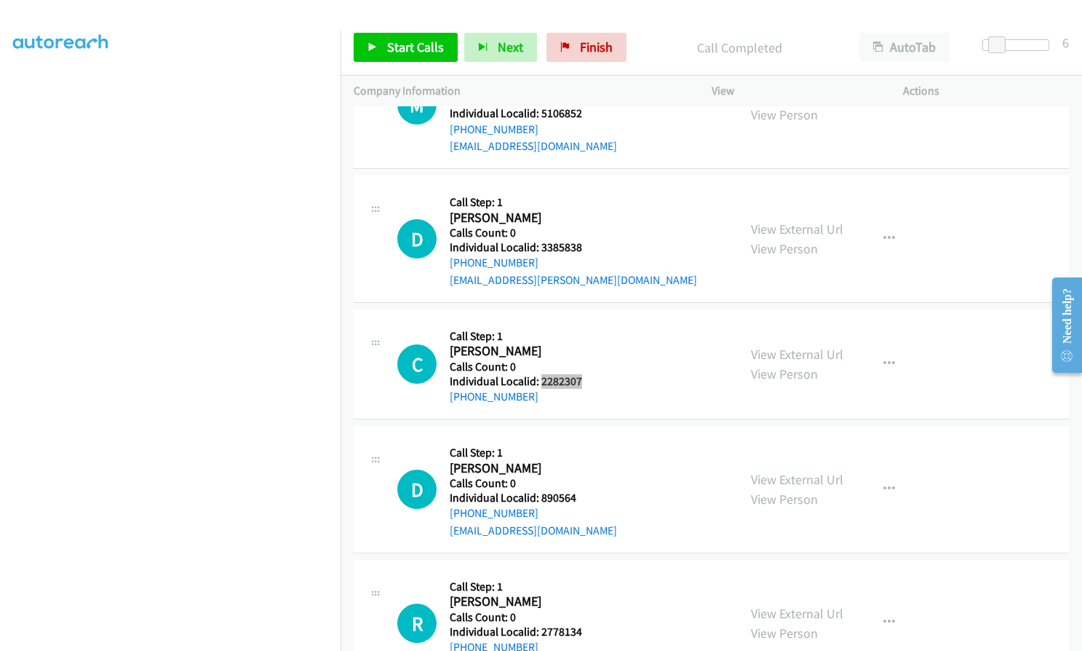
scroll to position [8158, 0]
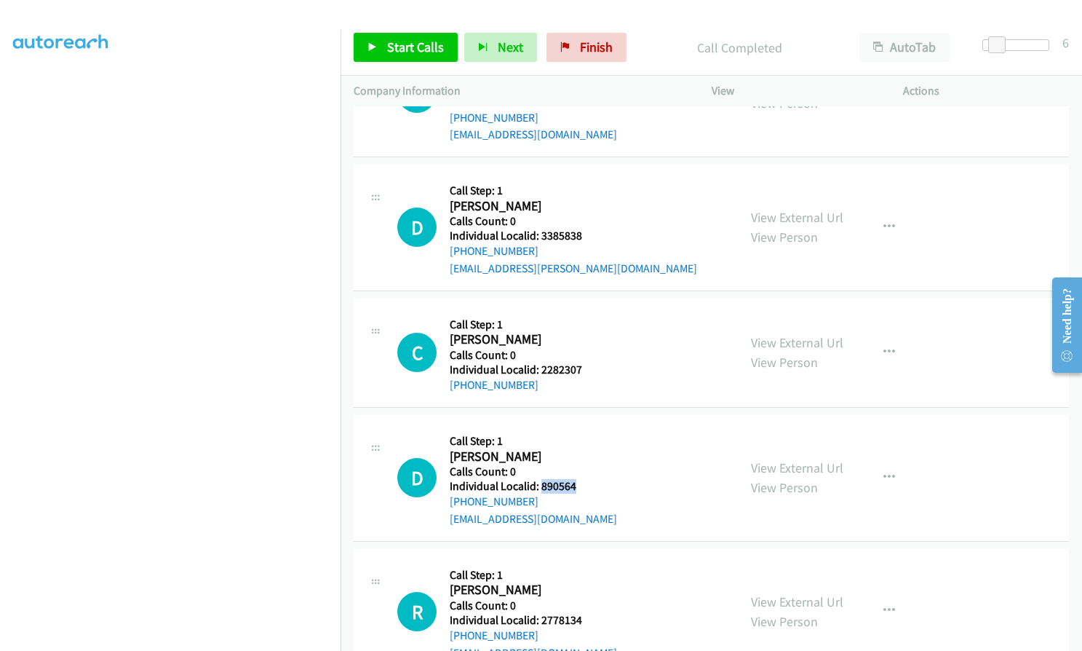
drag, startPoint x: 539, startPoint y: 471, endPoint x: 575, endPoint y: 465, distance: 36.9
click at [575, 465] on div "D Callback Scheduled Call Step: 1 [PERSON_NAME] America/Los_Angeles Calls Count…" at bounding box center [561, 477] width 328 height 100
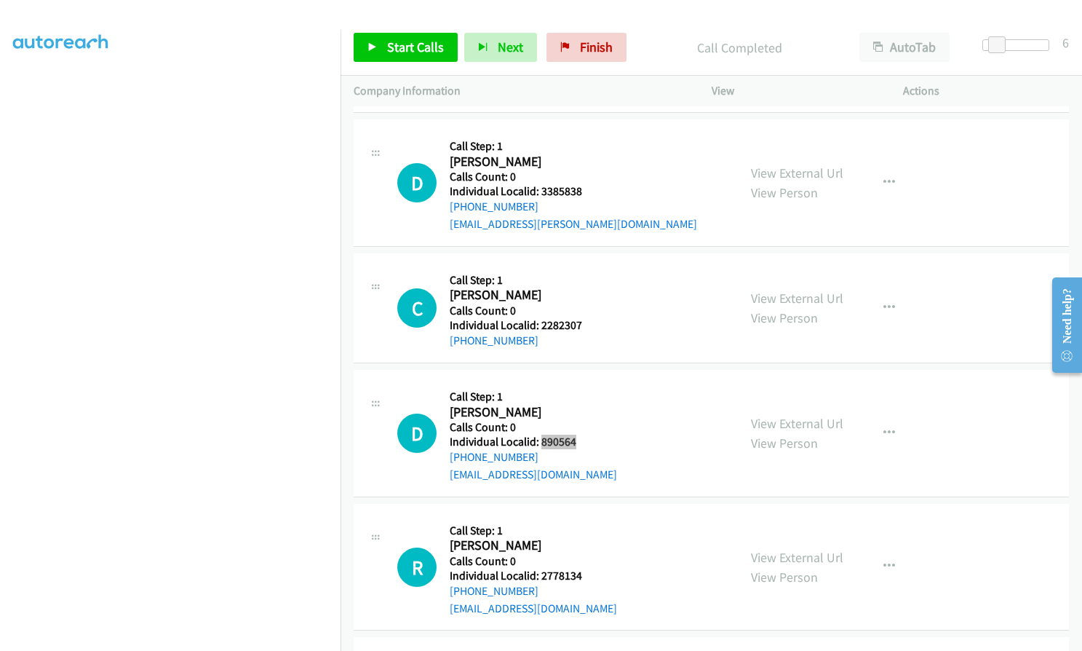
scroll to position [8340, 0]
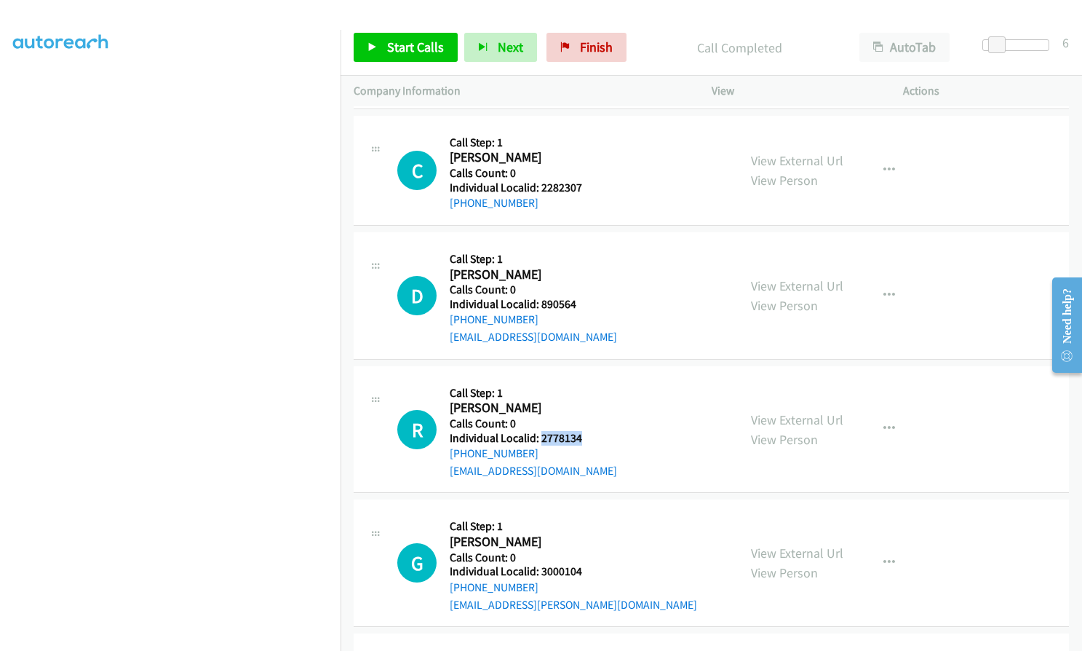
drag, startPoint x: 539, startPoint y: 419, endPoint x: 586, endPoint y: 419, distance: 46.6
click at [586, 419] on div "R Callback Scheduled Call Step: 1 [PERSON_NAME] America/Los_Angeles Calls Count…" at bounding box center [561, 429] width 328 height 100
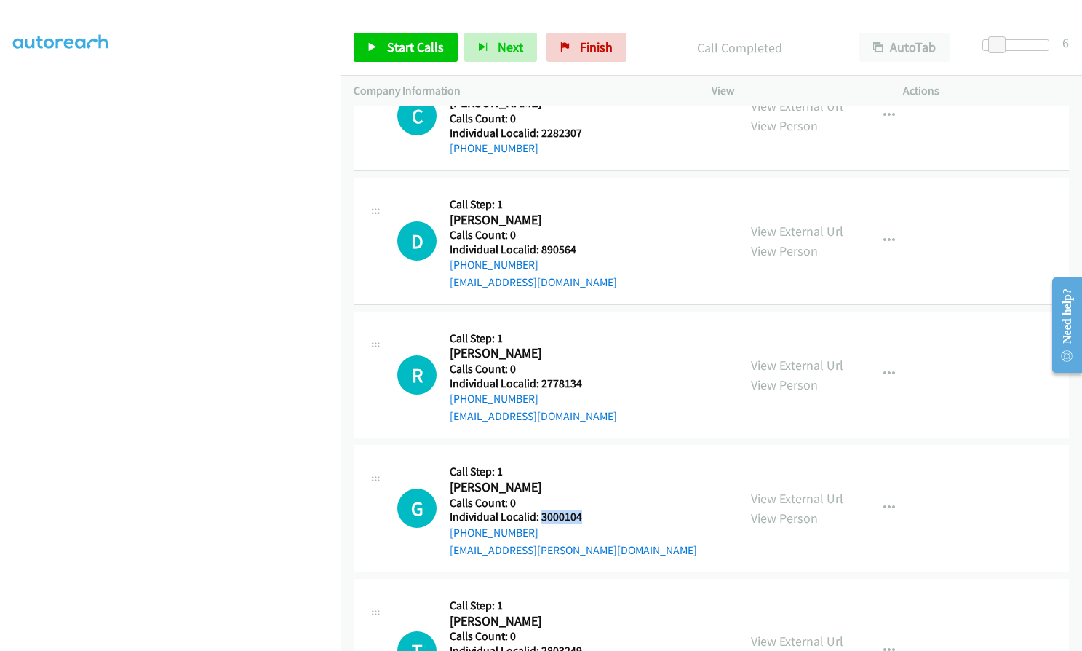
drag, startPoint x: 539, startPoint y: 498, endPoint x: 582, endPoint y: 496, distance: 43.0
click at [582, 496] on div "G Callback Scheduled Call Step: 1 [PERSON_NAME] America/New_York Calls Count: 0…" at bounding box center [561, 508] width 328 height 100
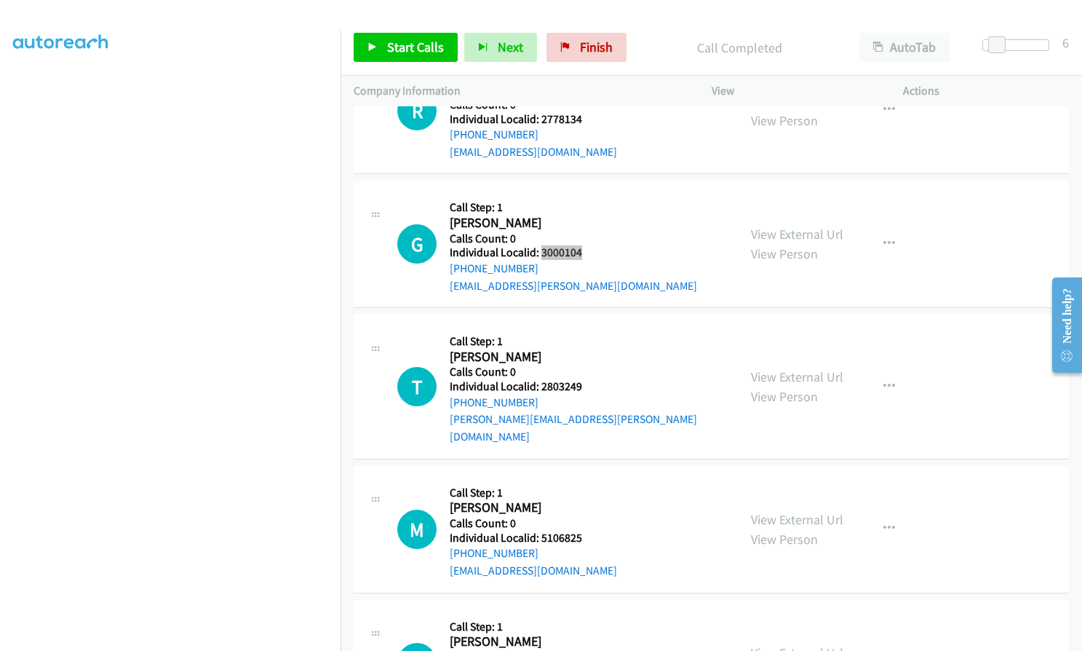
scroll to position [8668, 0]
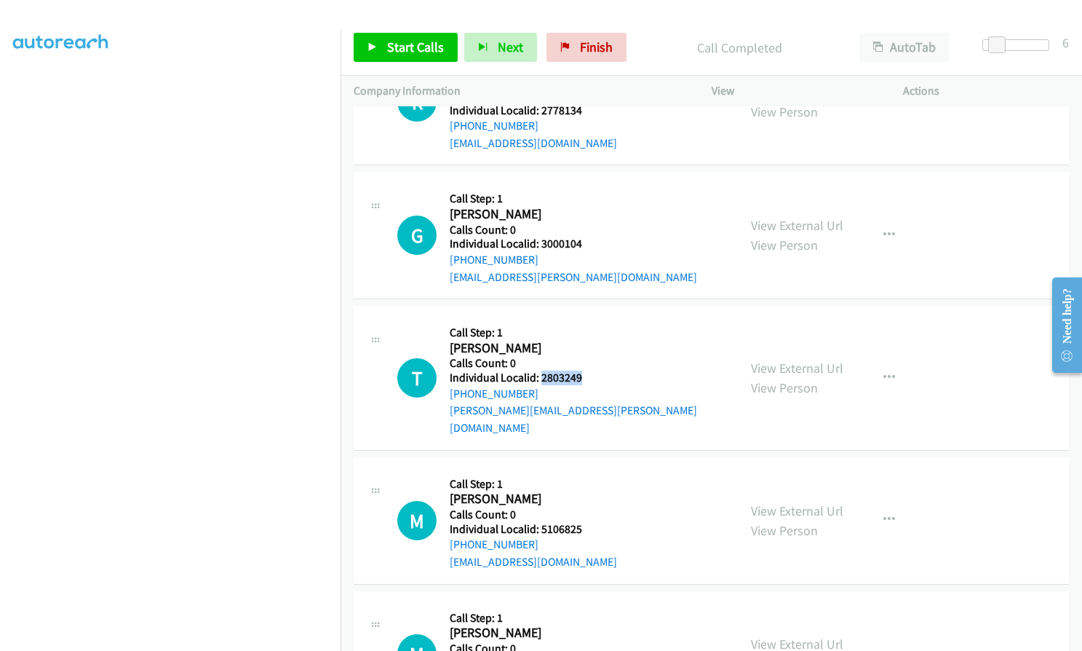
drag, startPoint x: 549, startPoint y: 365, endPoint x: 582, endPoint y: 362, distance: 33.6
click at [582, 362] on div "T Callback Scheduled Call Step: 1 [PERSON_NAME] America/Los_Angeles Calls Count…" at bounding box center [561, 377] width 328 height 117
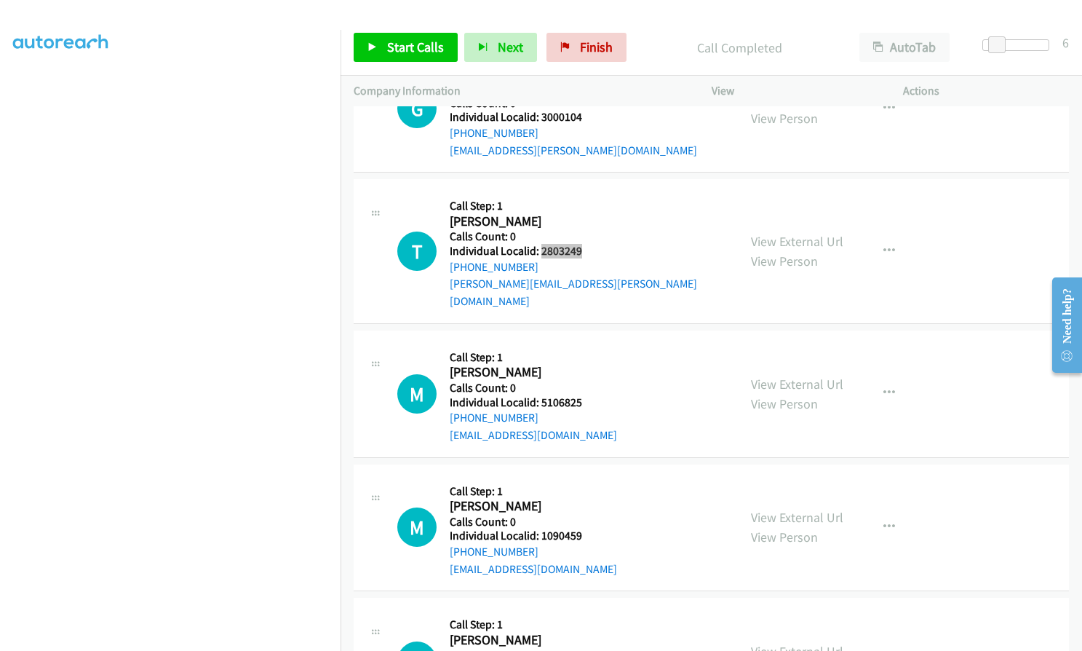
scroll to position [8813, 0]
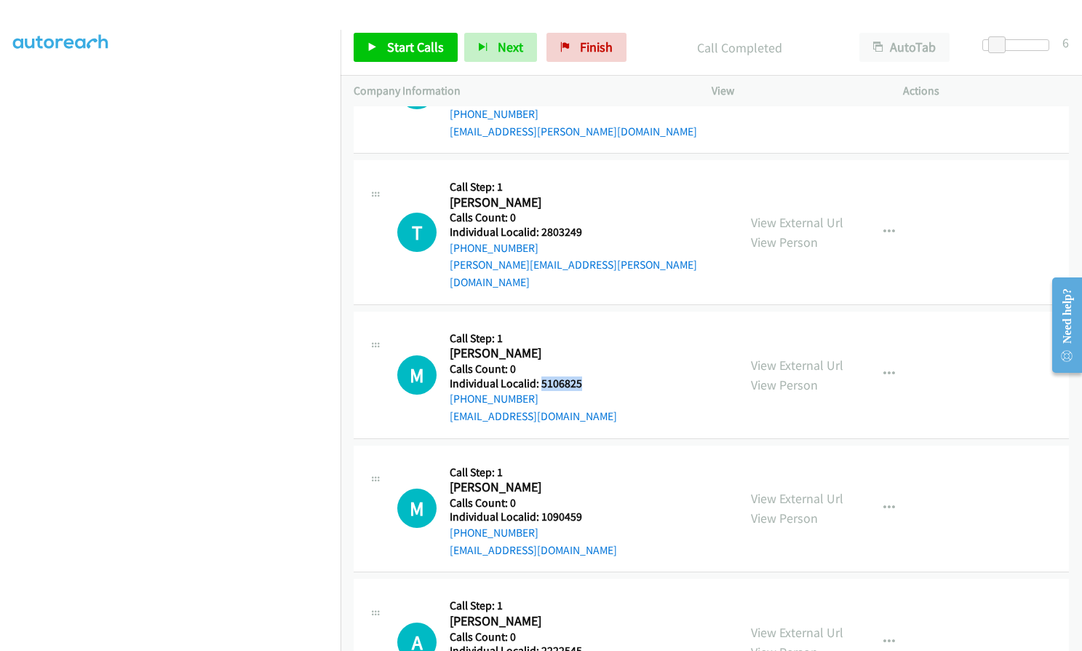
drag, startPoint x: 541, startPoint y: 346, endPoint x: 579, endPoint y: 344, distance: 38.6
click at [579, 376] on h5 "Individual Localid: 5106825" at bounding box center [533, 383] width 167 height 15
drag, startPoint x: 542, startPoint y: 480, endPoint x: 587, endPoint y: 480, distance: 45.9
click at [587, 480] on div "M Callback Scheduled Call Step: 1 [PERSON_NAME] America/[GEOGRAPHIC_DATA] Calls…" at bounding box center [561, 509] width 328 height 100
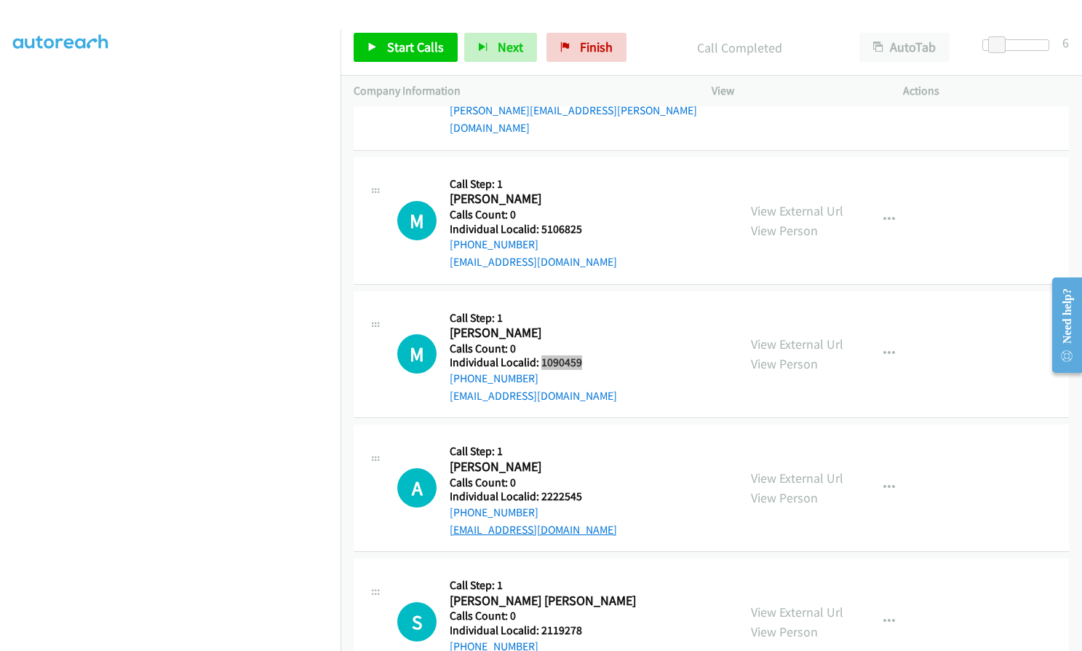
scroll to position [8977, 0]
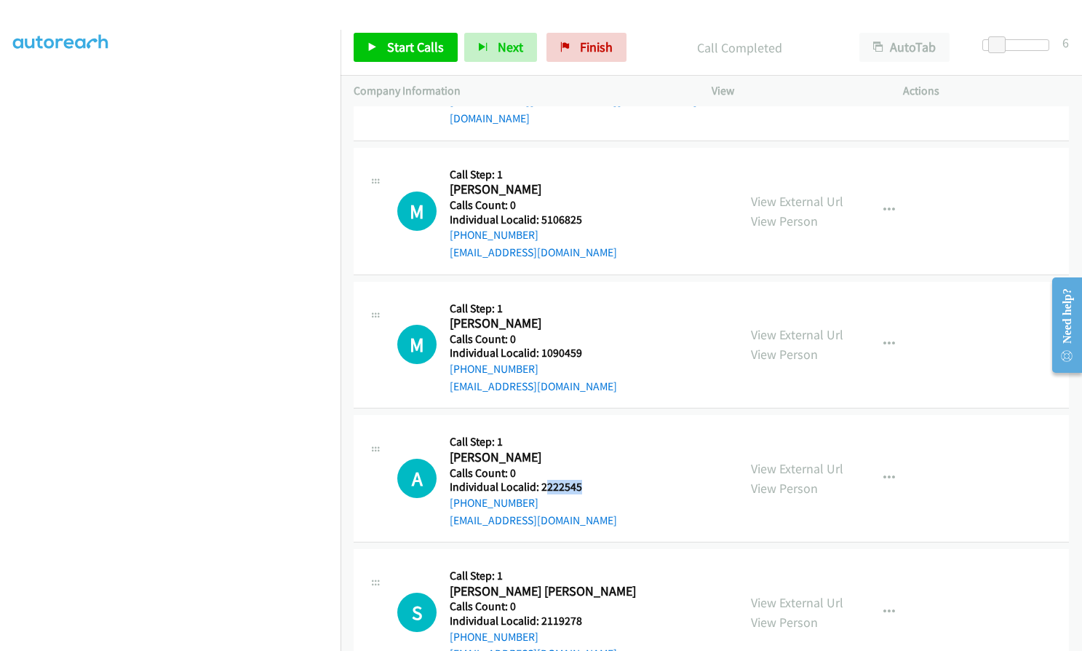
drag, startPoint x: 557, startPoint y: 454, endPoint x: 586, endPoint y: 454, distance: 29.1
click at [586, 454] on div "A Callback Scheduled Call Step: 1 [PERSON_NAME] America/New_York Calls Count: 0…" at bounding box center [561, 478] width 328 height 100
click at [556, 449] on h2 "[PERSON_NAME]" at bounding box center [533, 457] width 167 height 17
drag, startPoint x: 538, startPoint y: 449, endPoint x: 587, endPoint y: 451, distance: 49.5
click at [587, 451] on div "A Callback Scheduled Call Step: 1 [PERSON_NAME] America/New_York Calls Count: 0…" at bounding box center [561, 478] width 328 height 100
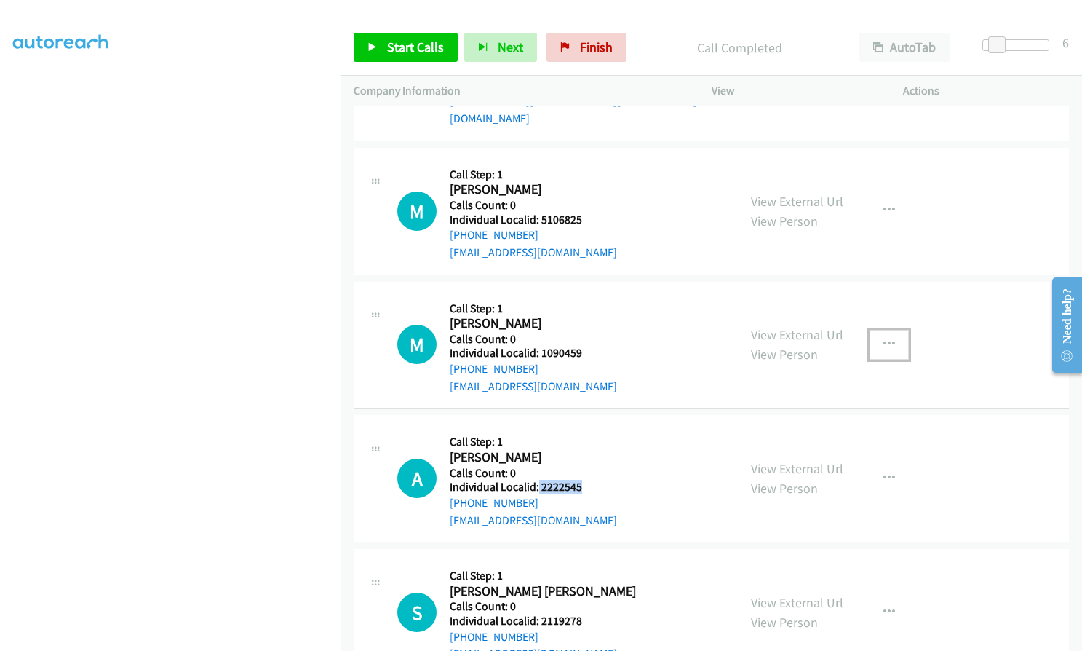
click at [885, 338] on icon "button" at bounding box center [890, 344] width 12 height 12
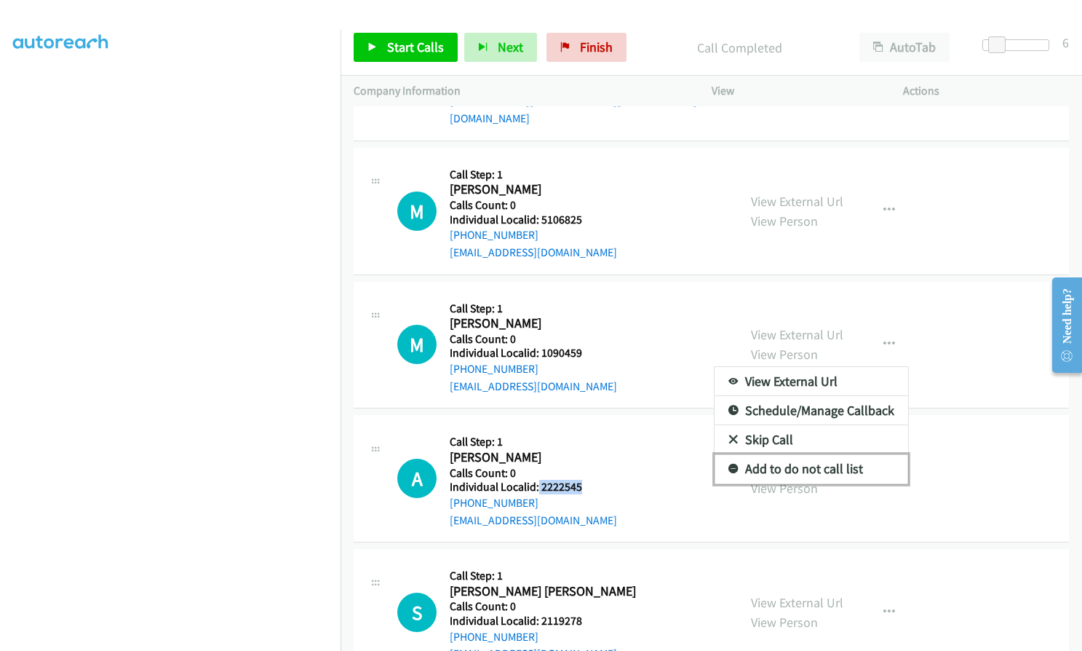
click at [729, 464] on icon at bounding box center [734, 469] width 10 height 10
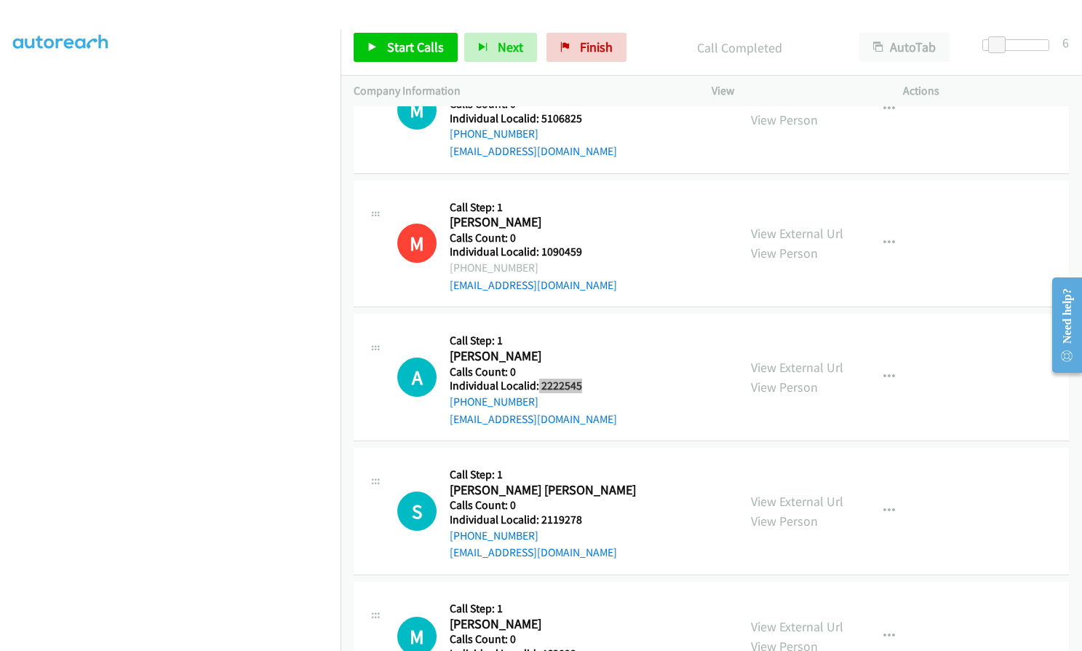
scroll to position [9086, 0]
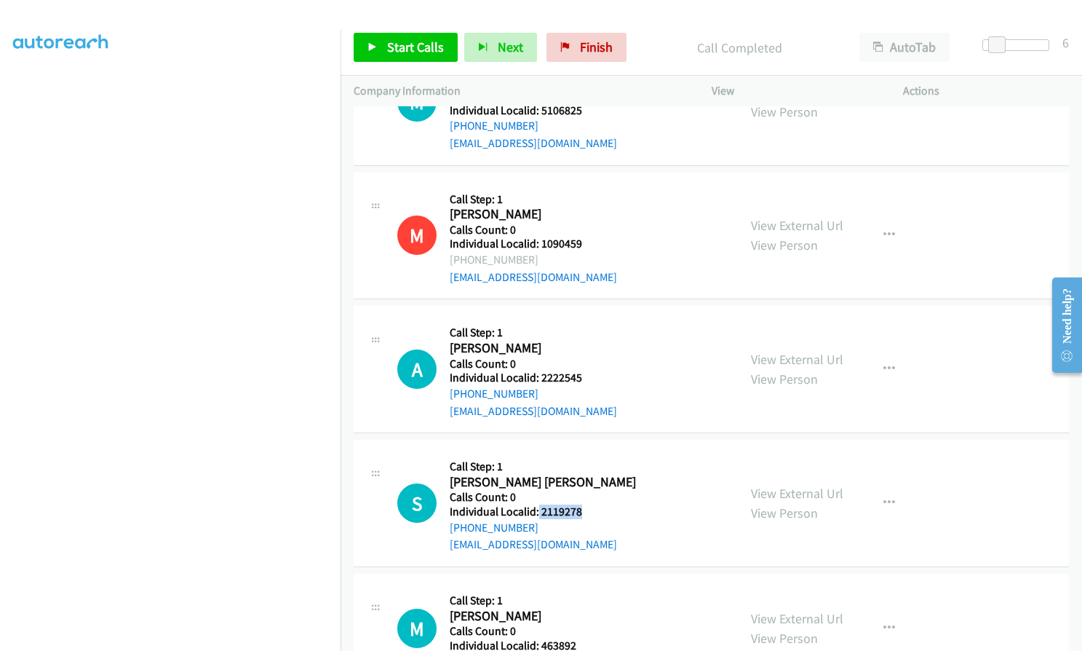
drag, startPoint x: 537, startPoint y: 478, endPoint x: 596, endPoint y: 475, distance: 59.1
click at [596, 475] on div "S Callback Scheduled Call Step: 1 [PERSON_NAME] [PERSON_NAME] America/New_York …" at bounding box center [561, 503] width 328 height 100
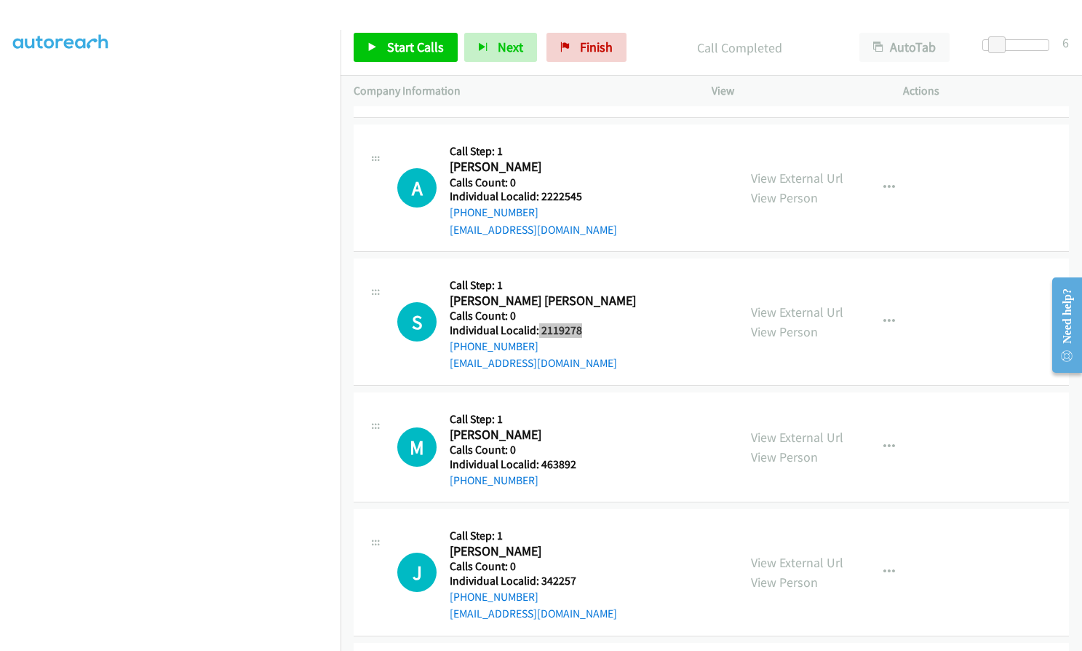
scroll to position [9268, 0]
drag, startPoint x: 538, startPoint y: 429, endPoint x: 587, endPoint y: 427, distance: 48.8
click at [587, 427] on div "M Callback Scheduled Call Step: 1 [PERSON_NAME] America/New_York Calls Count: 0…" at bounding box center [561, 446] width 328 height 83
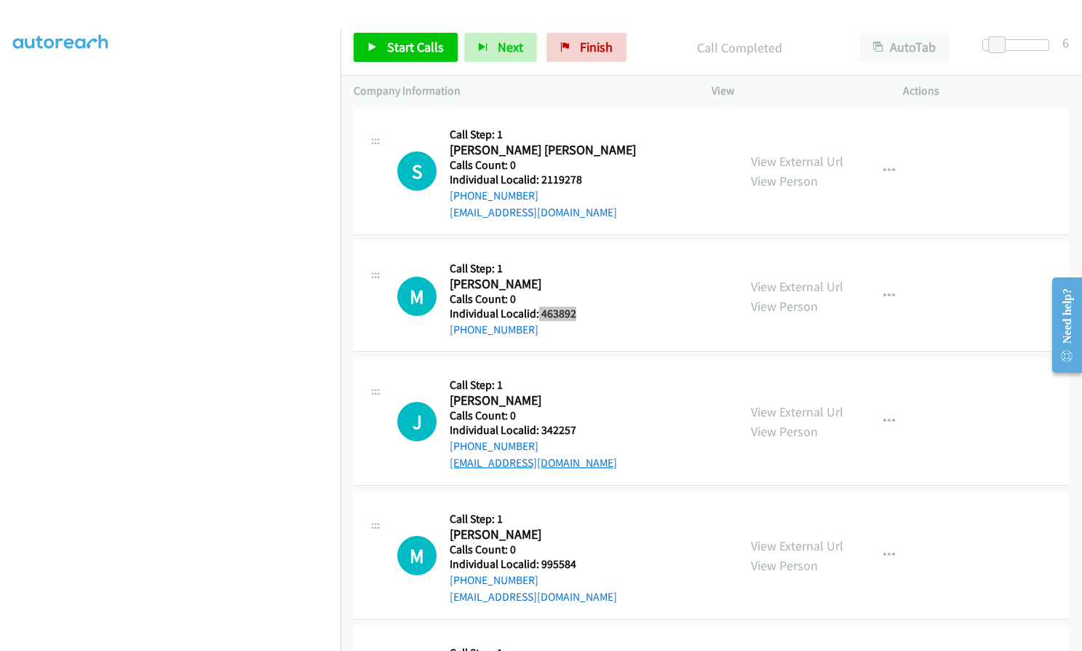
scroll to position [9432, 0]
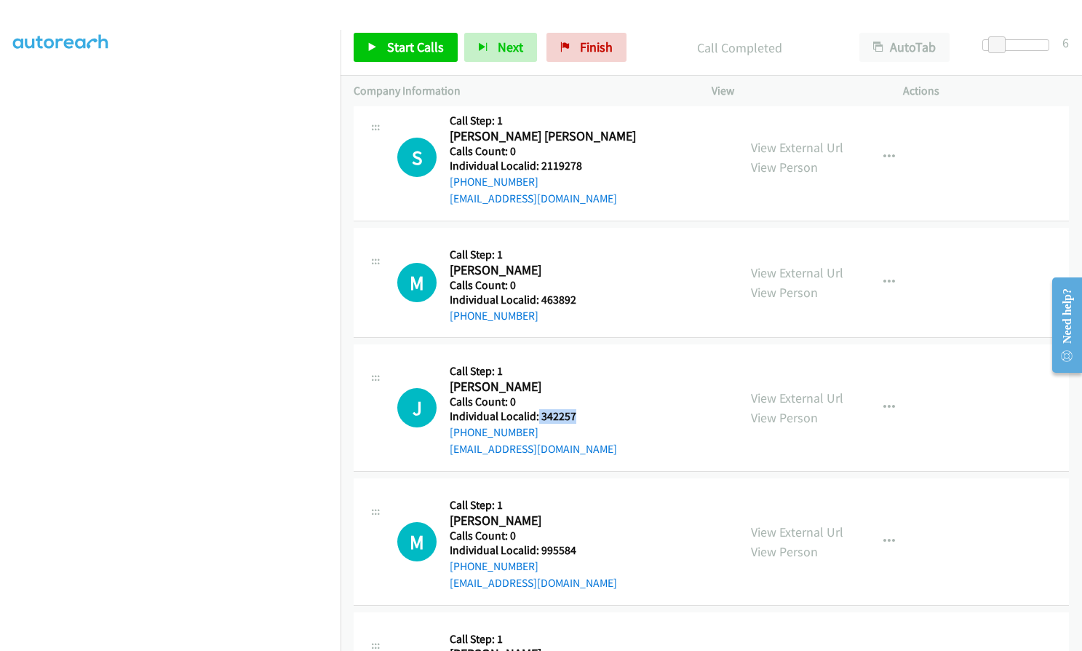
drag, startPoint x: 537, startPoint y: 382, endPoint x: 576, endPoint y: 382, distance: 39.3
click at [576, 382] on div "J Callback Scheduled Call Step: 1 [PERSON_NAME] America/[GEOGRAPHIC_DATA] Calls…" at bounding box center [561, 407] width 328 height 100
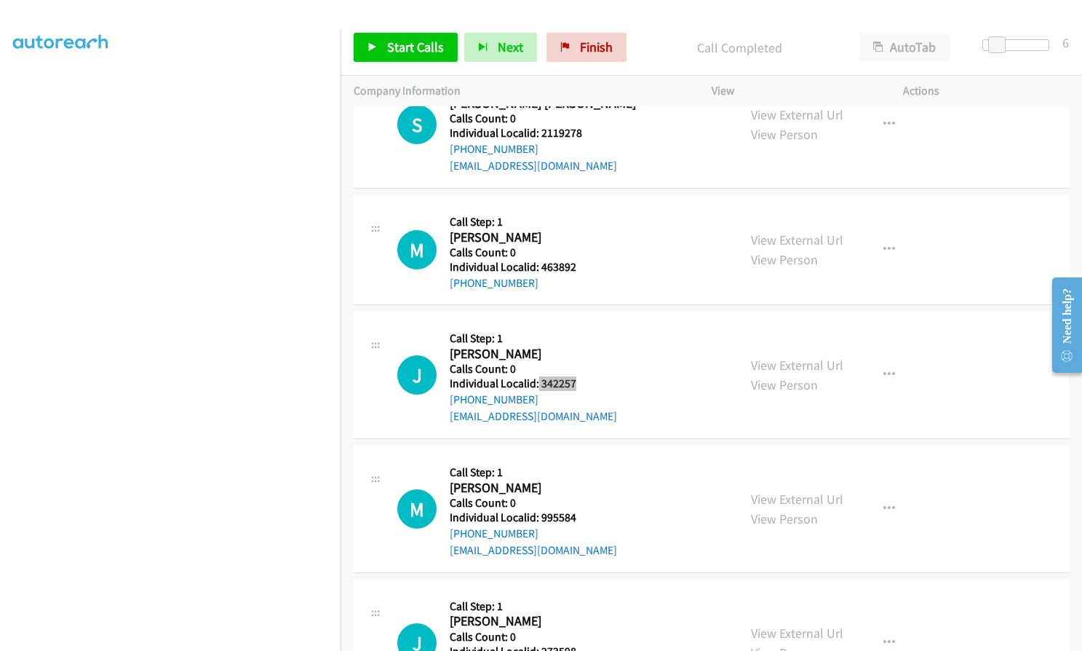
scroll to position [9505, 0]
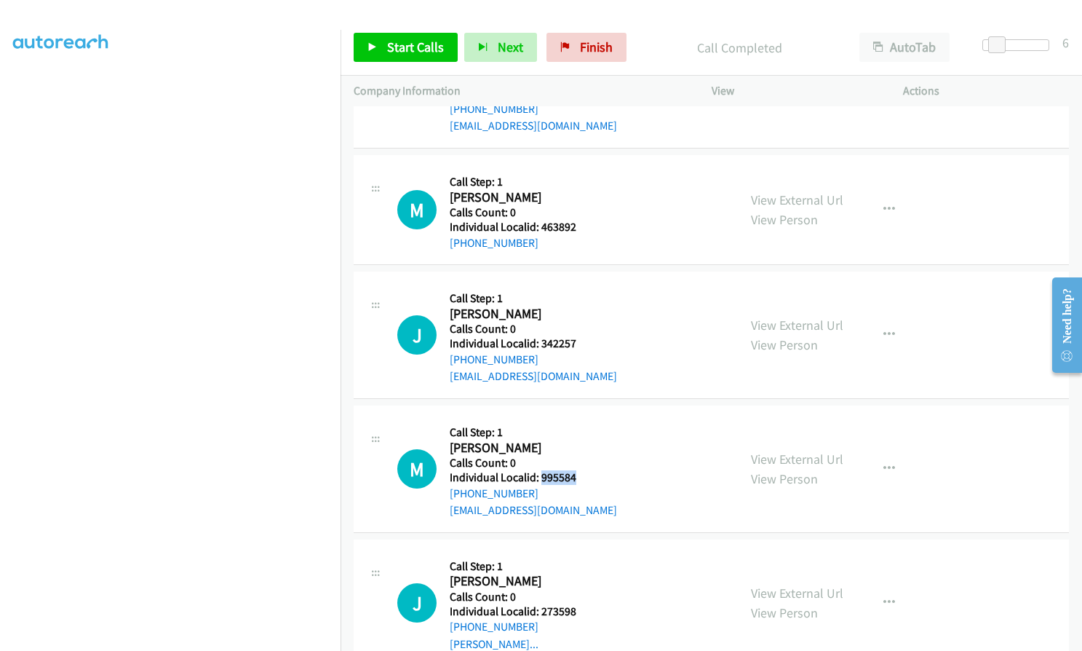
drag, startPoint x: 539, startPoint y: 445, endPoint x: 579, endPoint y: 443, distance: 40.8
click at [579, 443] on div "M Callback Scheduled Call Step: 1 [PERSON_NAME] America/New_York Calls Count: 0…" at bounding box center [561, 469] width 328 height 100
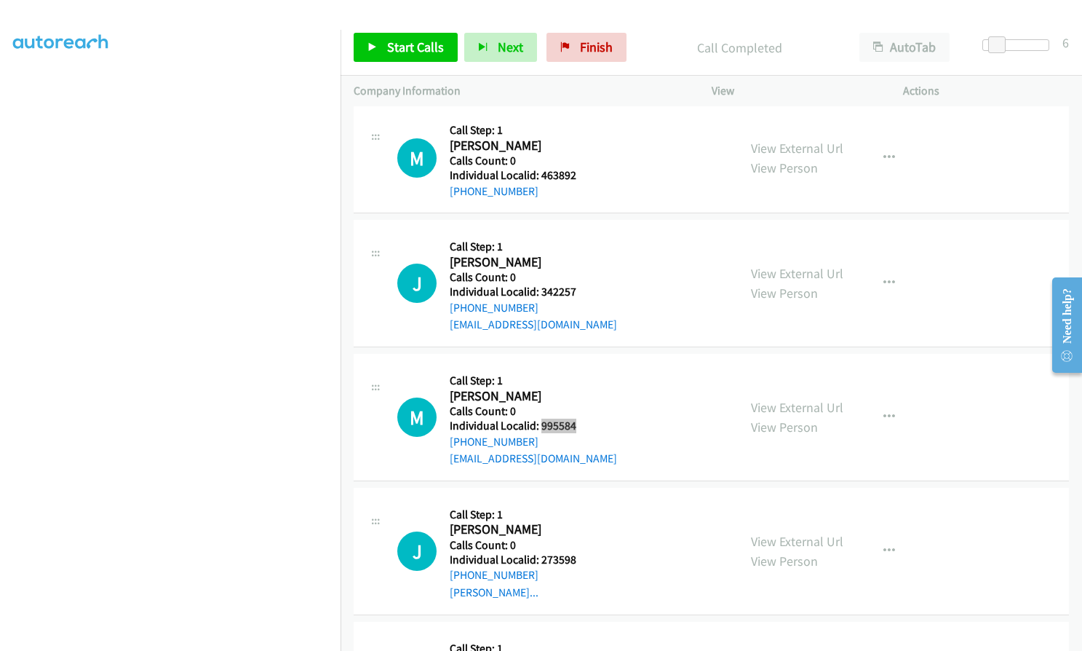
scroll to position [9559, 0]
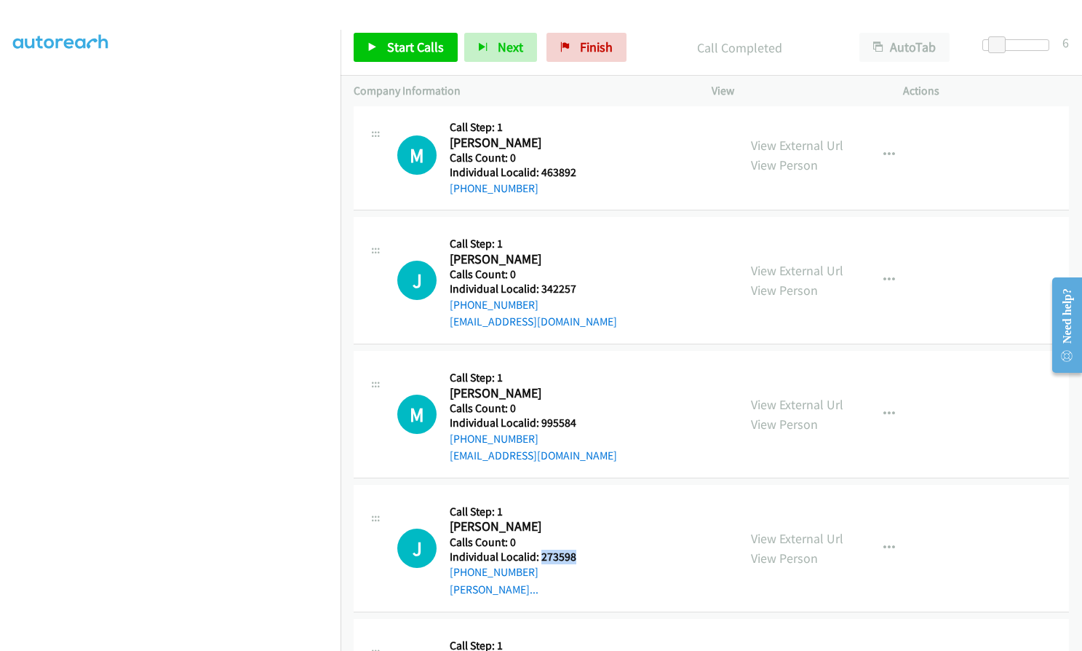
drag, startPoint x: 539, startPoint y: 523, endPoint x: 597, endPoint y: 524, distance: 58.2
click at [576, 550] on h5 "Individual Localid: 273598" at bounding box center [513, 557] width 127 height 15
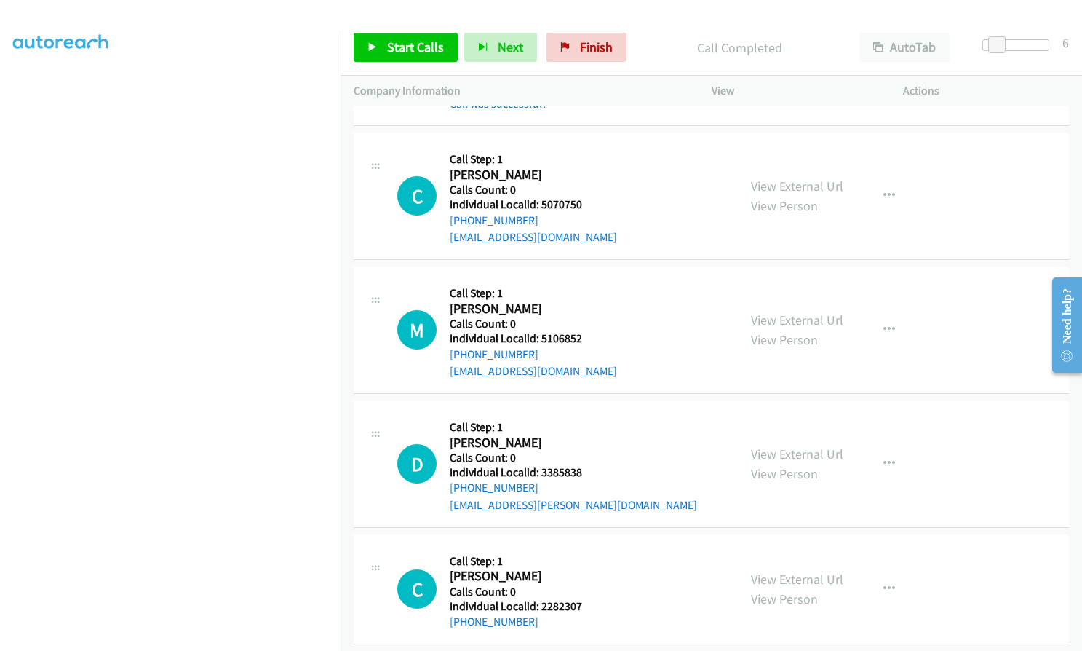
scroll to position [7940, 0]
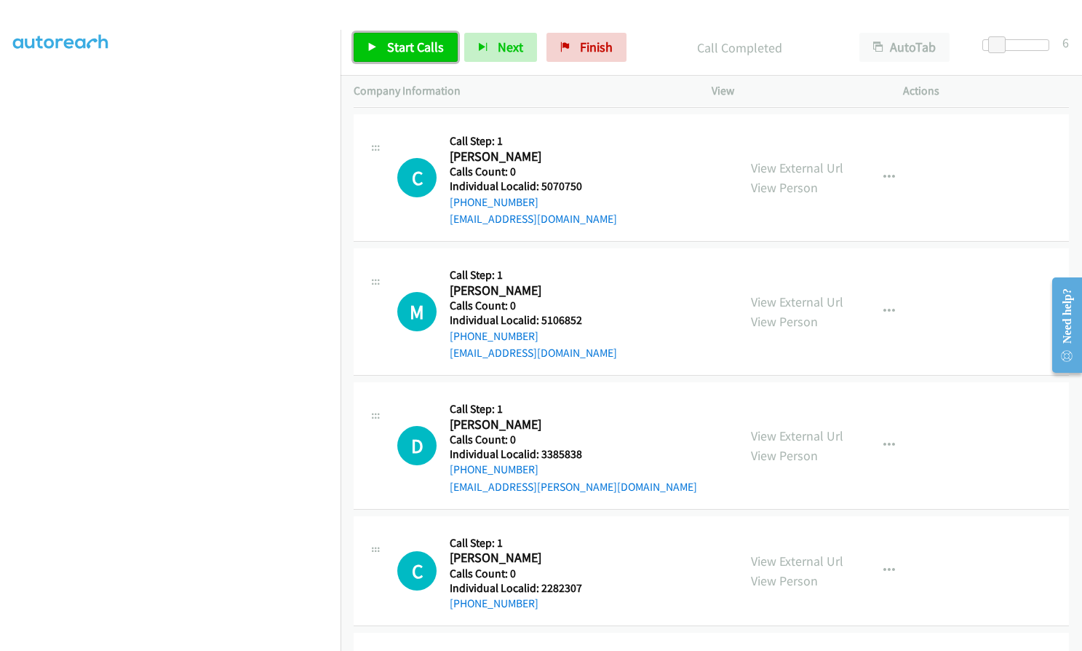
click at [399, 45] on span "Start Calls" at bounding box center [415, 47] width 57 height 17
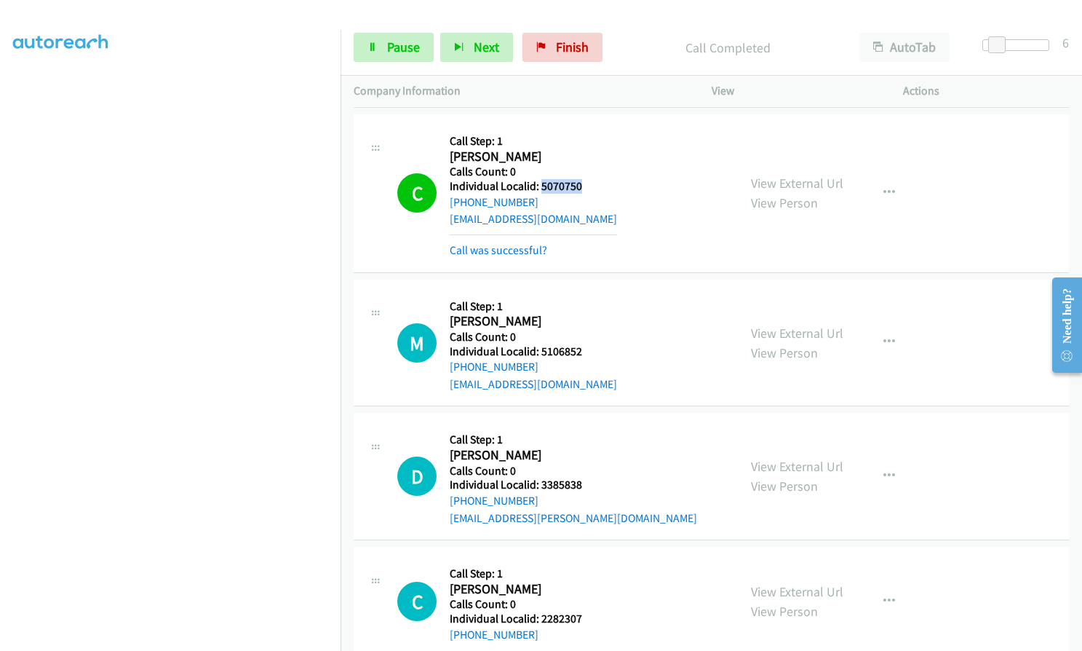
drag, startPoint x: 541, startPoint y: 164, endPoint x: 590, endPoint y: 164, distance: 48.8
click at [590, 179] on h5 "Individual Localid: 5070750" at bounding box center [533, 186] width 167 height 15
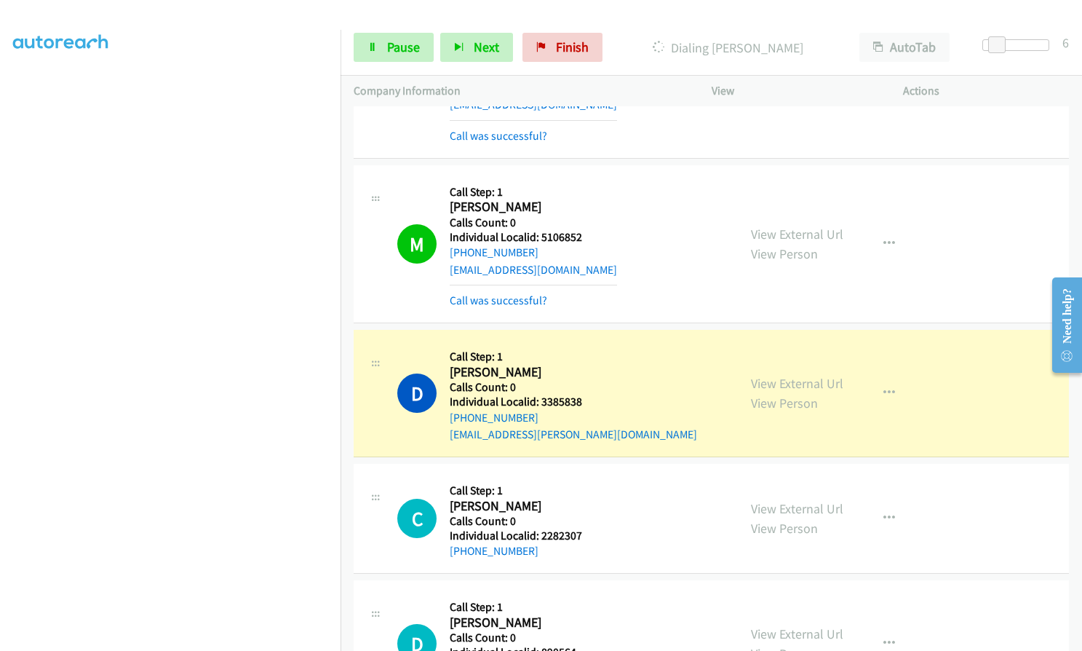
scroll to position [8067, 0]
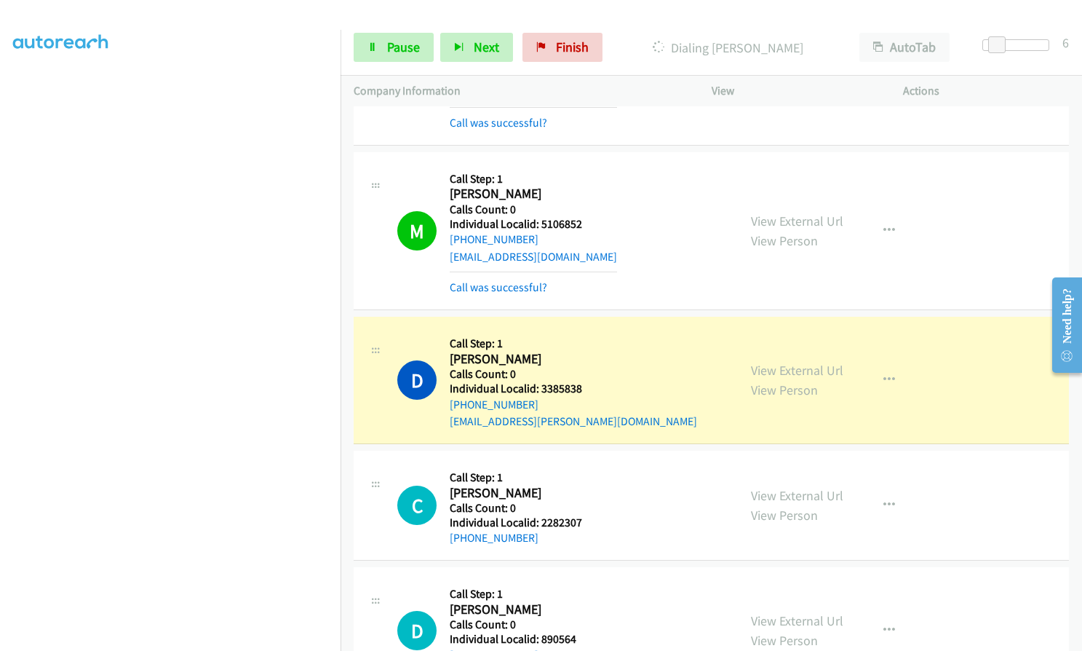
click at [535, 515] on h5 "Individual Localid: 2282307" at bounding box center [516, 522] width 132 height 15
drag, startPoint x: 539, startPoint y: 502, endPoint x: 591, endPoint y: 501, distance: 51.7
click at [591, 501] on div "C Callback Scheduled Call Step: 1 [PERSON_NAME] America/New_York Calls Count: 0…" at bounding box center [561, 505] width 328 height 83
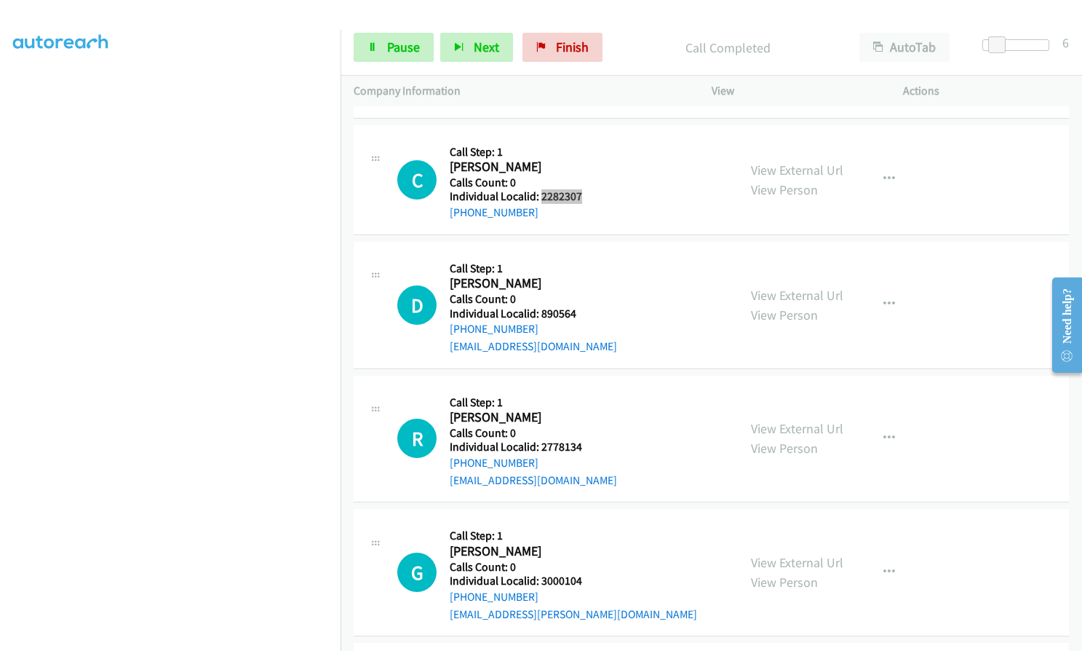
scroll to position [8431, 0]
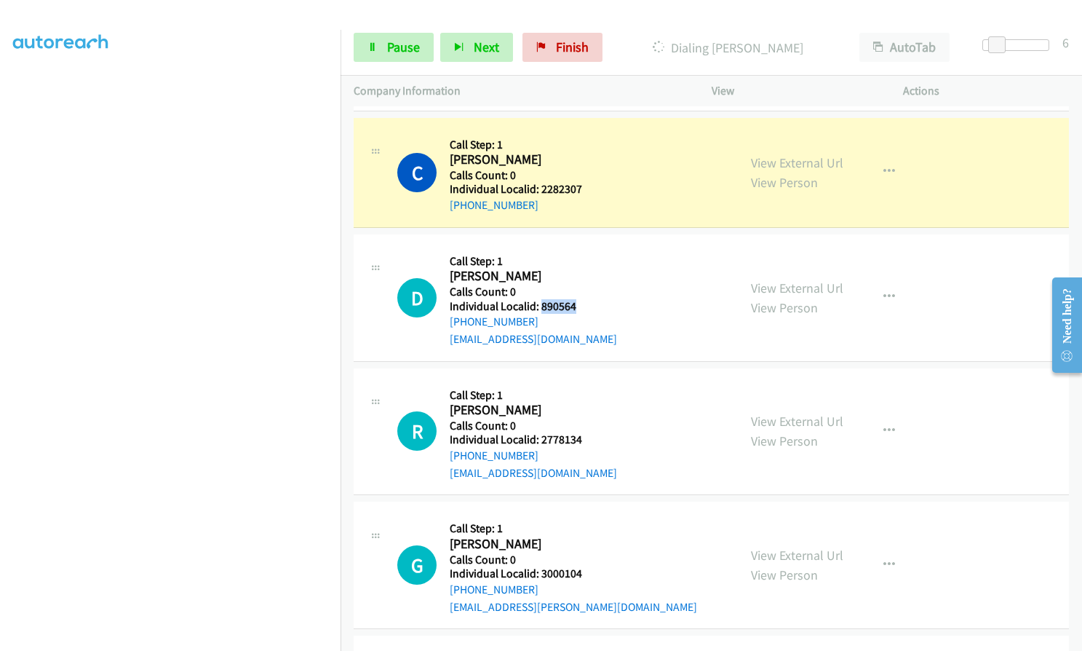
drag, startPoint x: 539, startPoint y: 290, endPoint x: 584, endPoint y: 285, distance: 44.7
click at [584, 285] on div "D Callback Scheduled Call Step: 1 [PERSON_NAME] America/Los_Angeles Calls Count…" at bounding box center [561, 297] width 328 height 100
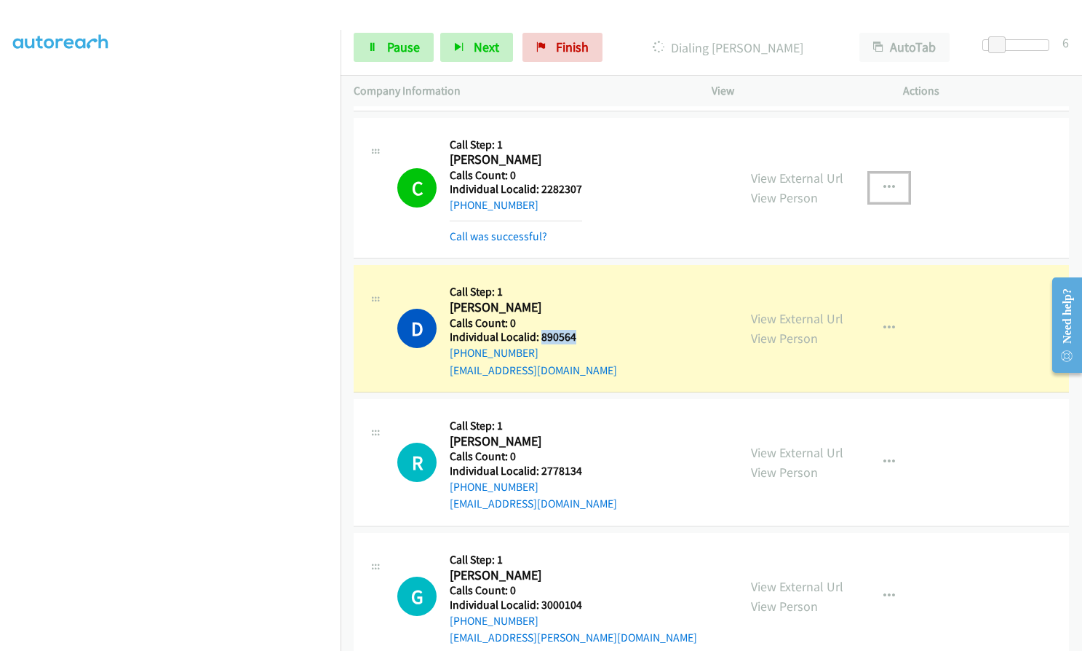
click at [891, 173] on button "button" at bounding box center [889, 187] width 39 height 29
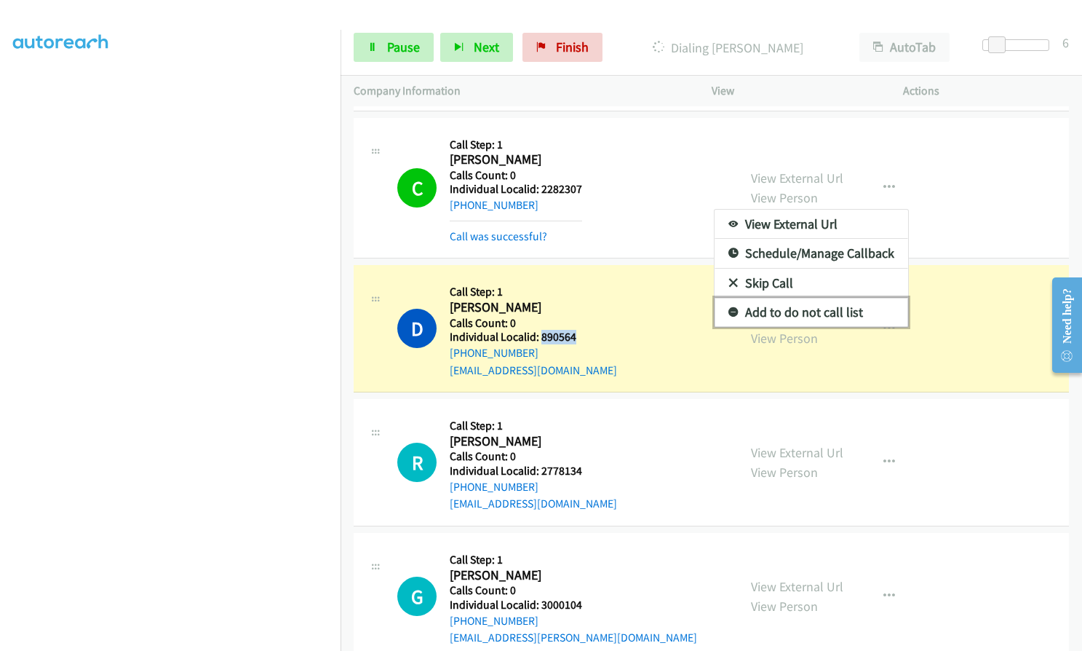
click at [729, 308] on icon at bounding box center [734, 313] width 10 height 10
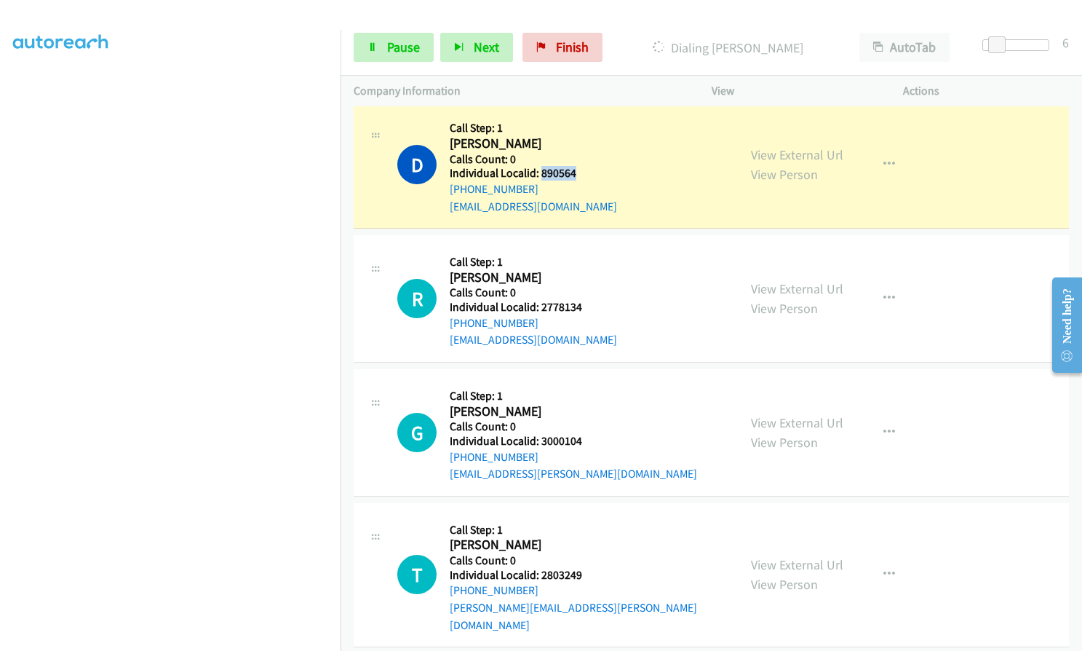
scroll to position [8577, 0]
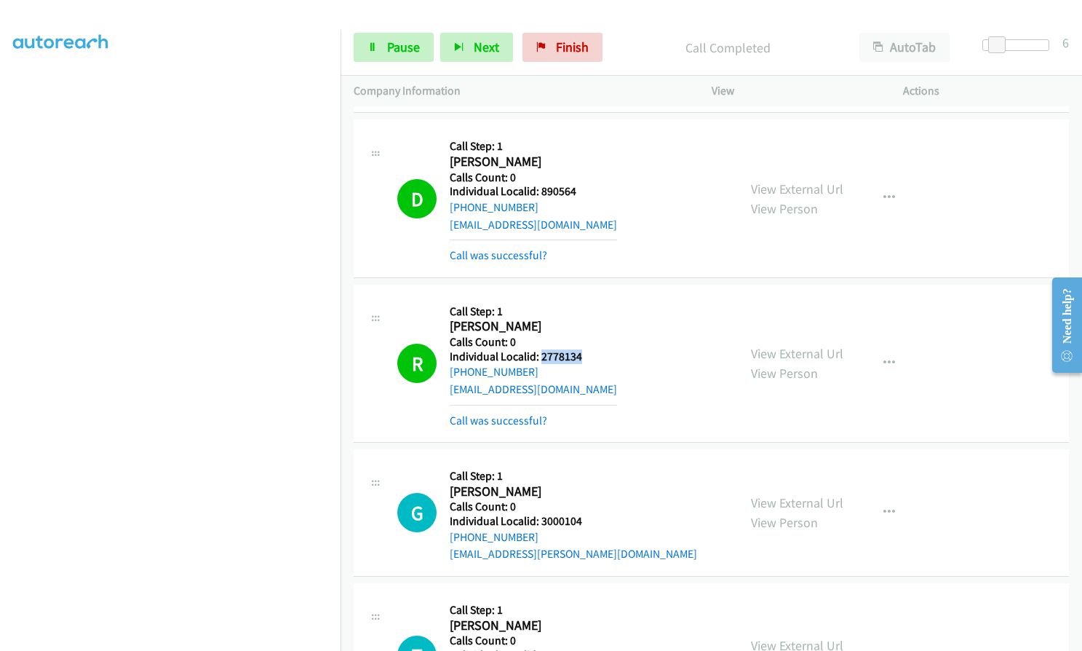
drag, startPoint x: 541, startPoint y: 339, endPoint x: 582, endPoint y: 336, distance: 41.6
click at [582, 336] on div "R Callback Scheduled Call Step: 1 [PERSON_NAME] America/Los_Angeles Calls Count…" at bounding box center [561, 363] width 328 height 131
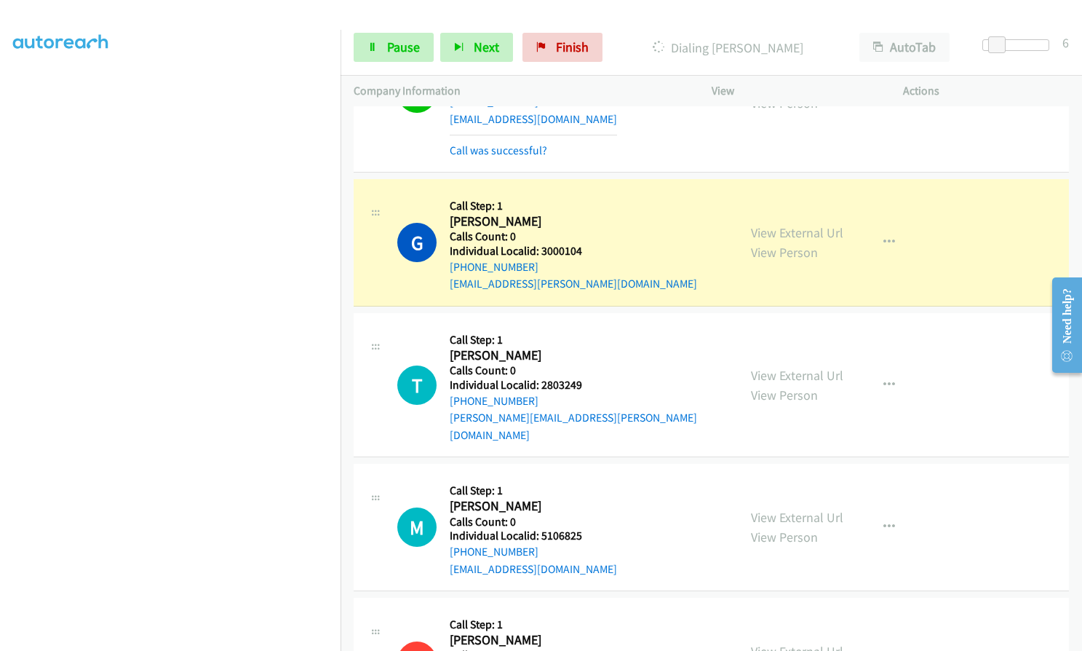
scroll to position [8941, 0]
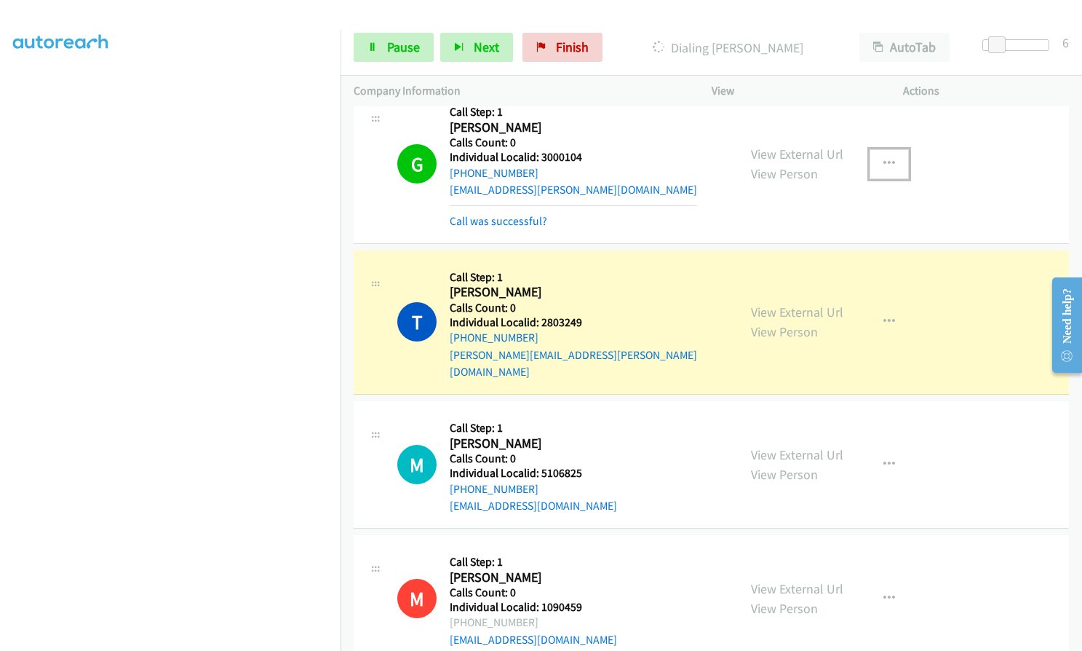
click at [884, 158] on icon "button" at bounding box center [890, 164] width 12 height 12
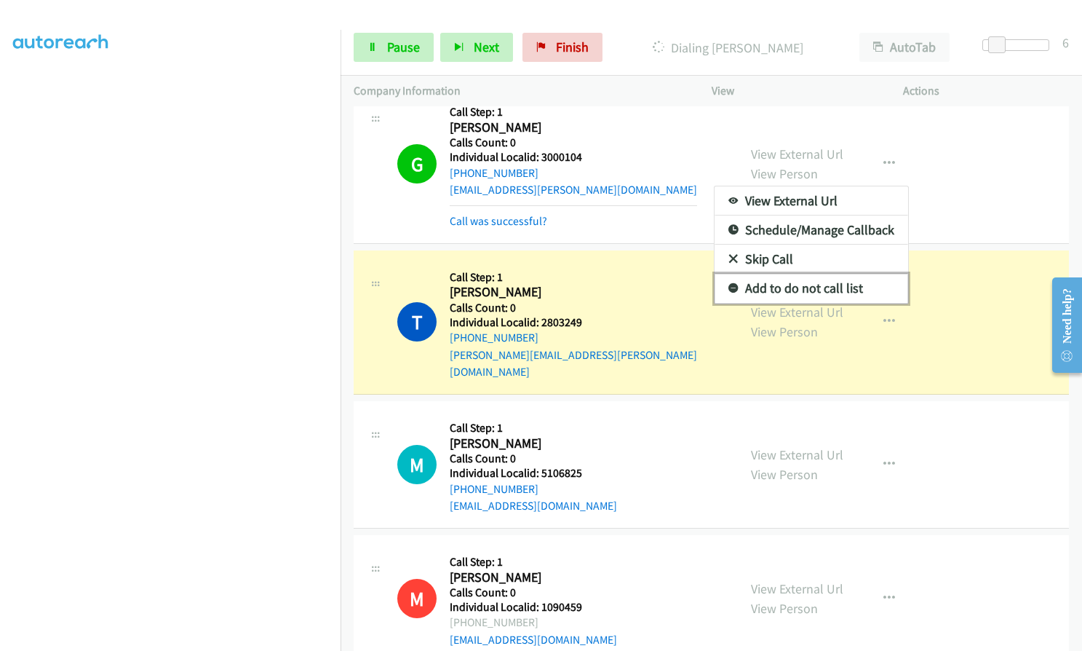
click at [731, 274] on link "Add to do not call list" at bounding box center [812, 288] width 194 height 29
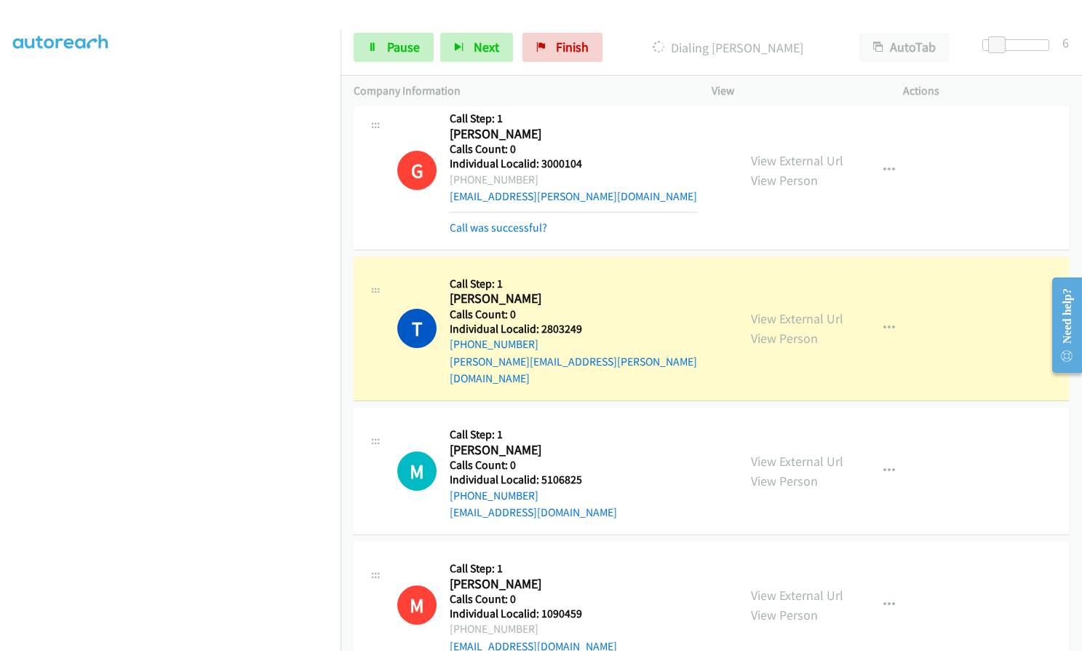
scroll to position [8904, 0]
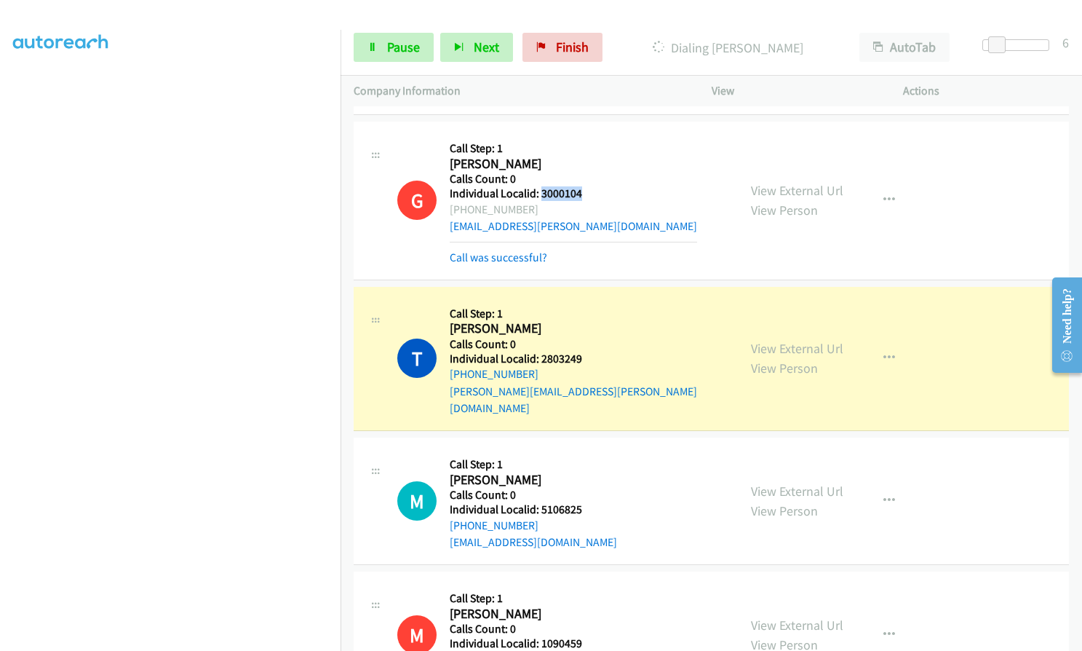
drag, startPoint x: 541, startPoint y: 175, endPoint x: 578, endPoint y: 174, distance: 37.1
click at [578, 186] on h5 "Individual Localid: 3000104" at bounding box center [573, 193] width 247 height 15
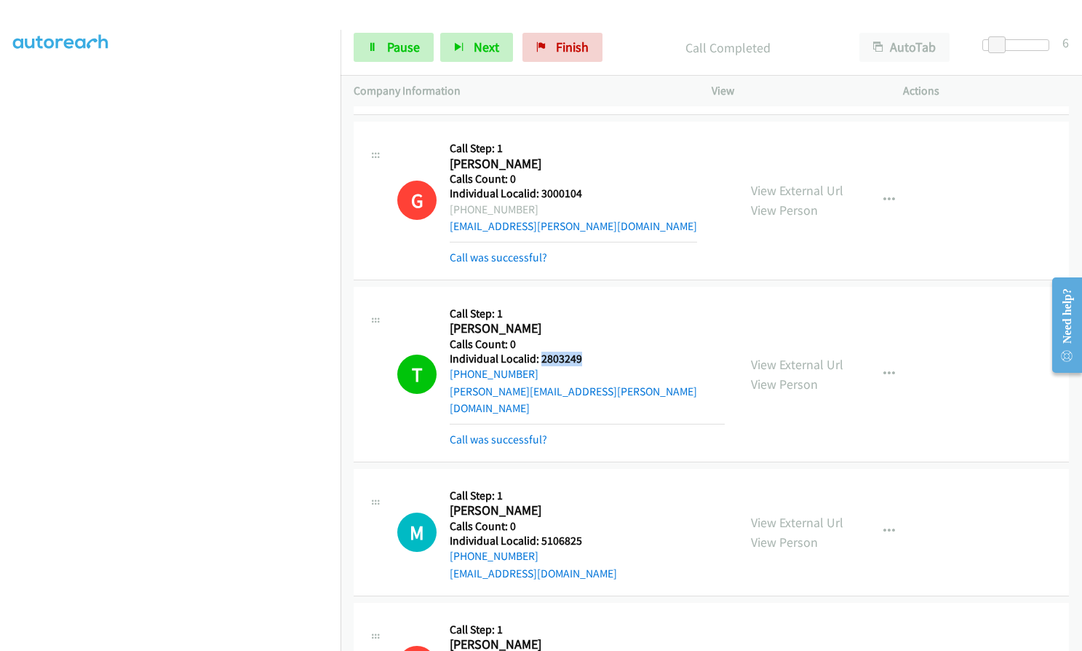
drag, startPoint x: 542, startPoint y: 341, endPoint x: 590, endPoint y: 336, distance: 49.0
click at [590, 336] on div "T Callback Scheduled Call Step: 1 [PERSON_NAME] America/Los_Angeles Calls Count…" at bounding box center [561, 374] width 328 height 148
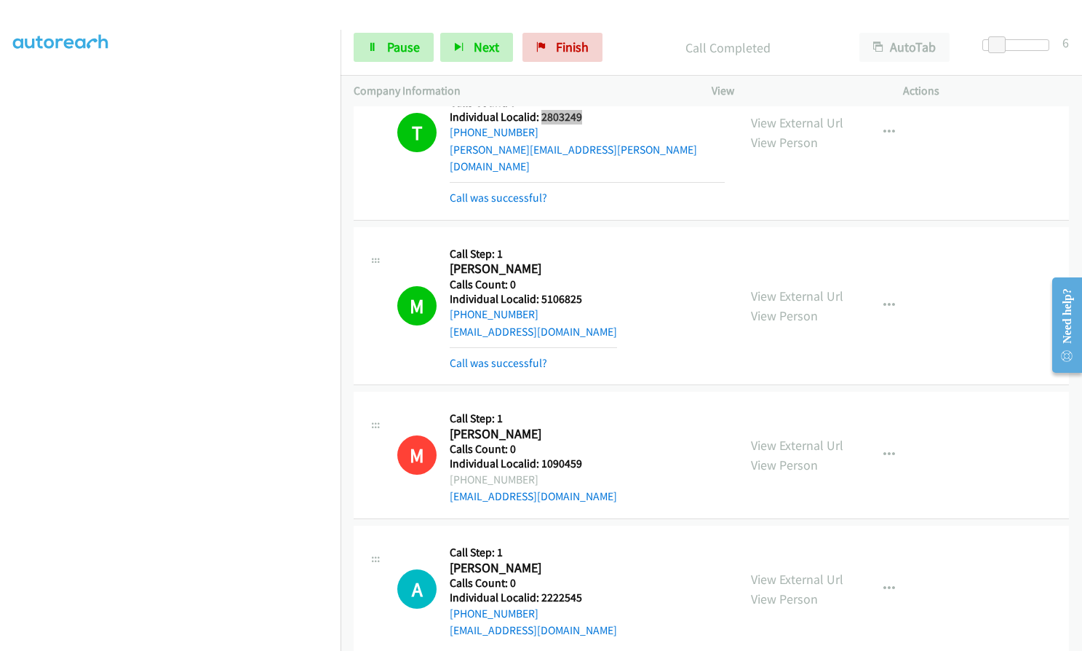
scroll to position [9159, 0]
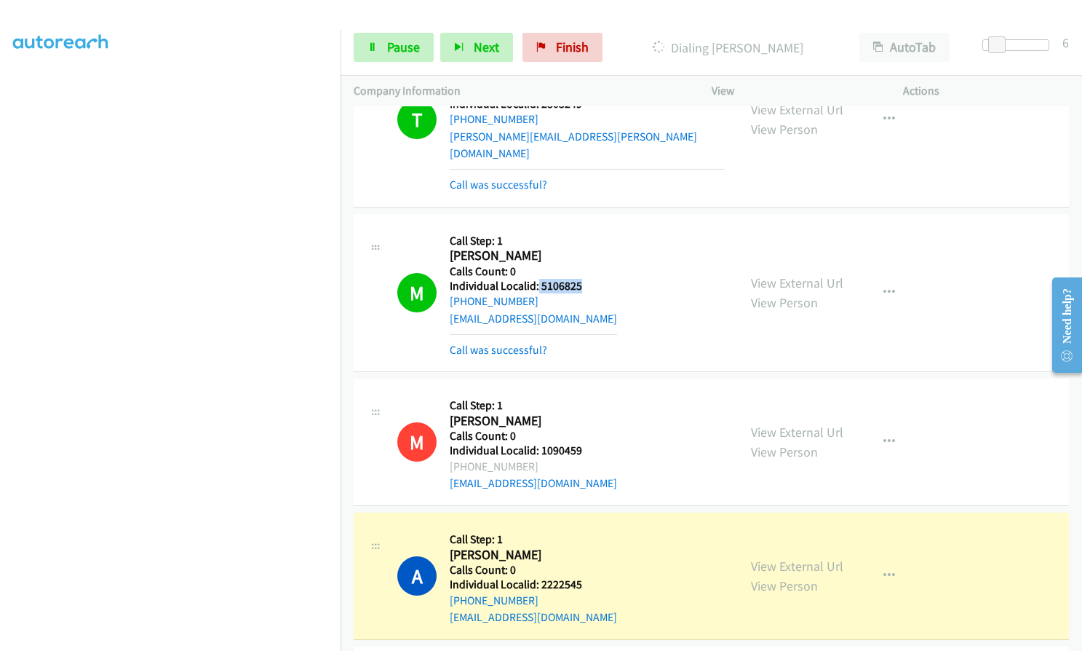
drag, startPoint x: 537, startPoint y: 252, endPoint x: 581, endPoint y: 251, distance: 43.7
click at [581, 251] on div "M Callback Scheduled Call Step: 1 [PERSON_NAME] America/New_York Calls Count: 0…" at bounding box center [561, 292] width 328 height 131
click at [402, 50] on span "Pause" at bounding box center [403, 47] width 33 height 17
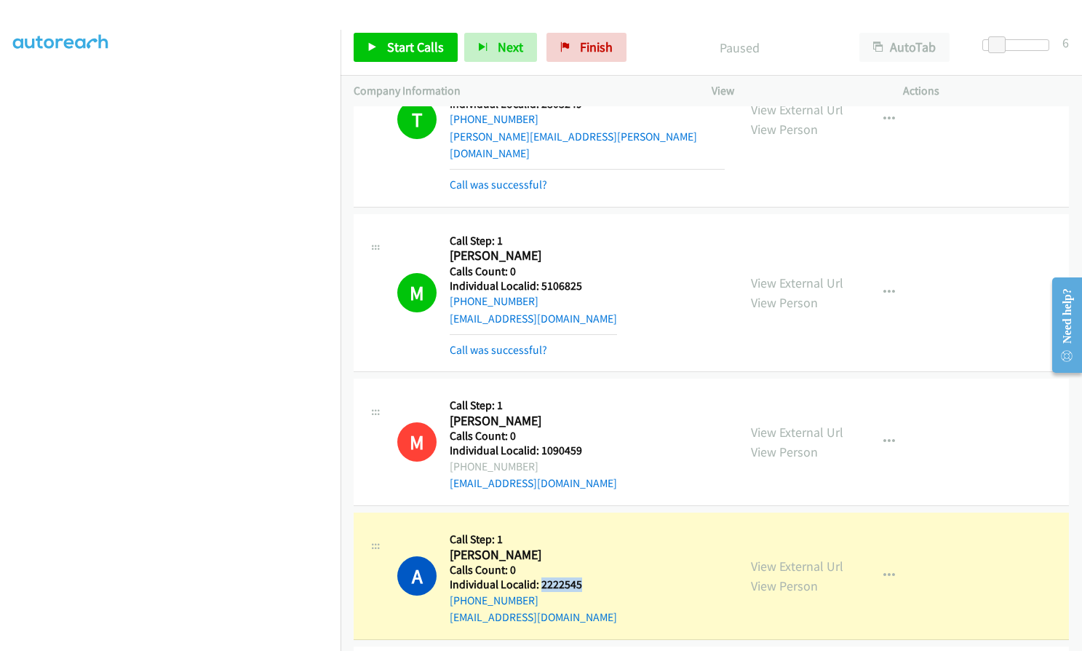
drag, startPoint x: 541, startPoint y: 552, endPoint x: 585, endPoint y: 550, distance: 44.5
click at [585, 550] on div "A Callback Scheduled Call Step: 1 [PERSON_NAME] America/New_York Calls Count: 0…" at bounding box center [561, 575] width 328 height 100
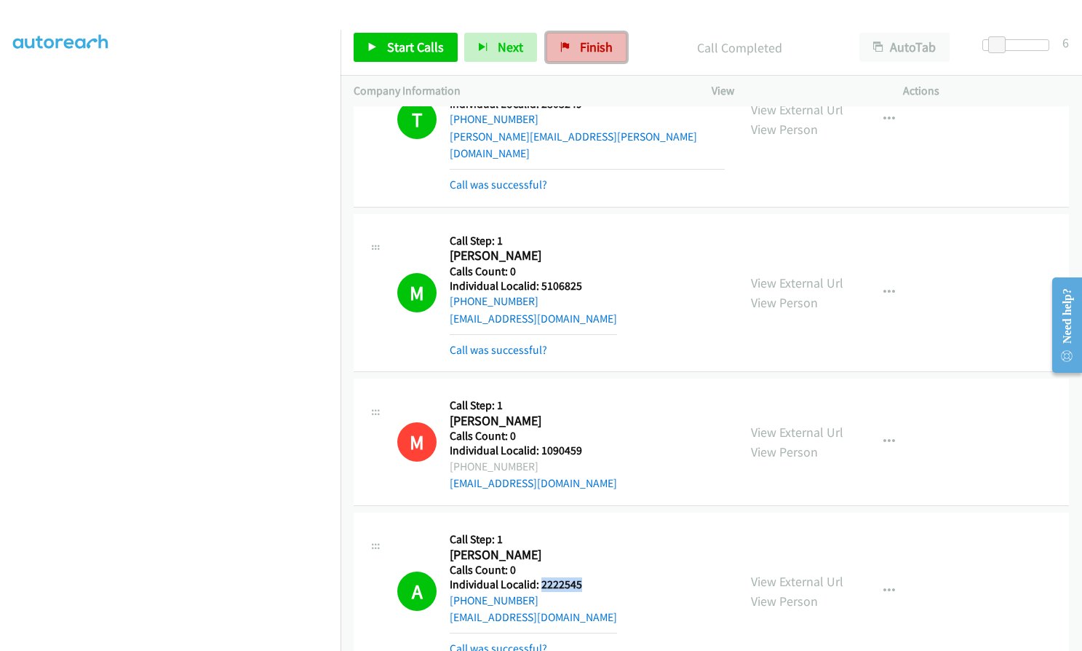
click at [587, 43] on span "Finish" at bounding box center [596, 47] width 33 height 17
